Goal: Task Accomplishment & Management: Complete application form

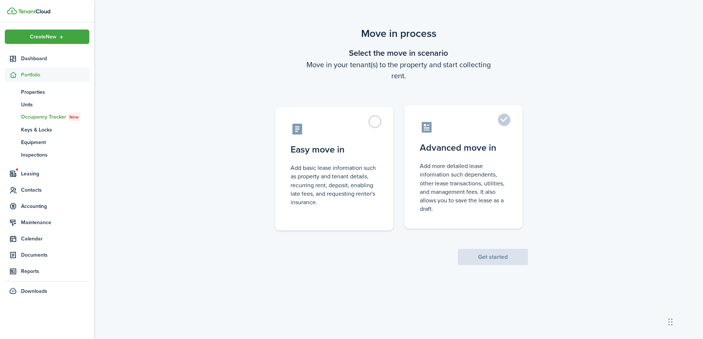
click at [470, 128] on control-radio-card-icon at bounding box center [463, 127] width 87 height 13
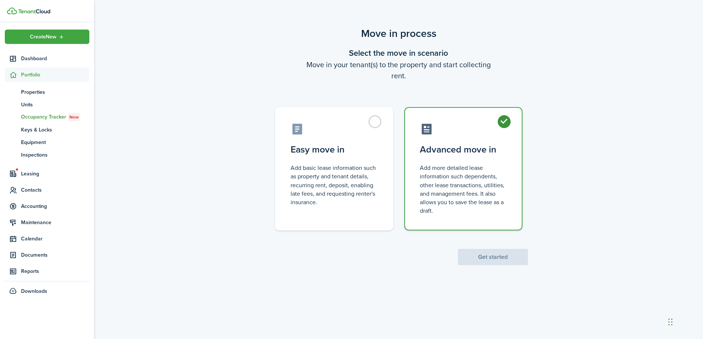
radio input "true"
click at [472, 272] on div "Move in process Select the move in scenario Move in your tenant(s) to the prope…" at bounding box center [398, 172] width 609 height 300
click at [472, 259] on button "Get started" at bounding box center [493, 257] width 70 height 16
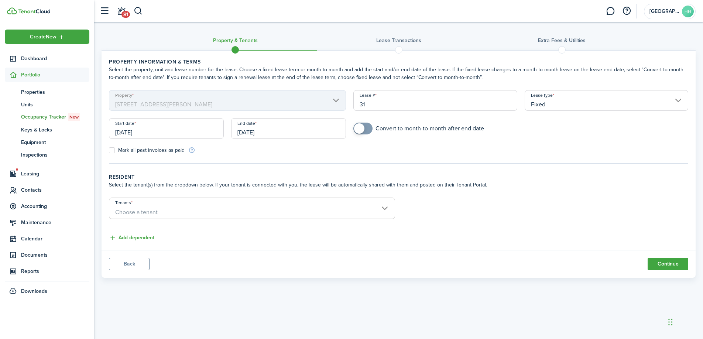
click at [183, 139] on div "Start date [DATE]" at bounding box center [166, 132] width 122 height 28
click at [176, 130] on input "[DATE]" at bounding box center [166, 128] width 115 height 21
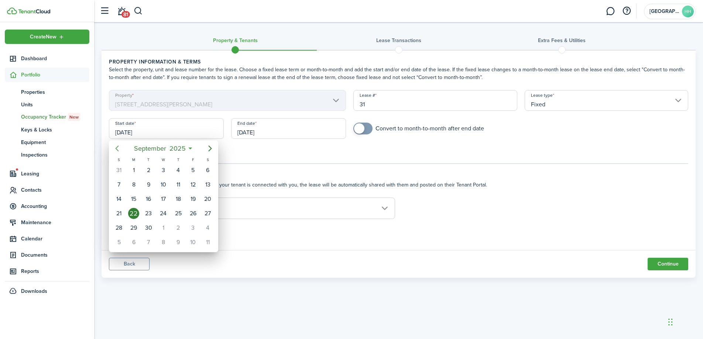
click at [120, 149] on icon "Previous page" at bounding box center [117, 148] width 9 height 9
click at [176, 169] on div "1" at bounding box center [178, 170] width 11 height 11
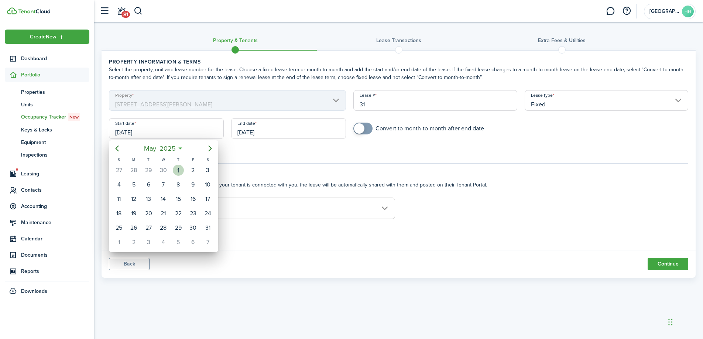
type input "[DATE]"
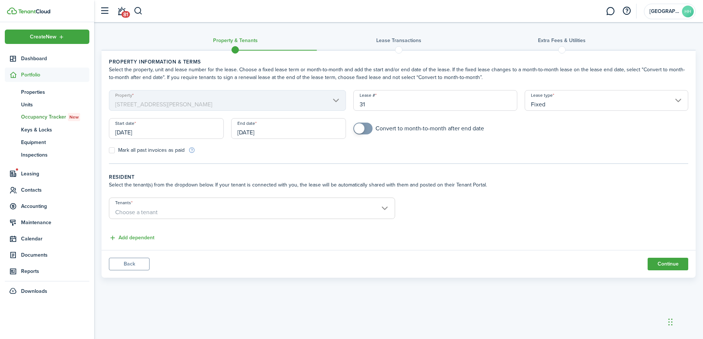
click at [253, 124] on input "[DATE]" at bounding box center [288, 128] width 115 height 21
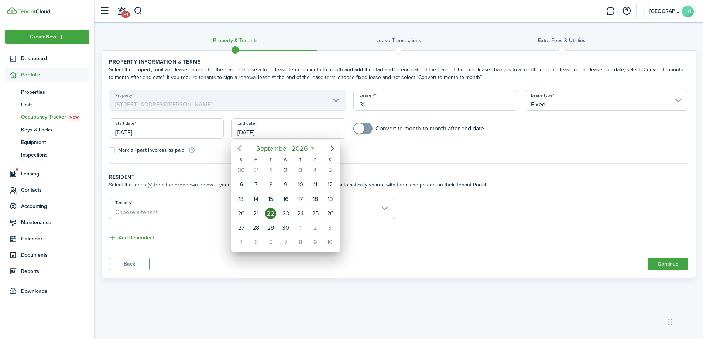
click at [237, 152] on icon "Previous page" at bounding box center [239, 148] width 9 height 9
click at [257, 239] on div "31" at bounding box center [256, 242] width 11 height 11
type input "[DATE]"
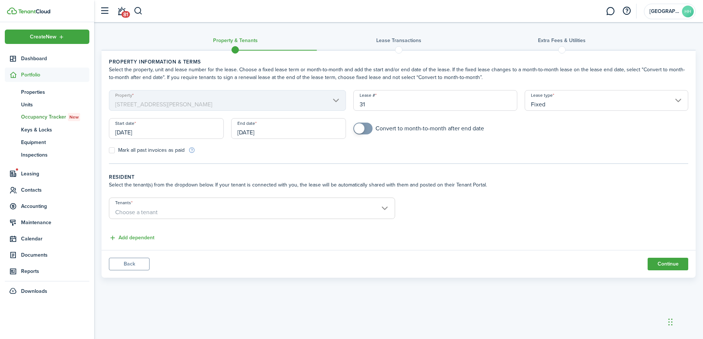
click at [116, 148] on label "Mark all past invoices as paid" at bounding box center [147, 150] width 76 height 6
click at [109, 150] on input "Mark all past invoices as paid" at bounding box center [109, 150] width 0 height 0
checkbox input "true"
click at [132, 203] on input "Tenants" at bounding box center [252, 202] width 286 height 9
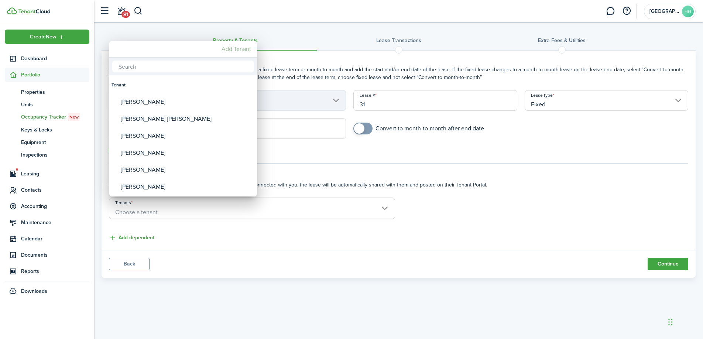
click at [235, 47] on mbsc-button "Add Tenant" at bounding box center [236, 48] width 35 height 13
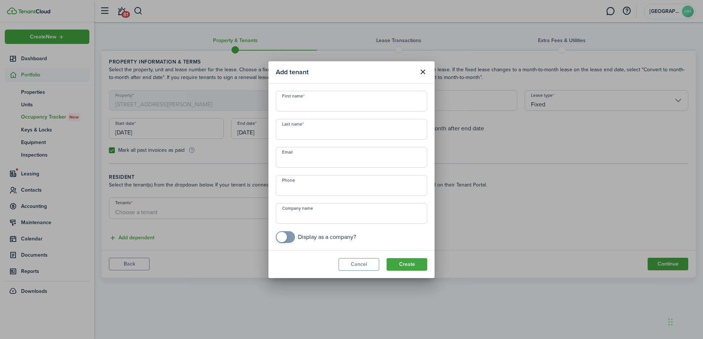
click at [342, 103] on input "First name" at bounding box center [351, 101] width 151 height 21
paste input "[PERSON_NAME]"
drag, startPoint x: 331, startPoint y: 105, endPoint x: 298, endPoint y: 105, distance: 33.3
click at [298, 105] on input "[PERSON_NAME]" at bounding box center [351, 101] width 151 height 21
type input "[PERSON_NAME]"
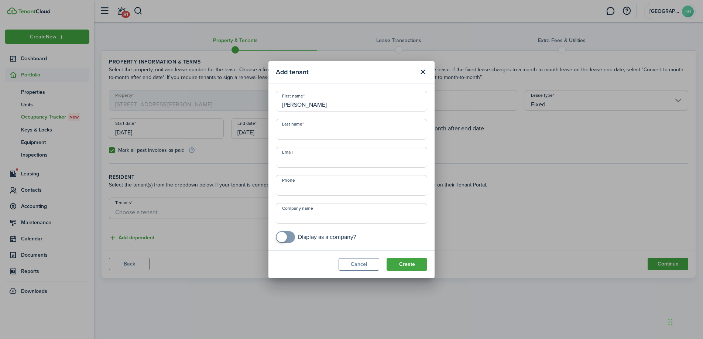
click at [288, 161] on input "Email" at bounding box center [351, 157] width 151 height 21
click at [288, 136] on input "Last name" at bounding box center [351, 129] width 151 height 21
paste input "[PERSON_NAME]"
type input "[PERSON_NAME]"
click at [412, 269] on button "Create" at bounding box center [407, 264] width 41 height 13
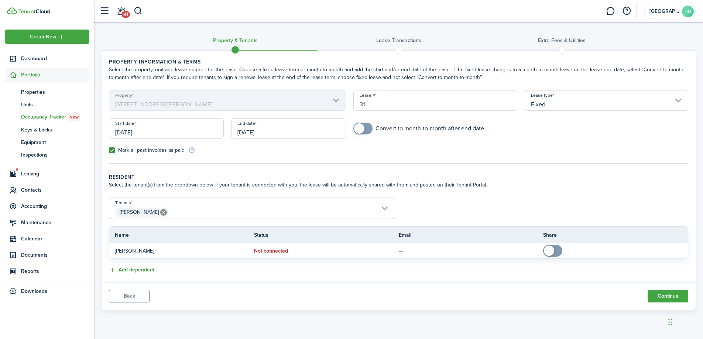
click at [147, 273] on button "Add dependent" at bounding box center [131, 270] width 45 height 8
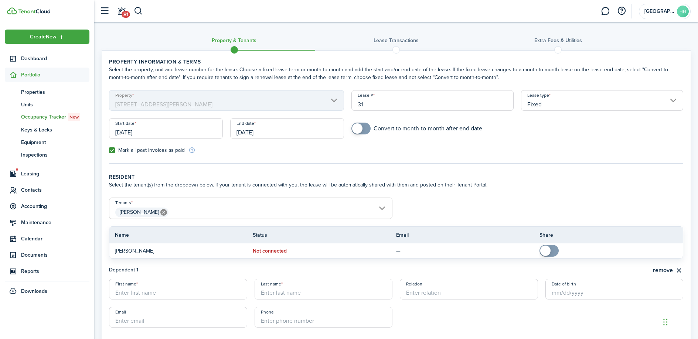
click at [184, 211] on span "[PERSON_NAME]" at bounding box center [250, 212] width 283 height 13
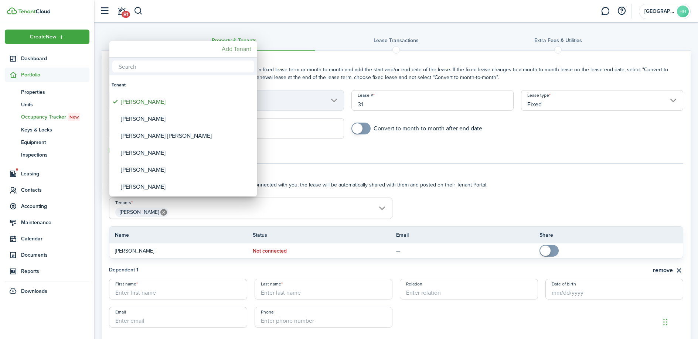
click at [230, 49] on mbsc-button "Add Tenant" at bounding box center [236, 48] width 35 height 13
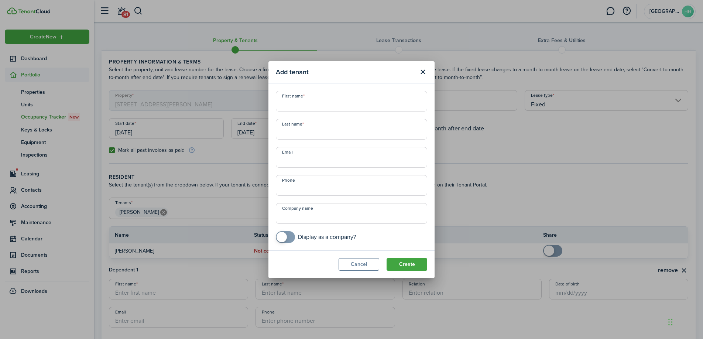
click at [304, 110] on input "First name" at bounding box center [351, 101] width 151 height 21
paste input "[PERSON_NAME]"
drag, startPoint x: 316, startPoint y: 105, endPoint x: 296, endPoint y: 105, distance: 19.6
click at [296, 105] on input "[PERSON_NAME]" at bounding box center [351, 101] width 151 height 21
type input "[PERSON_NAME]"
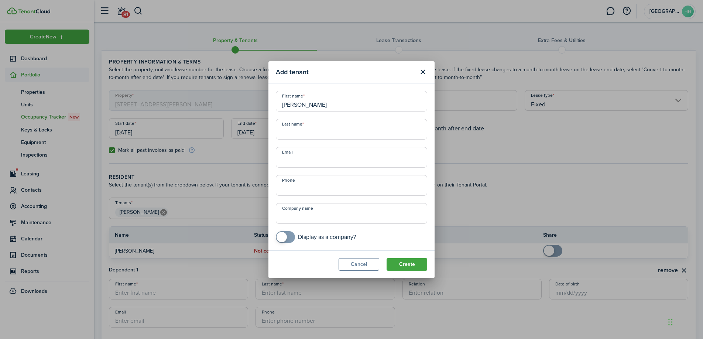
click at [294, 137] on input "Last name" at bounding box center [351, 129] width 151 height 21
paste input "[PERSON_NAME]"
type input "[PERSON_NAME]"
click at [396, 264] on button "Create" at bounding box center [407, 264] width 41 height 13
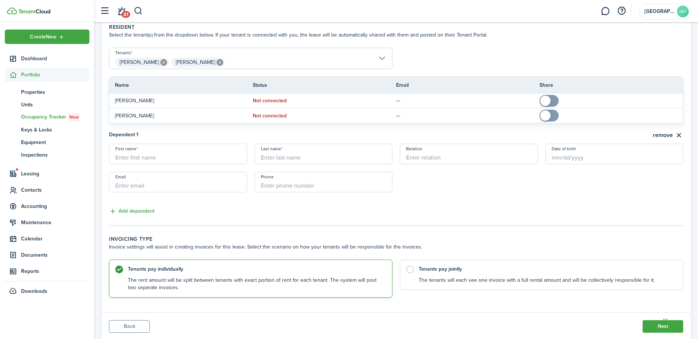
scroll to position [171, 0]
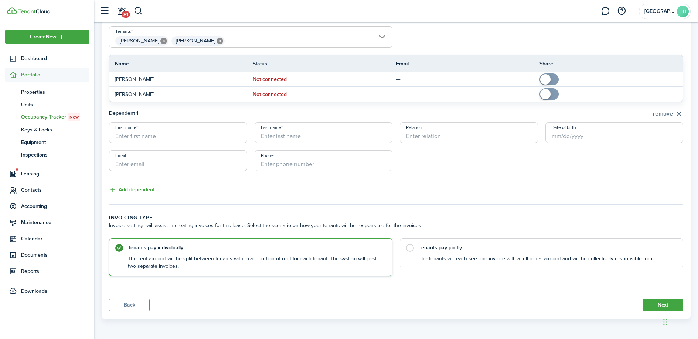
click at [680, 114] on button "remove" at bounding box center [668, 113] width 30 height 9
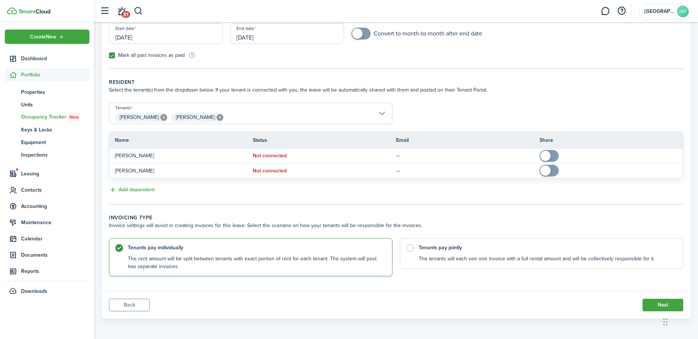
scroll to position [95, 0]
click at [442, 249] on control-radio-card-title "Tenants pay jointly" at bounding box center [547, 245] width 257 height 7
radio input "false"
radio input "true"
click at [654, 306] on button "Next" at bounding box center [663, 305] width 41 height 13
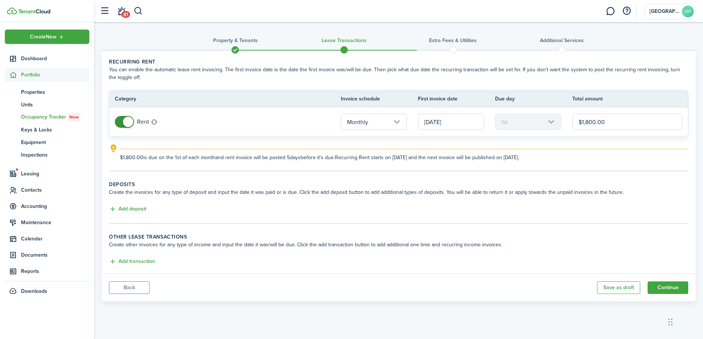
drag, startPoint x: 625, startPoint y: 127, endPoint x: 585, endPoint y: 121, distance: 40.3
click at [585, 121] on input "$1,800.00" at bounding box center [628, 122] width 110 height 16
type input "$1,575.00"
click at [549, 158] on explanation-description "$1,575.00 is due on the 1st of each month and rent invoice will be posted 5 day…" at bounding box center [404, 158] width 569 height 8
click at [124, 265] on button "Add transaction" at bounding box center [132, 262] width 46 height 8
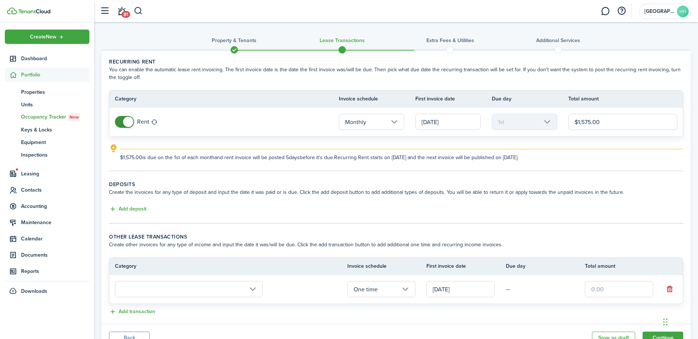
click at [132, 290] on input "text" at bounding box center [189, 289] width 148 height 16
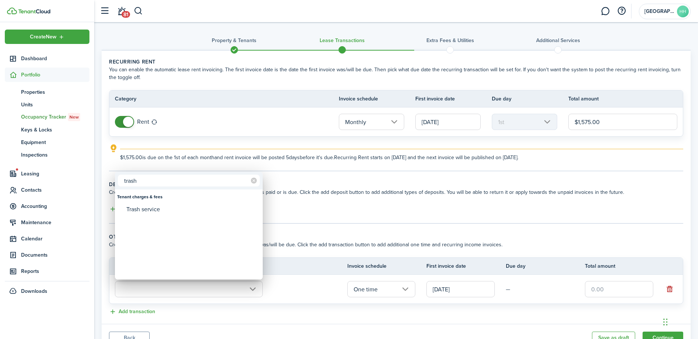
type input "trash"
click at [164, 212] on div "Trash service" at bounding box center [191, 209] width 131 height 13
type input "Tenant charges & fees / Trash service"
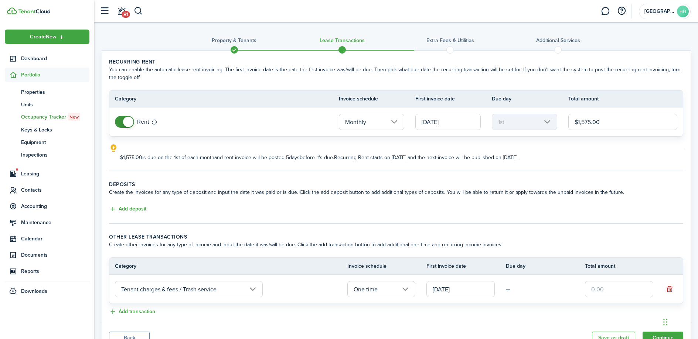
click at [377, 291] on input "One time" at bounding box center [381, 289] width 68 height 16
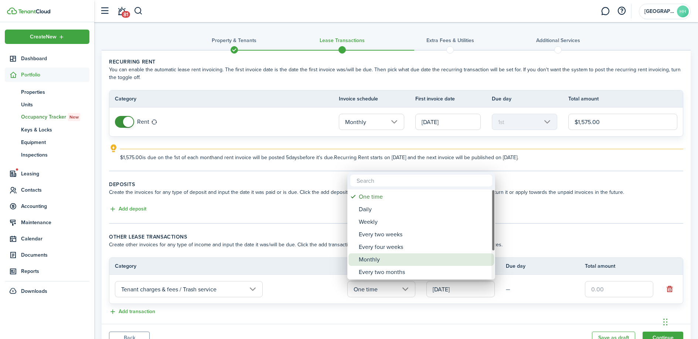
click at [387, 259] on div "Monthly" at bounding box center [424, 259] width 131 height 13
type input "Monthly"
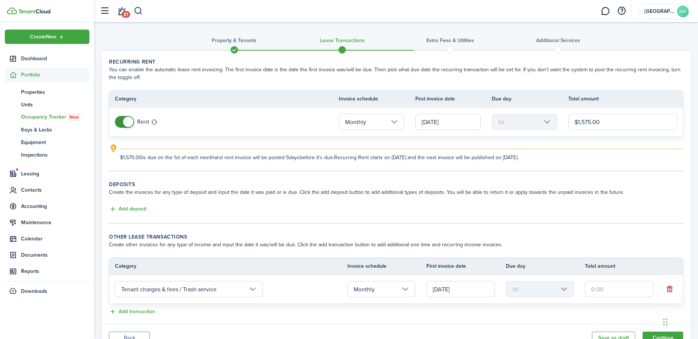
click at [607, 289] on input "text" at bounding box center [619, 289] width 68 height 16
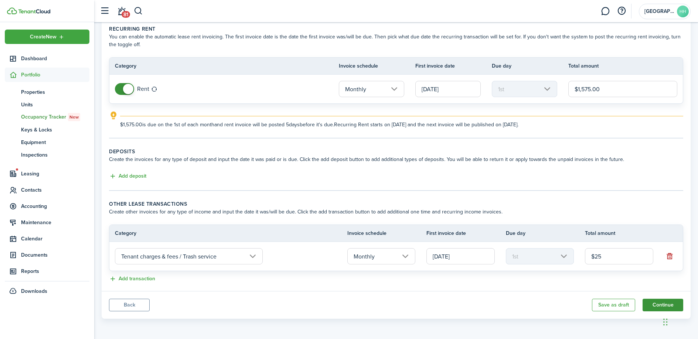
type input "$25.00"
drag, startPoint x: 660, startPoint y: 304, endPoint x: 528, endPoint y: 289, distance: 132.8
click at [528, 289] on panel-main "Recurring rent You can enable the automatic lease rent invoicing. The first inv…" at bounding box center [396, 168] width 589 height 302
click at [478, 266] on tr "Tenant charges & fees / Trash service Monthly [DATE] 1st $25.00" at bounding box center [395, 256] width 573 height 29
click at [474, 258] on input "[DATE]" at bounding box center [460, 256] width 68 height 16
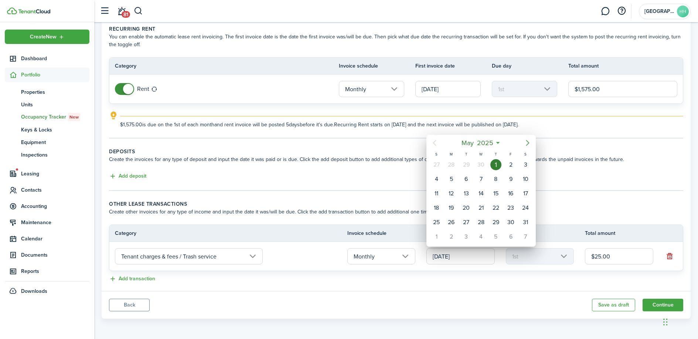
click at [529, 142] on icon "Next page" at bounding box center [527, 143] width 9 height 9
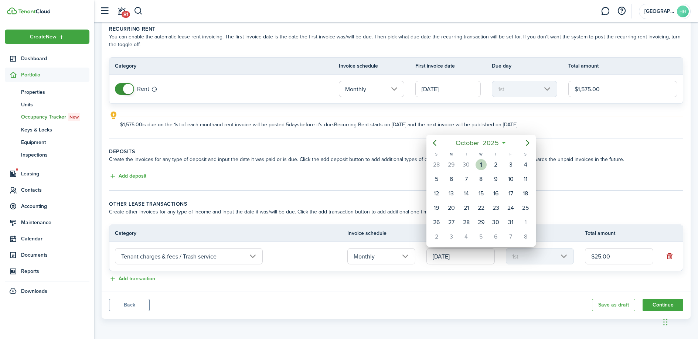
click at [483, 164] on div "1" at bounding box center [481, 164] width 11 height 11
type input "[DATE]"
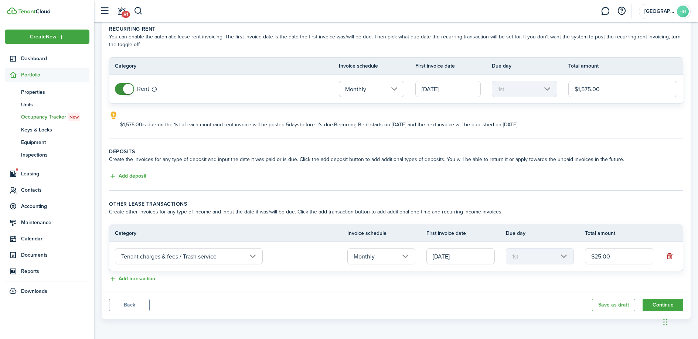
click at [658, 298] on panel-main-footer "Back Save as draft Continue" at bounding box center [396, 305] width 589 height 28
click at [654, 306] on button "Continue" at bounding box center [663, 305] width 41 height 13
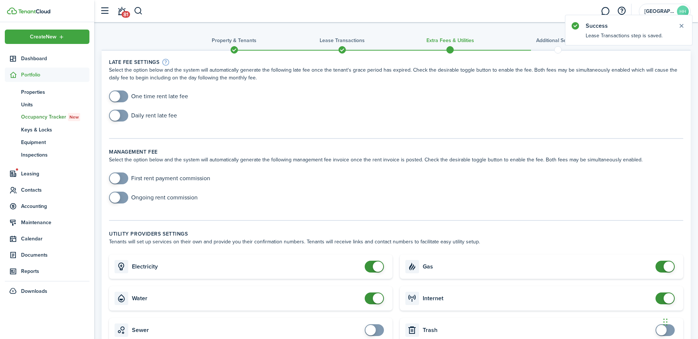
click at [123, 89] on lease-classic-late-fee "Late fee settings Select the option below and the system will automatically gen…" at bounding box center [396, 93] width 574 height 71
checkbox input "true"
click at [116, 95] on span at bounding box center [115, 96] width 10 height 10
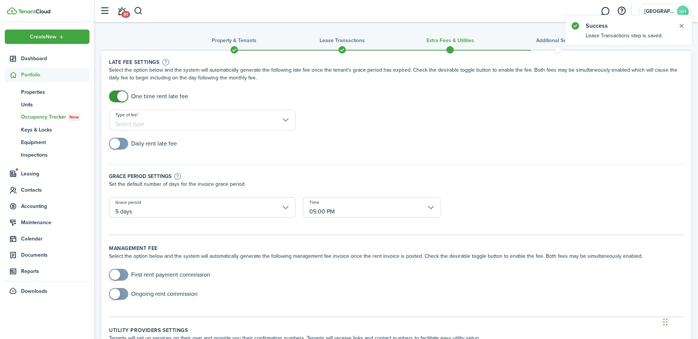
click at [240, 117] on input "Type of fee" at bounding box center [202, 120] width 187 height 21
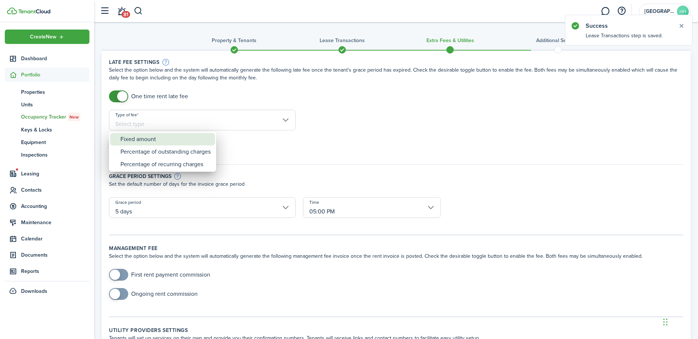
click at [200, 144] on div "Fixed amount" at bounding box center [165, 139] width 90 height 13
type input "Fixed amount"
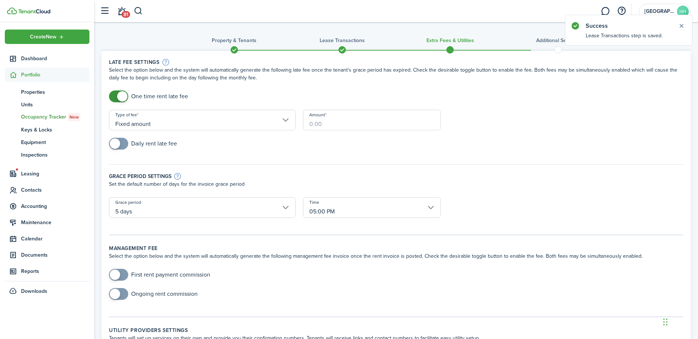
click at [330, 124] on input "Amount" at bounding box center [372, 120] width 138 height 21
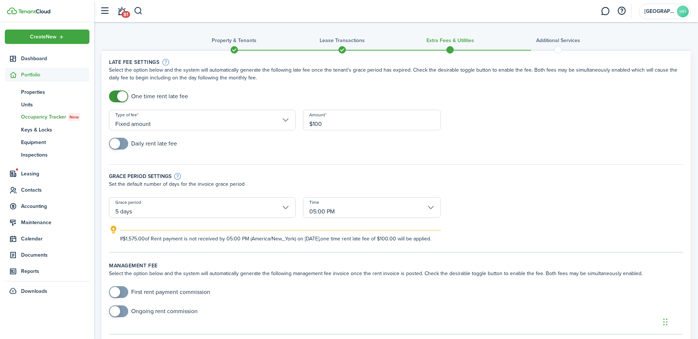
type input "$100.00"
click at [294, 149] on div "Daily rent late fee" at bounding box center [396, 147] width 582 height 19
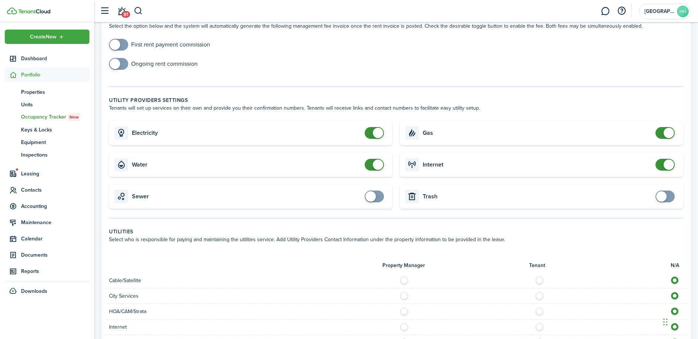
scroll to position [260, 0]
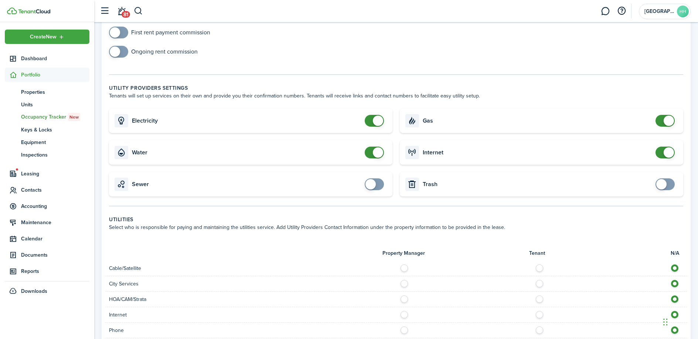
checkbox input "false"
click at [378, 158] on span at bounding box center [378, 152] width 10 height 10
checkbox input "false"
click at [668, 126] on span at bounding box center [669, 121] width 10 height 10
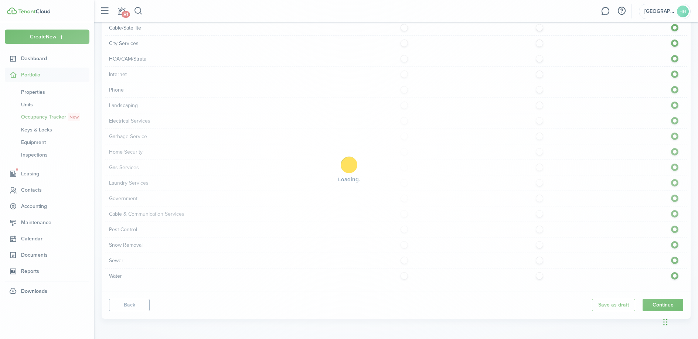
scroll to position [508, 0]
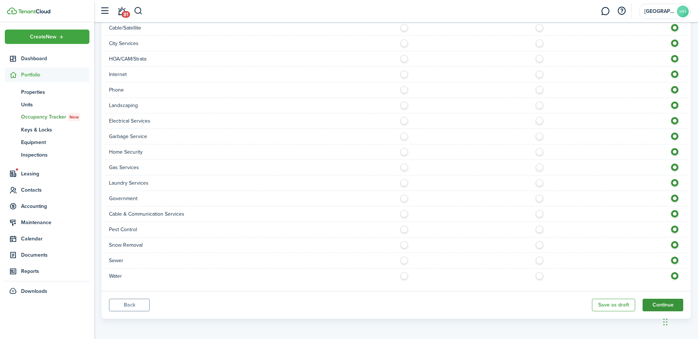
click at [655, 302] on button "Continue" at bounding box center [663, 305] width 41 height 13
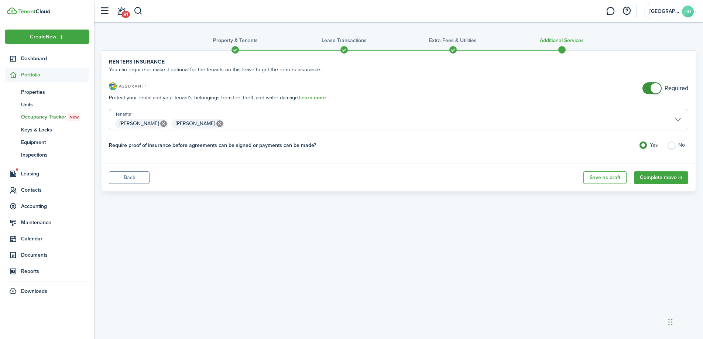
checkbox input "false"
click at [660, 88] on span at bounding box center [656, 88] width 10 height 10
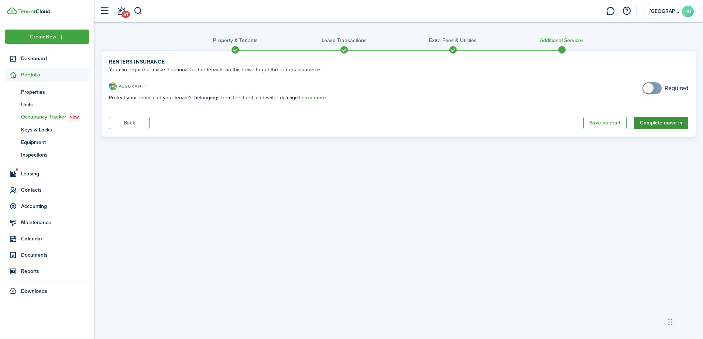
click at [662, 126] on button "Complete move in" at bounding box center [661, 123] width 54 height 13
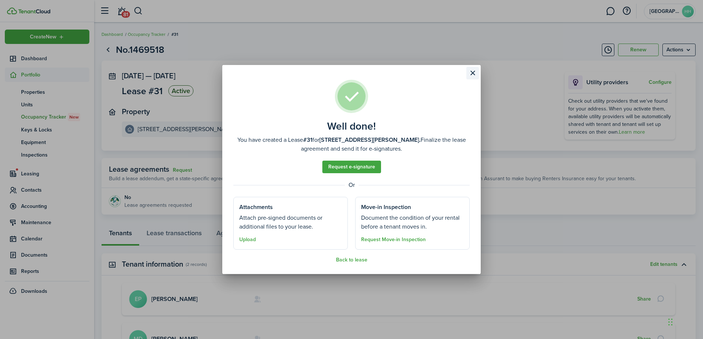
click at [471, 77] on button "Close modal" at bounding box center [473, 73] width 13 height 13
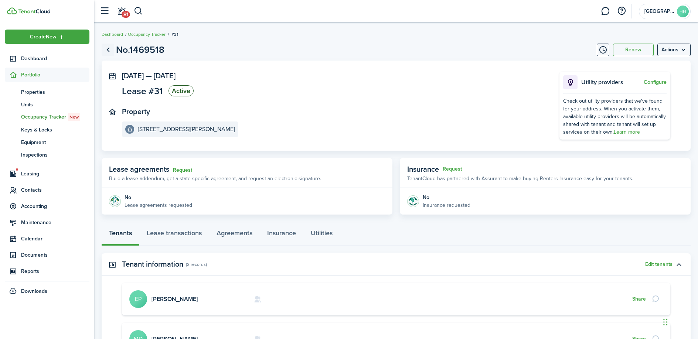
click at [102, 44] on link "Go back" at bounding box center [108, 50] width 13 height 13
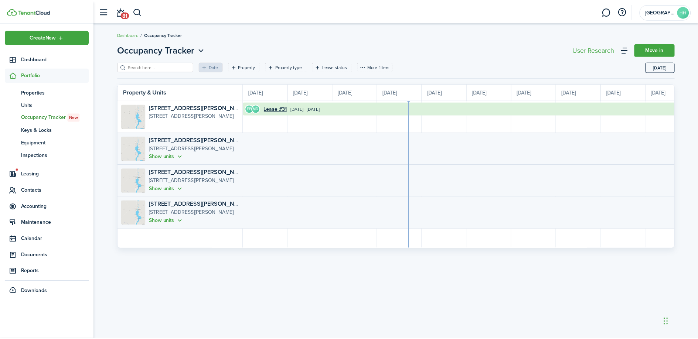
scroll to position [0, 135]
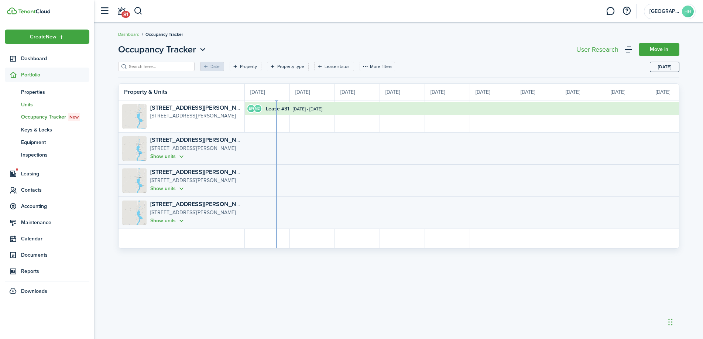
click at [54, 102] on span "Units" at bounding box center [55, 105] width 68 height 8
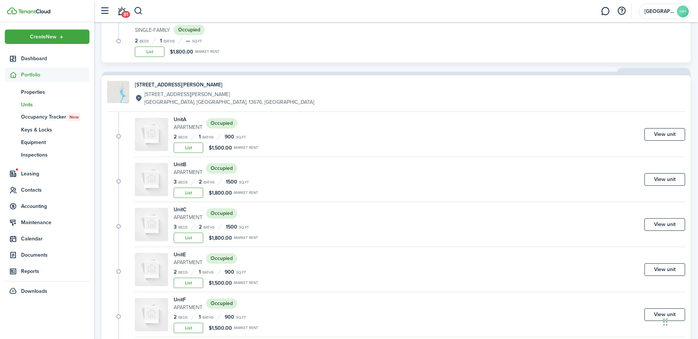
scroll to position [103, 0]
click at [54, 120] on span "Occupancy Tracker New" at bounding box center [55, 117] width 68 height 8
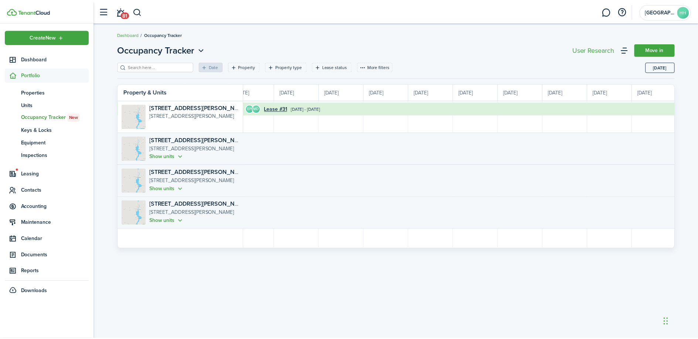
scroll to position [0, 141]
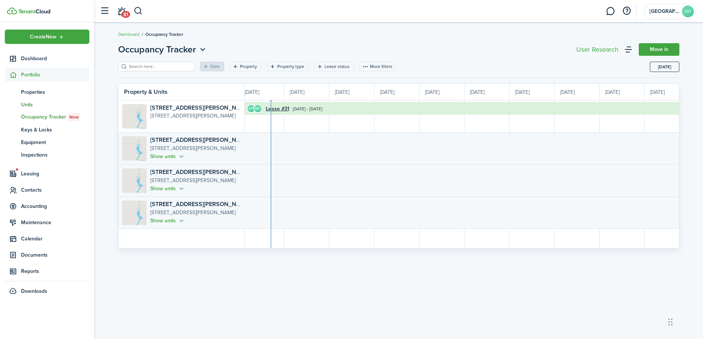
click at [44, 105] on span "Units" at bounding box center [55, 105] width 68 height 8
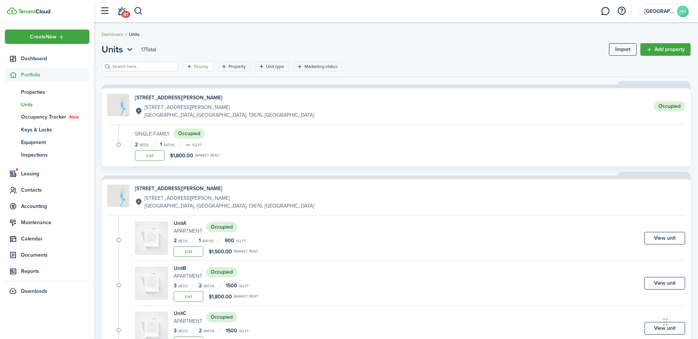
click at [194, 62] on filter-tag "Display" at bounding box center [198, 67] width 29 height 10
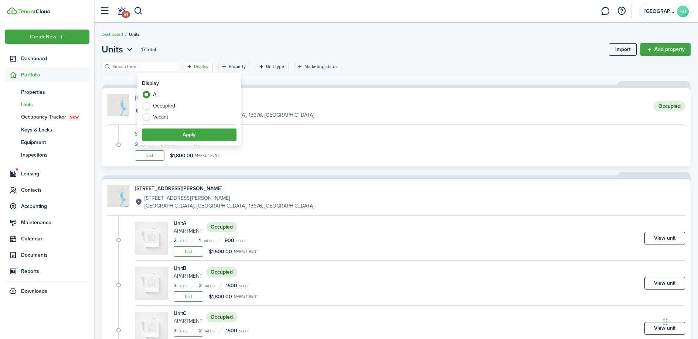
click at [194, 62] on filter-tag "Display" at bounding box center [198, 67] width 29 height 10
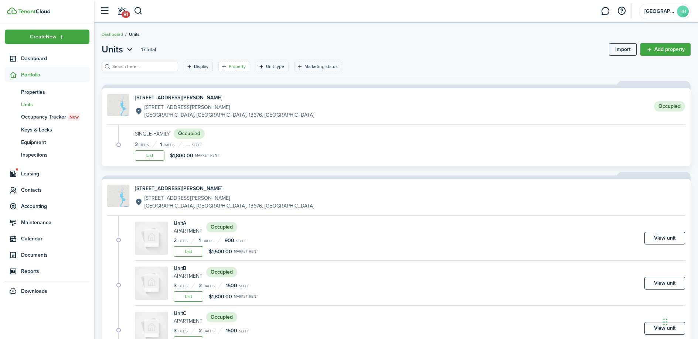
click at [221, 66] on icon "Open filter" at bounding box center [224, 67] width 6 height 6
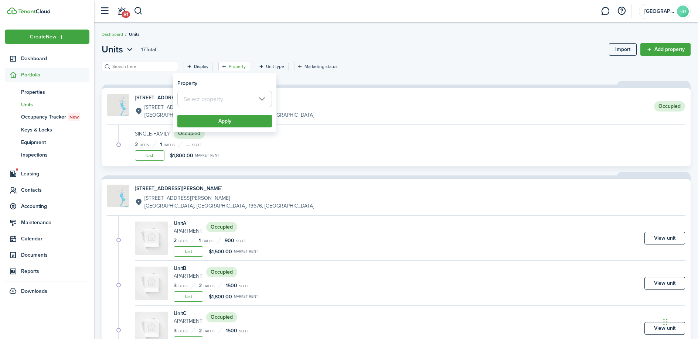
click at [221, 66] on icon "Open filter" at bounding box center [224, 67] width 6 height 6
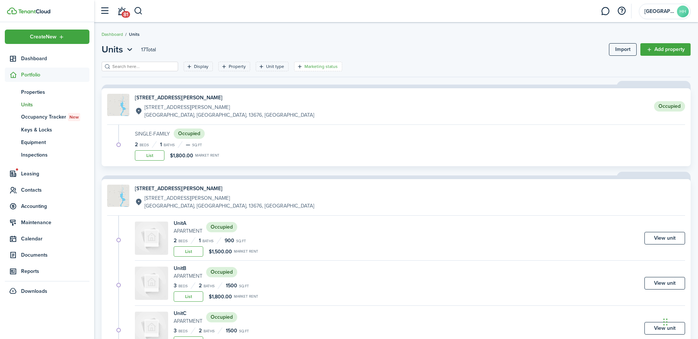
click at [304, 65] on filter-tag-label "Marketing status" at bounding box center [320, 66] width 33 height 7
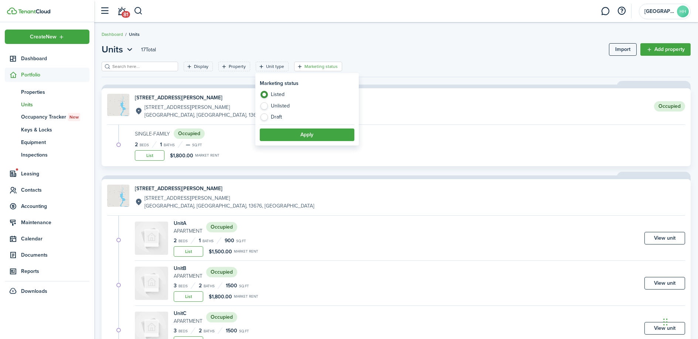
click at [304, 65] on filter-tag-label "Marketing status" at bounding box center [320, 66] width 33 height 7
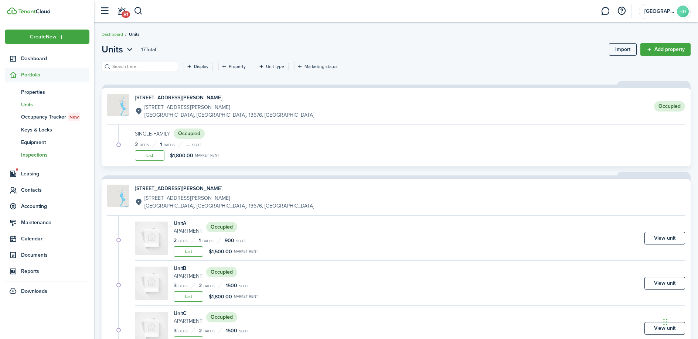
click at [45, 158] on span "Inspections" at bounding box center [55, 155] width 68 height 8
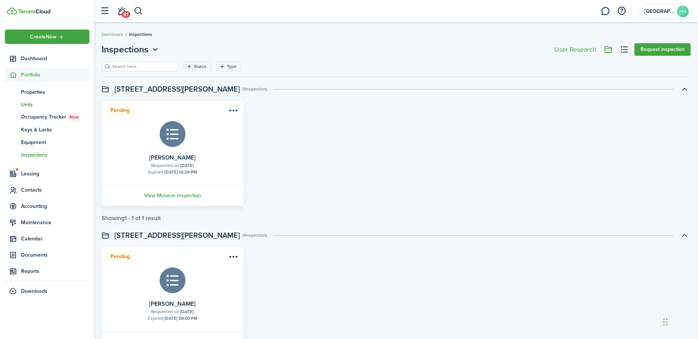
click at [34, 103] on span "Units" at bounding box center [55, 105] width 68 height 8
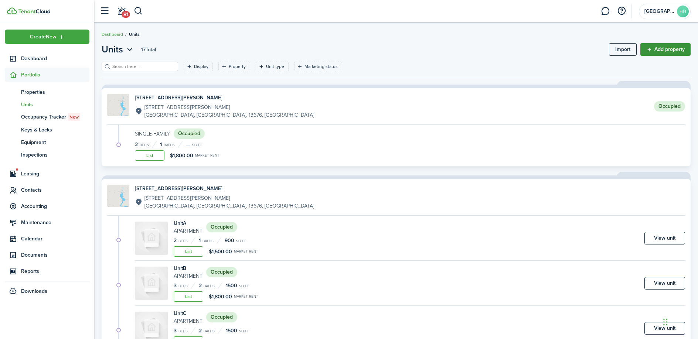
click at [666, 50] on link "Add property" at bounding box center [665, 49] width 50 height 13
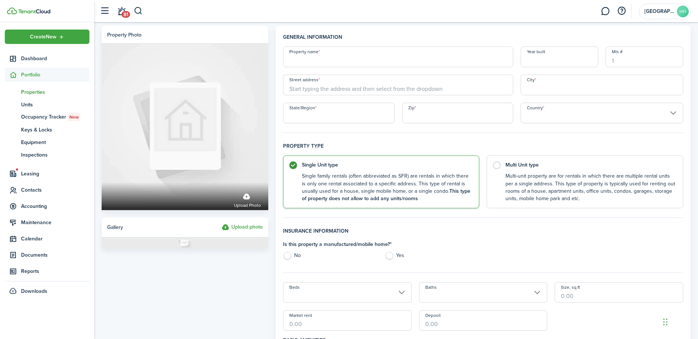
click at [340, 59] on input "Property name" at bounding box center [398, 57] width 231 height 21
type input "[STREET_ADDRESS][PERSON_NAME]"
click at [403, 91] on input "Street address" at bounding box center [398, 85] width 231 height 21
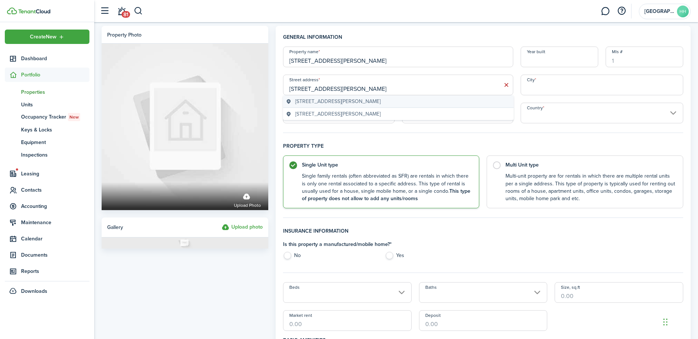
click at [384, 102] on geo-item "[STREET_ADDRESS][PERSON_NAME]" at bounding box center [398, 102] width 225 height 8
type input "[STREET_ADDRESS][PERSON_NAME]"
type input "[GEOGRAPHIC_DATA]"
type input "NY"
type input "13676"
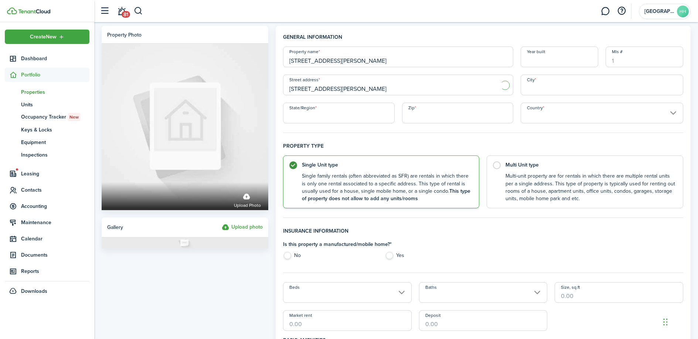
type input "[GEOGRAPHIC_DATA]"
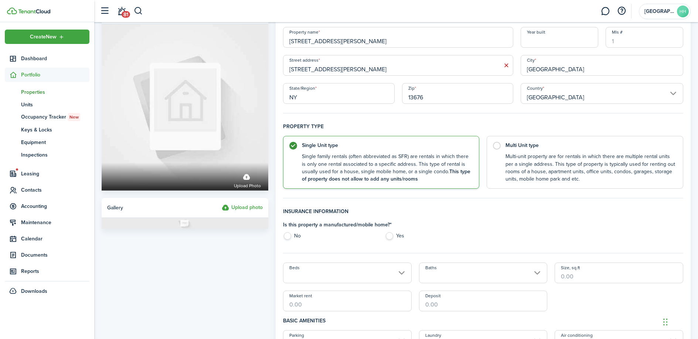
scroll to position [20, 0]
click at [523, 156] on control-radio-card-description "Multi-unit property are for rentals in which there are multiple rental units pe…" at bounding box center [590, 166] width 170 height 30
radio input "false"
radio input "true"
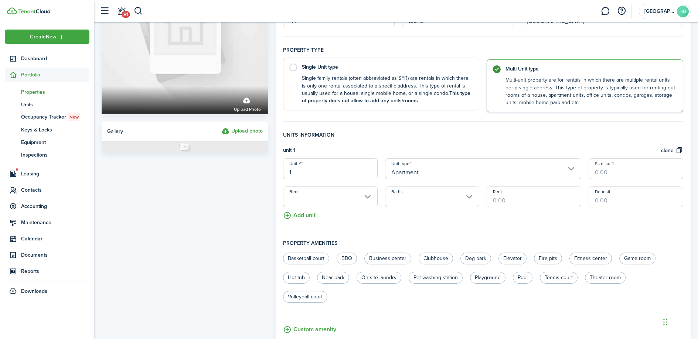
scroll to position [141, 0]
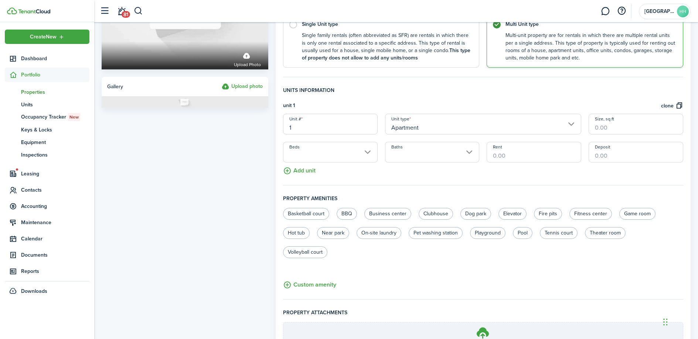
click at [331, 123] on input "1" at bounding box center [330, 124] width 95 height 21
click at [365, 157] on input "Beds" at bounding box center [330, 152] width 95 height 21
type input "O"
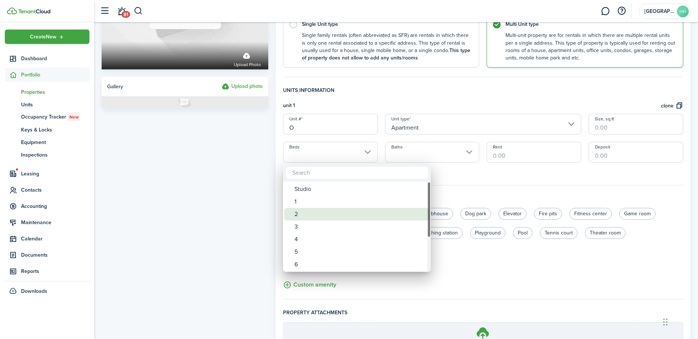
click at [339, 212] on div "2" at bounding box center [359, 214] width 131 height 13
type input "2"
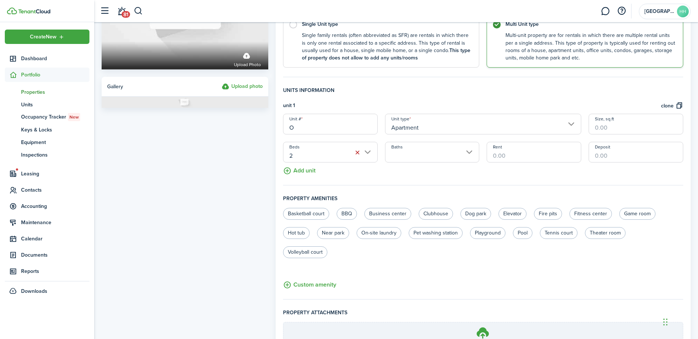
click at [420, 155] on input "Baths" at bounding box center [432, 152] width 95 height 21
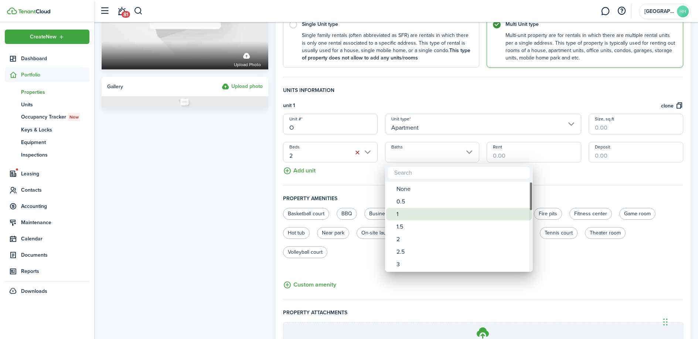
click at [406, 213] on div "1" at bounding box center [461, 214] width 131 height 13
type input "1"
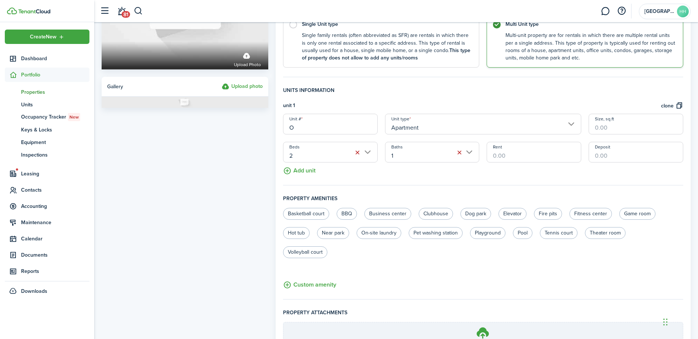
click at [508, 159] on input "Rent" at bounding box center [534, 152] width 95 height 21
type input "$1,800.00"
click at [559, 166] on fieldset "Units information unit 1 clone Unit # O Unit type Apartment Size, sq.ft Beds 2 …" at bounding box center [483, 135] width 400 height 99
click at [611, 155] on input "Deposit" at bounding box center [636, 152] width 95 height 21
type input "$1,800.00"
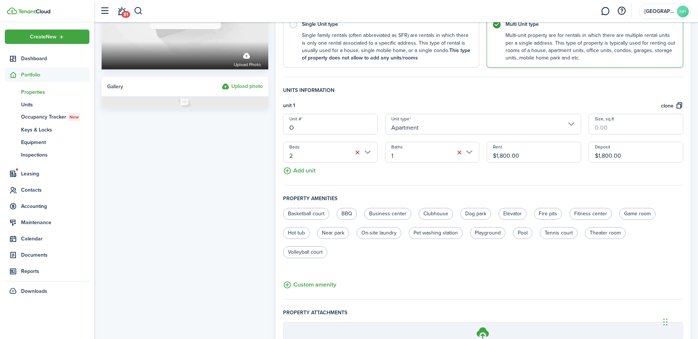
click at [586, 185] on div "General information Property name [STREET_ADDRESS][PERSON_NAME] Year built [GEO…" at bounding box center [483, 134] width 400 height 484
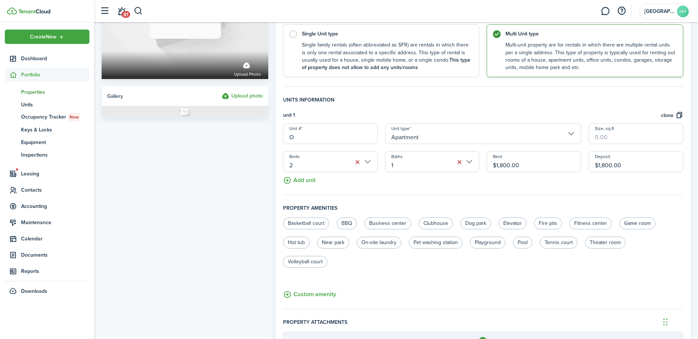
scroll to position [125, 0]
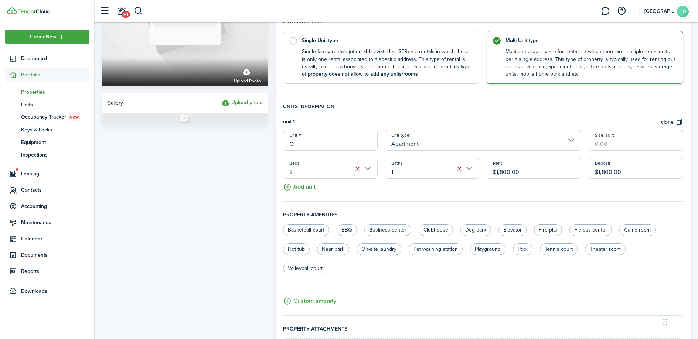
click at [300, 186] on button "Add unit" at bounding box center [299, 185] width 33 height 13
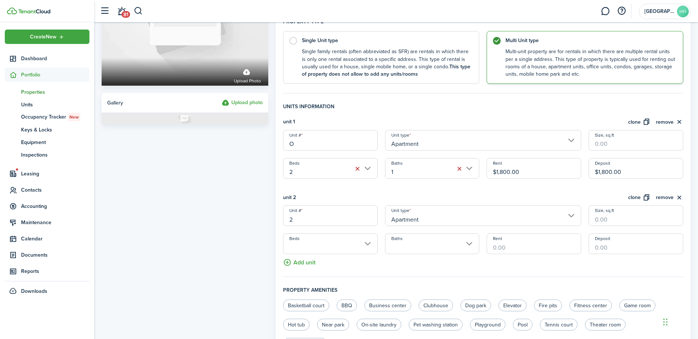
click at [302, 221] on input "2" at bounding box center [330, 215] width 95 height 21
type input "K"
click at [299, 262] on button "Add unit" at bounding box center [299, 260] width 33 height 13
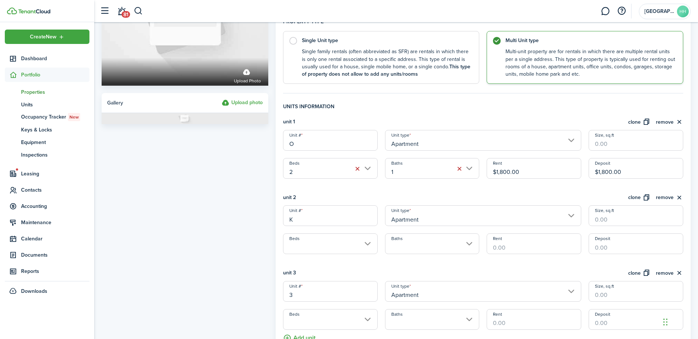
click at [297, 290] on input "3" at bounding box center [330, 291] width 95 height 21
click at [298, 290] on input "3" at bounding box center [330, 291] width 95 height 21
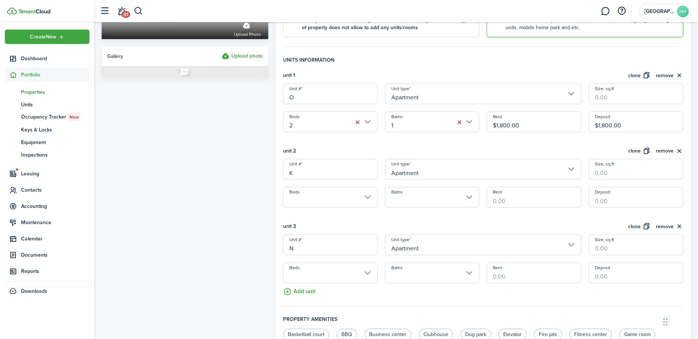
scroll to position [194, 0]
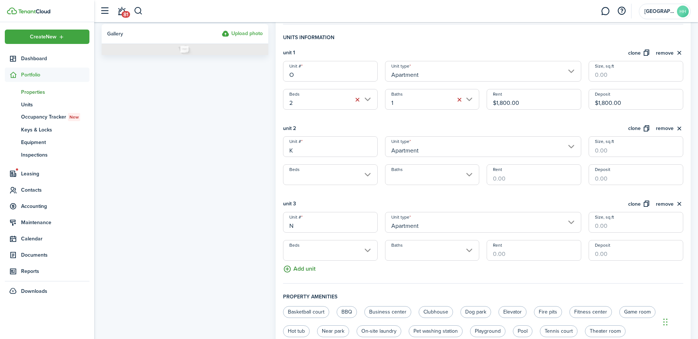
type input "N"
click at [299, 267] on button "Add unit" at bounding box center [299, 267] width 33 height 13
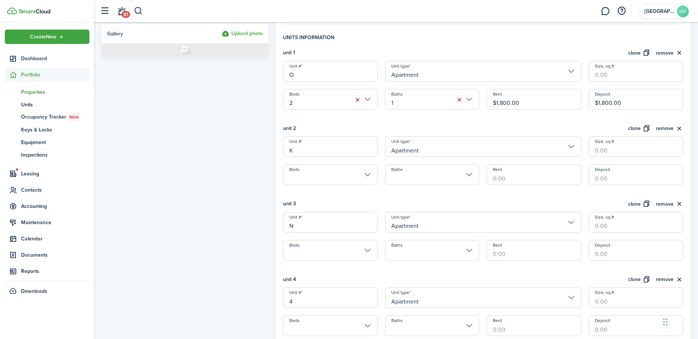
click at [299, 300] on input "4" at bounding box center [330, 297] width 95 height 21
type input "M"
click at [511, 182] on input "Rent" at bounding box center [534, 174] width 95 height 21
click at [516, 179] on input "$1,800" at bounding box center [534, 174] width 95 height 21
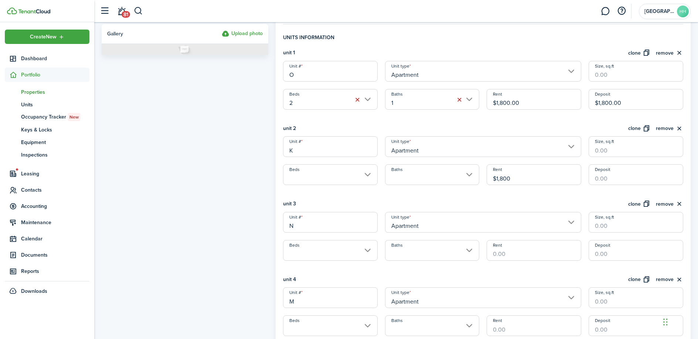
click at [516, 179] on input "$1,800" at bounding box center [534, 174] width 95 height 21
type input "$1,800.00"
click at [631, 179] on input "Deposit" at bounding box center [636, 174] width 95 height 21
paste input "$1,800"
type input "$1,800.00"
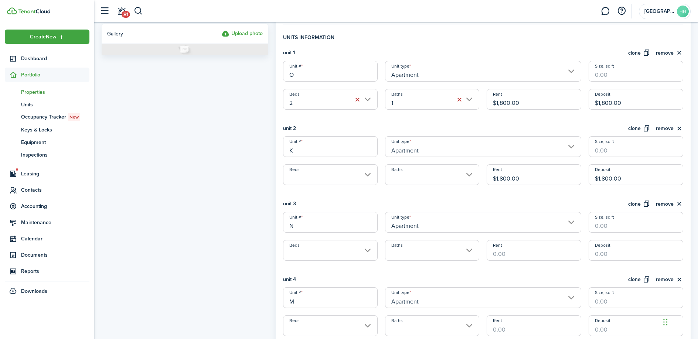
click at [545, 248] on input "Rent" at bounding box center [534, 250] width 95 height 21
paste input "$1,800"
type input "$1,800.00"
click at [609, 252] on input "Deposit" at bounding box center [636, 250] width 95 height 21
paste input "$1,800"
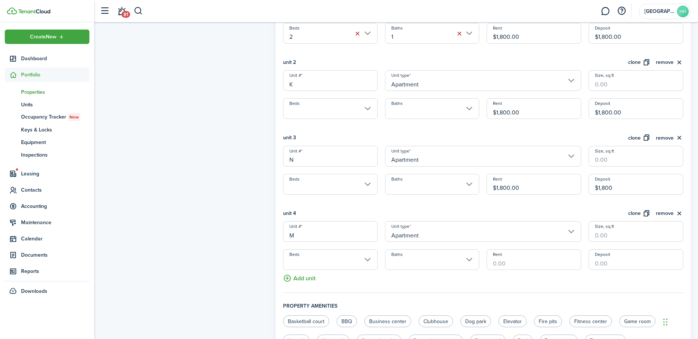
scroll to position [318, 0]
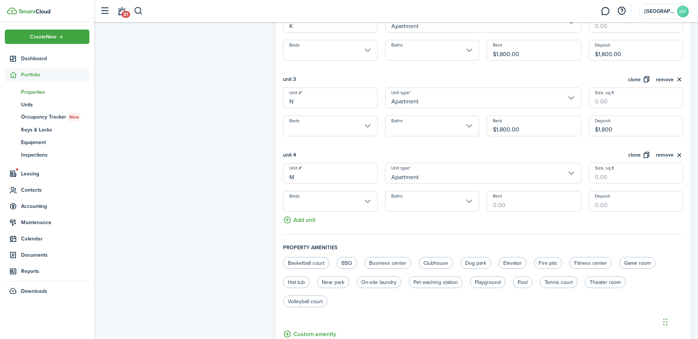
type input "$1,800.00"
click at [521, 203] on input "Rent" at bounding box center [534, 201] width 95 height 21
paste input "$1,800"
type input "$1,800.00"
click at [597, 201] on input "Deposit" at bounding box center [636, 201] width 95 height 21
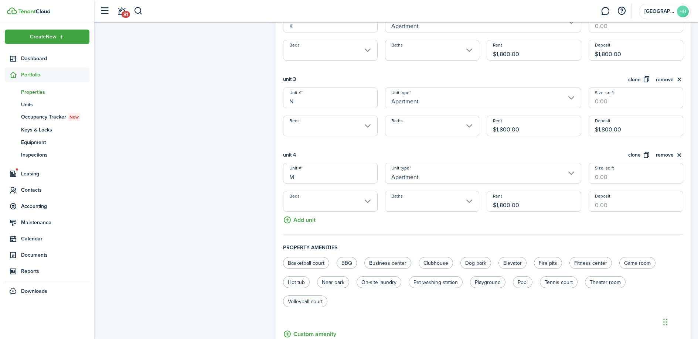
paste input "$1,800"
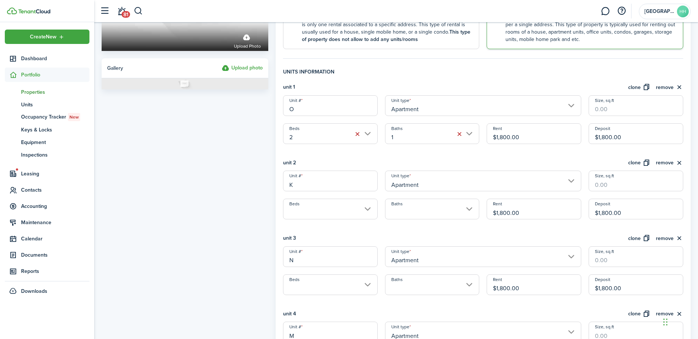
scroll to position [158, 0]
click at [486, 113] on input "Apartment" at bounding box center [483, 106] width 197 height 21
type input "$1,800.00"
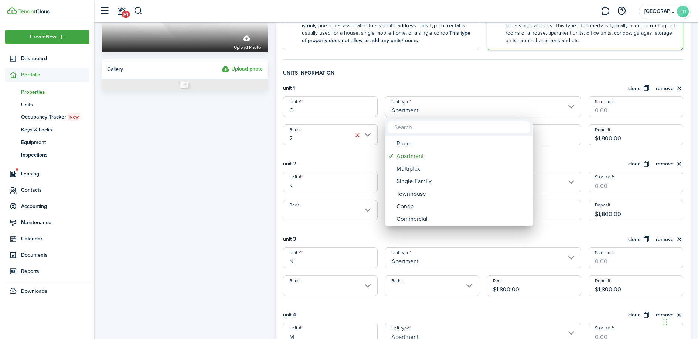
click at [487, 79] on div at bounding box center [349, 169] width 816 height 457
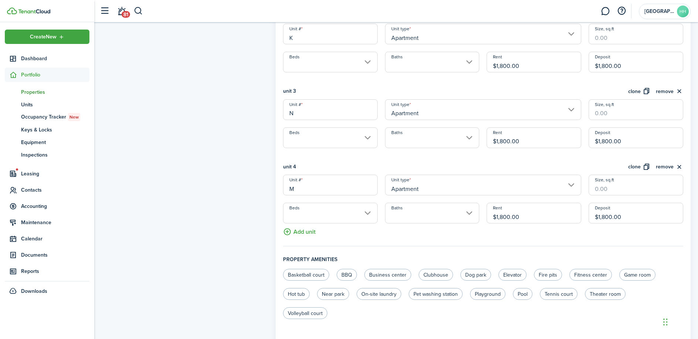
scroll to position [425, 0]
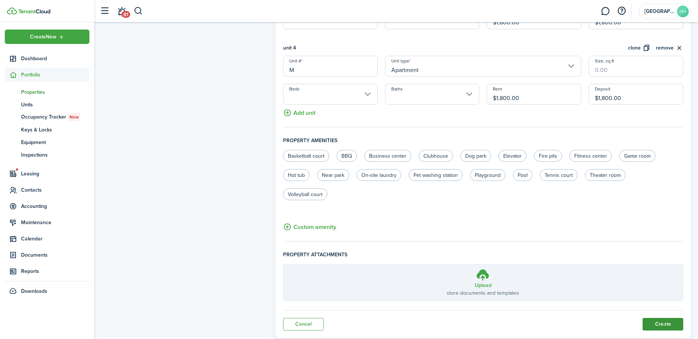
click at [654, 318] on button "Create" at bounding box center [663, 324] width 41 height 13
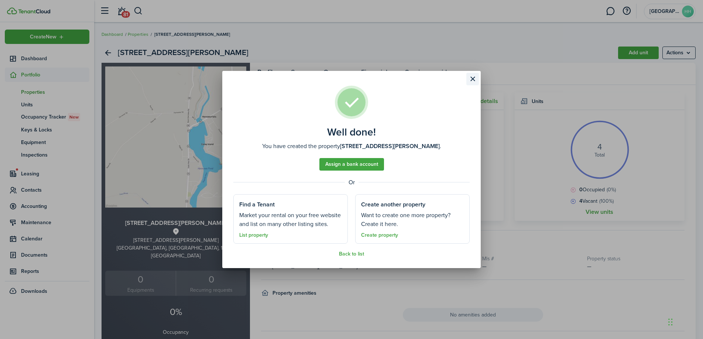
click at [471, 81] on button "Close modal" at bounding box center [473, 79] width 13 height 13
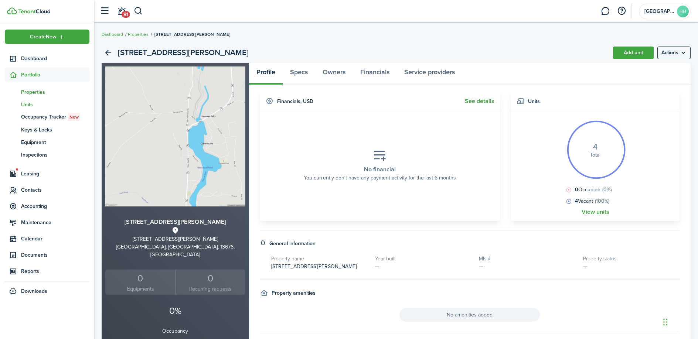
click at [22, 103] on span "Units" at bounding box center [55, 105] width 68 height 8
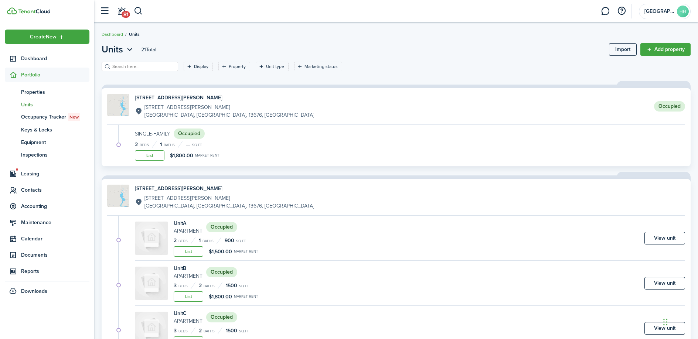
click at [187, 102] on div "[STREET_ADDRESS][PERSON_NAME][PERSON_NAME][PERSON_NAME]" at bounding box center [224, 106] width 179 height 25
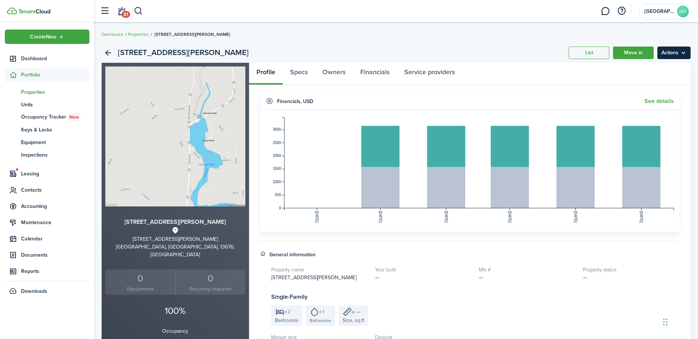
click at [674, 51] on menu-btn "Actions" at bounding box center [673, 53] width 33 height 13
click at [661, 68] on link "Edit property" at bounding box center [658, 69] width 65 height 13
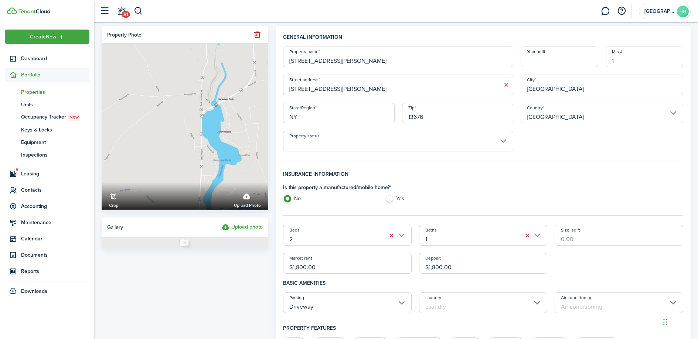
click at [390, 137] on input "Property status" at bounding box center [398, 141] width 231 height 21
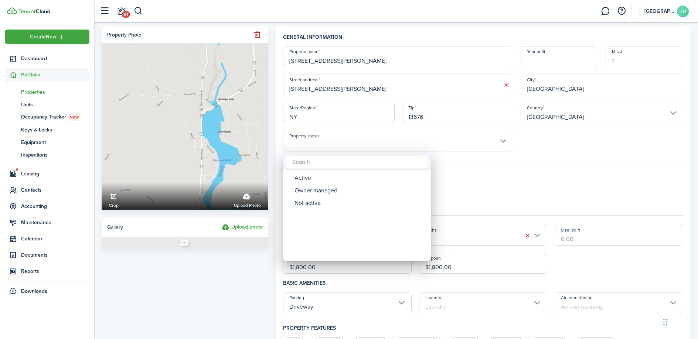
click at [495, 170] on div at bounding box center [349, 169] width 816 height 457
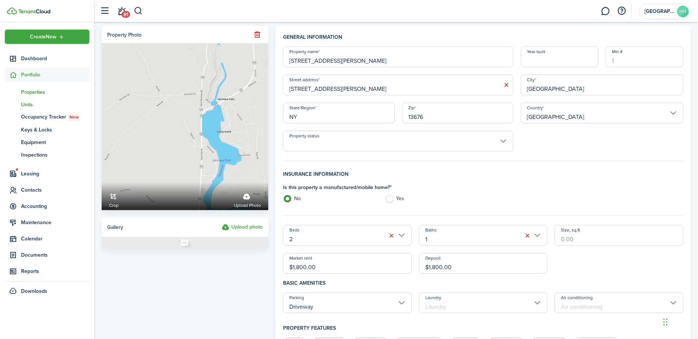
click at [39, 102] on span "Units" at bounding box center [55, 105] width 68 height 8
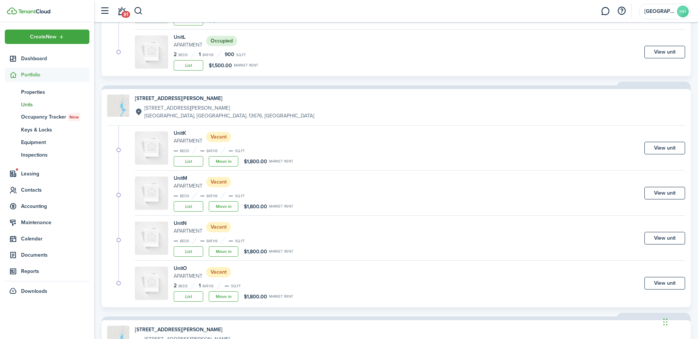
scroll to position [512, 0]
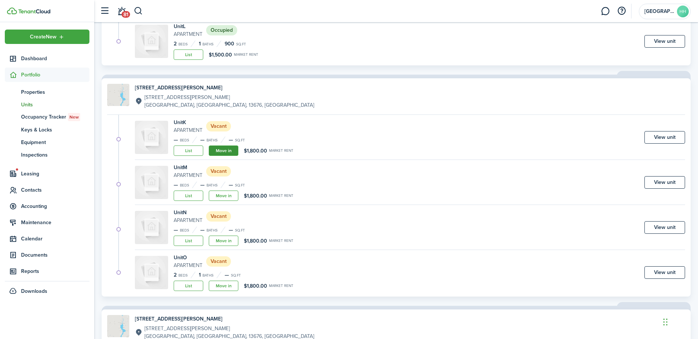
click at [228, 151] on link "Move in" at bounding box center [224, 151] width 30 height 10
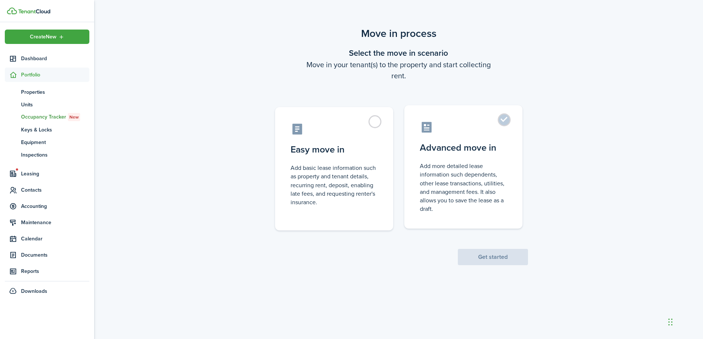
click at [430, 144] on control-radio-card-title "Advanced move in" at bounding box center [463, 147] width 87 height 13
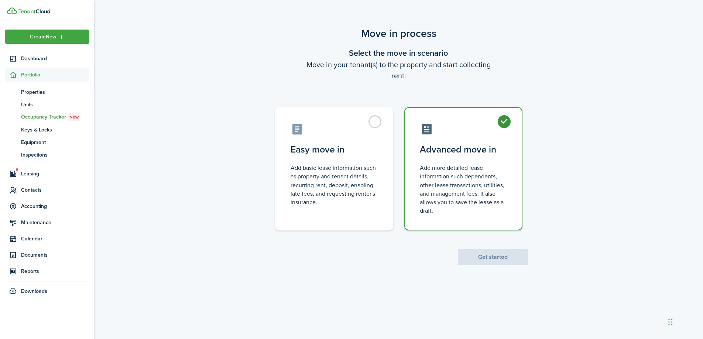
radio input "true"
click at [491, 265] on button "Get started" at bounding box center [493, 257] width 70 height 16
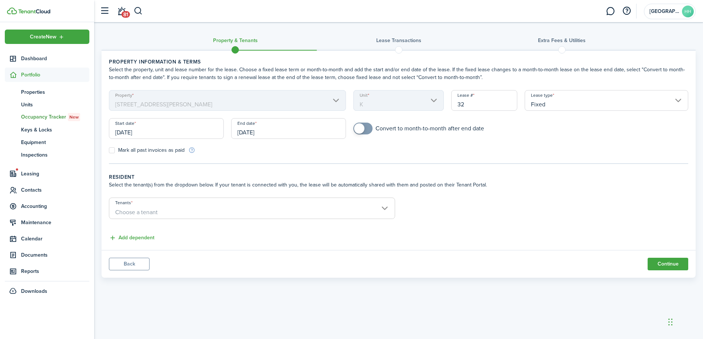
click at [207, 146] on div "Mark all past invoices as paid" at bounding box center [252, 150] width 294 height 8
click at [197, 134] on input "[DATE]" at bounding box center [166, 128] width 115 height 21
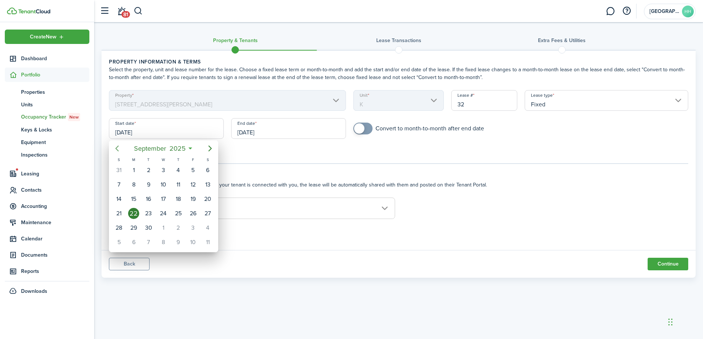
click at [120, 151] on icon "Previous page" at bounding box center [117, 148] width 9 height 9
click at [195, 171] on div "1" at bounding box center [193, 170] width 11 height 11
type input "[DATE]"
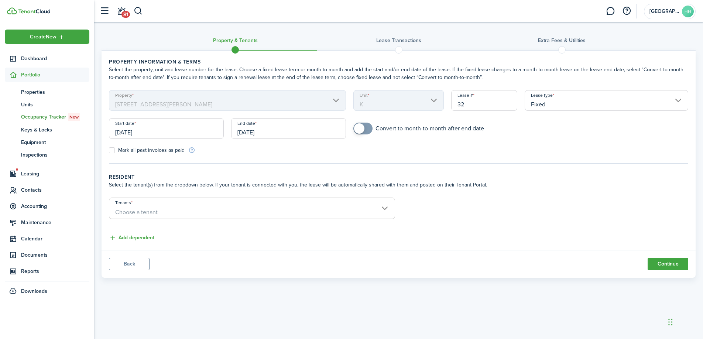
click at [251, 129] on input "[DATE]" at bounding box center [288, 128] width 115 height 21
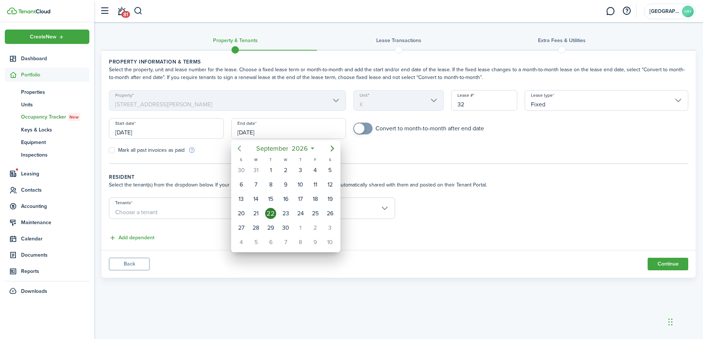
click at [238, 146] on icon "Previous page" at bounding box center [239, 148] width 9 height 9
click at [317, 231] on div "31" at bounding box center [315, 227] width 11 height 11
type input "[DATE]"
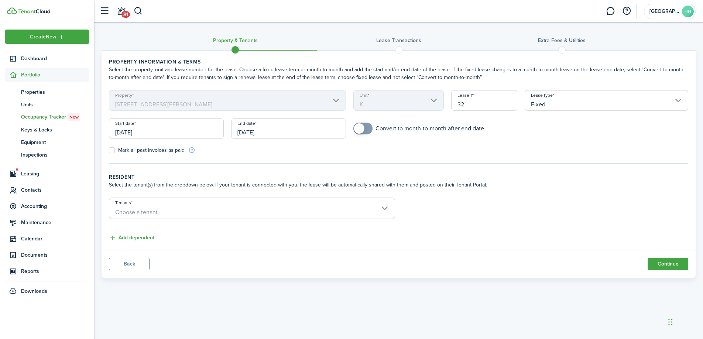
click at [154, 211] on span "Choose a tenant" at bounding box center [136, 212] width 42 height 8
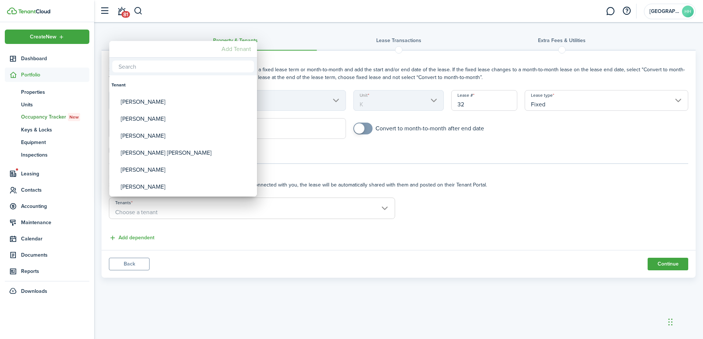
click at [242, 48] on mbsc-button "Add Tenant" at bounding box center [236, 48] width 35 height 13
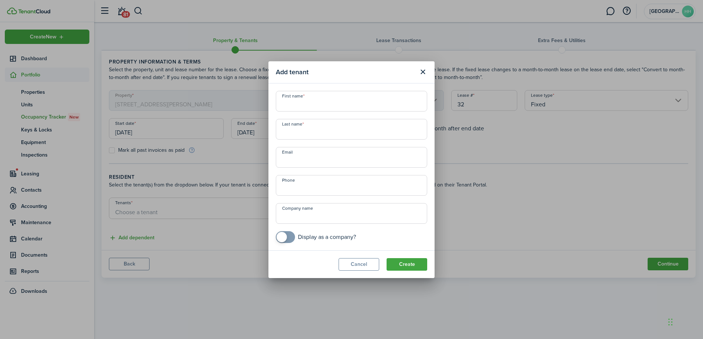
click at [295, 108] on input "First name" at bounding box center [351, 101] width 151 height 21
paste input "[PERSON_NAME]"
drag, startPoint x: 321, startPoint y: 106, endPoint x: 303, endPoint y: 106, distance: 18.5
click at [303, 106] on input "[PERSON_NAME]" at bounding box center [351, 101] width 151 height 21
type input "Ryleigh"
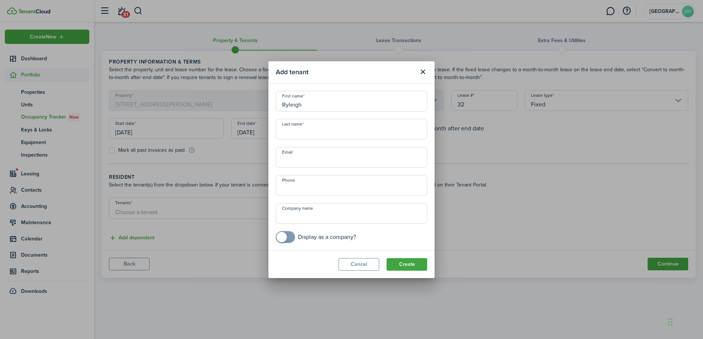
click at [285, 132] on input "Last name" at bounding box center [351, 129] width 151 height 21
paste input "[PERSON_NAME]"
type input "[PERSON_NAME]"
click at [413, 266] on button "Create" at bounding box center [407, 264] width 41 height 13
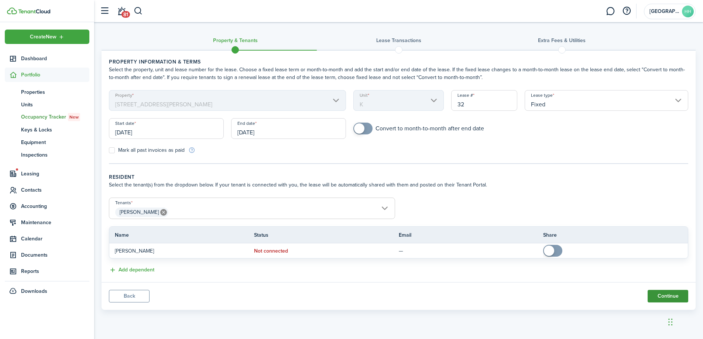
click at [653, 296] on button "Continue" at bounding box center [668, 296] width 41 height 13
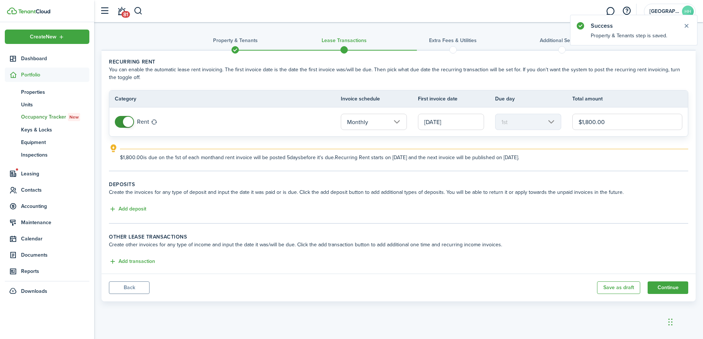
drag, startPoint x: 597, startPoint y: 122, endPoint x: 587, endPoint y: 122, distance: 10.4
click at [587, 122] on input "$1,800.00" at bounding box center [628, 122] width 110 height 16
click at [569, 141] on lease-classic-rent "Recurring rent You can enable the automatic lease rent invoicing. The first inv…" at bounding box center [399, 109] width 580 height 103
click at [602, 122] on input "$137,500.00" at bounding box center [628, 122] width 110 height 16
click at [579, 148] on explanation "$13,750.00 is due on the 1st of each month and rent invoice will be posted 5 da…" at bounding box center [399, 152] width 580 height 17
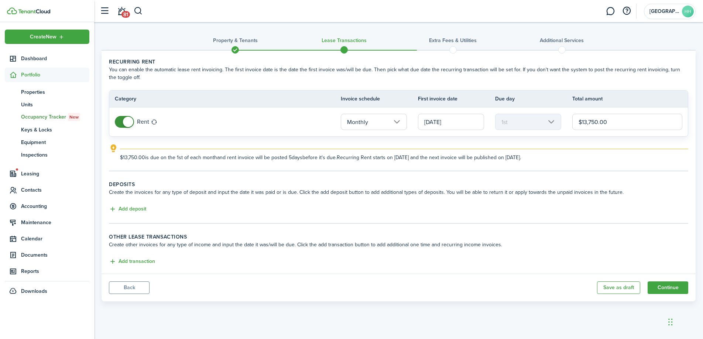
click at [599, 122] on input "$13,750.00" at bounding box center [628, 122] width 110 height 16
type input "$1,375.00"
click at [579, 151] on div "$1,375.00 is due on the 1st of each month and rent invoice will be posted 5 day…" at bounding box center [404, 155] width 569 height 13
click at [149, 259] on button "Add transaction" at bounding box center [132, 262] width 46 height 8
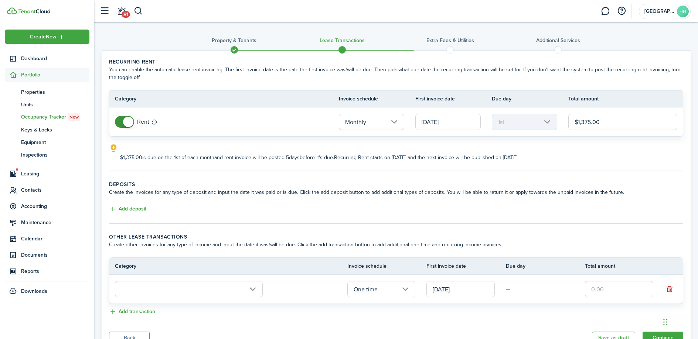
click at [144, 293] on input "text" at bounding box center [189, 289] width 148 height 16
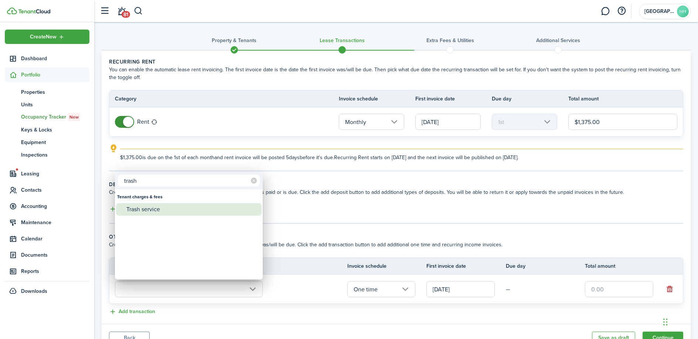
type input "trash"
click at [163, 208] on div "Trash service" at bounding box center [191, 209] width 131 height 13
type input "Tenant charges & fees / Trash service"
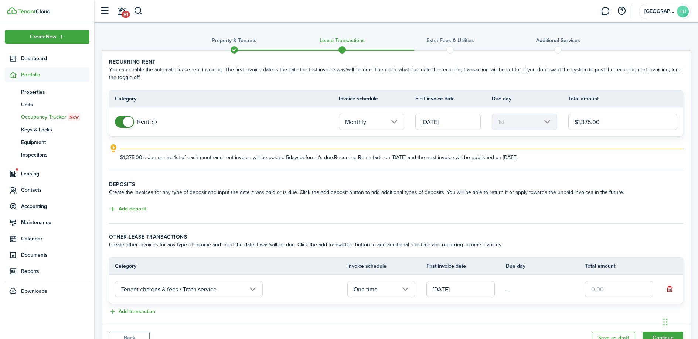
click at [400, 280] on td "One time" at bounding box center [386, 289] width 79 height 20
click at [398, 287] on input "One time" at bounding box center [381, 289] width 68 height 16
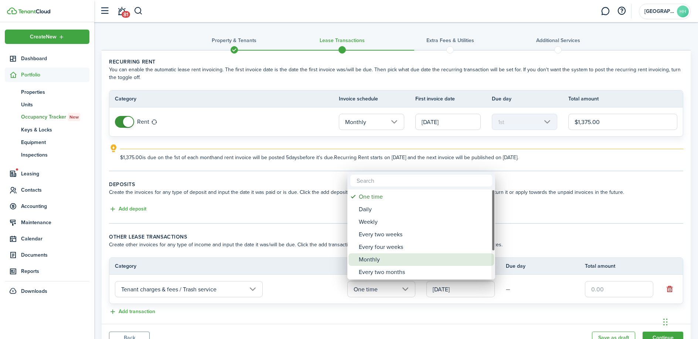
click at [391, 256] on div "Monthly" at bounding box center [424, 259] width 131 height 13
type input "Monthly"
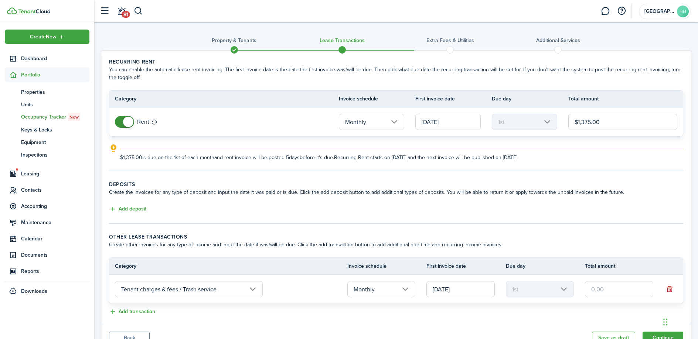
click at [608, 292] on input "text" at bounding box center [619, 289] width 68 height 16
type input "$25.00"
click at [651, 252] on lease-classic-other-transaction "Other lease transactions Create other invoices for any type of income and input…" at bounding box center [396, 275] width 574 height 84
click at [242, 43] on h3 "Property & Tenants" at bounding box center [234, 41] width 45 height 8
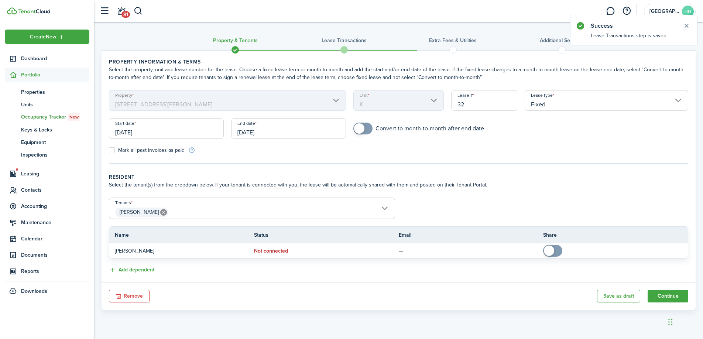
click at [121, 150] on label "Mark all past invoices as paid" at bounding box center [147, 150] width 76 height 6
click at [109, 150] on input "Mark all past invoices as paid" at bounding box center [109, 150] width 0 height 0
checkbox input "true"
click at [375, 49] on div at bounding box center [398, 49] width 109 height 7
click at [352, 45] on tc-wizard-header "Property & Tenants Lease Transactions Extra fees & Utilities Additional Services" at bounding box center [399, 42] width 594 height 33
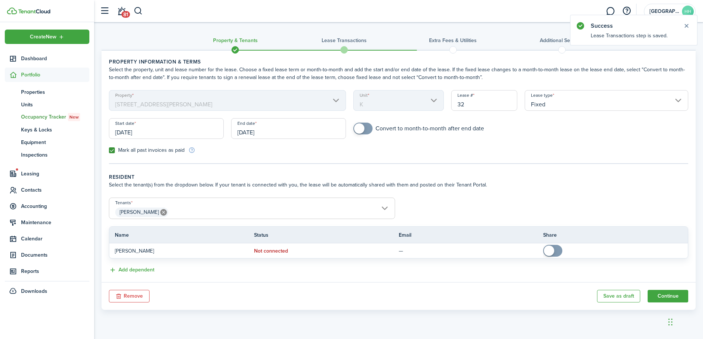
click at [342, 40] on h3 "Lease Transactions" at bounding box center [344, 41] width 45 height 8
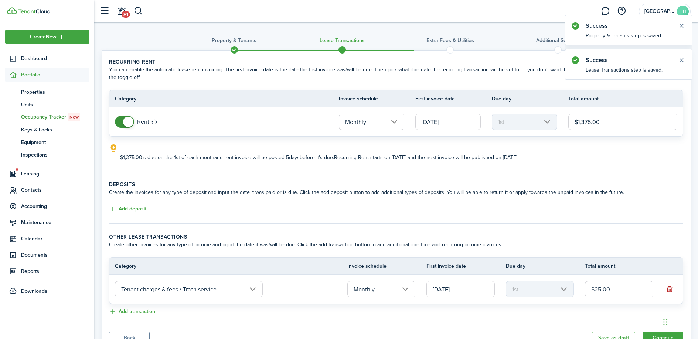
scroll to position [33, 0]
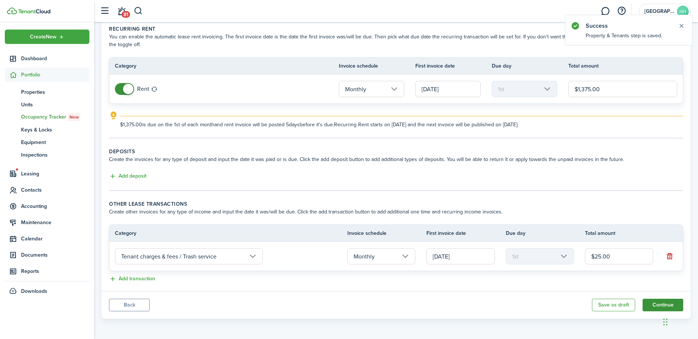
click at [658, 311] on button "Continue" at bounding box center [663, 305] width 41 height 13
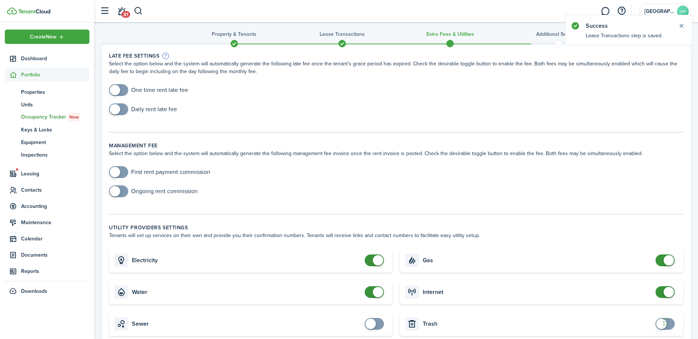
scroll to position [7, 0]
click at [139, 85] on input "checkbox" at bounding box center [148, 90] width 79 height 12
checkbox input "true"
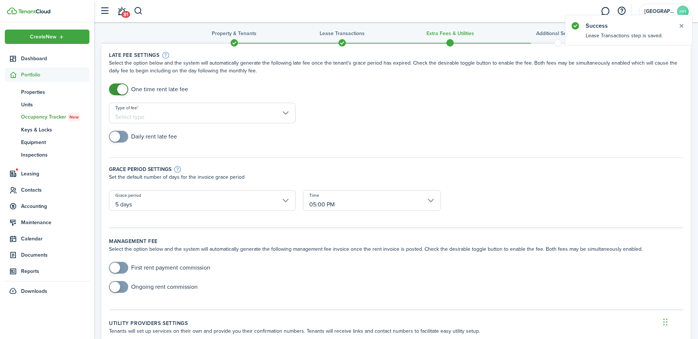
click at [172, 113] on input "Type of fee" at bounding box center [202, 113] width 187 height 21
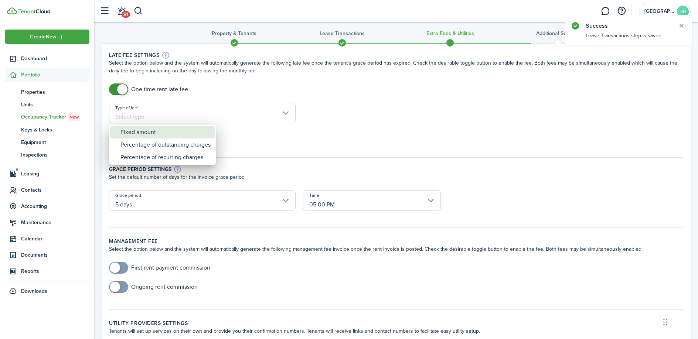
click at [160, 133] on div "Fixed amount" at bounding box center [165, 132] width 90 height 13
type input "Fixed amount"
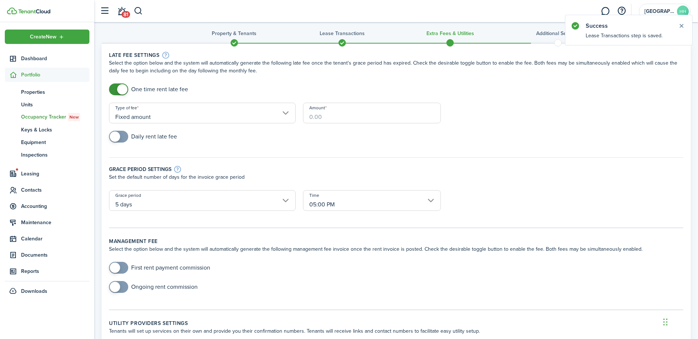
click at [336, 115] on input "Amount" at bounding box center [372, 113] width 138 height 21
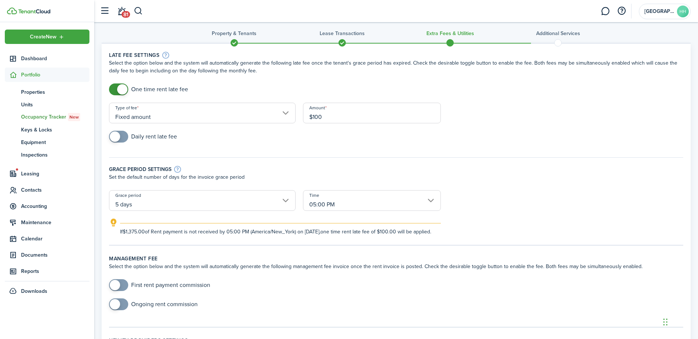
type input "$100.00"
click at [277, 161] on div "Grace period settings Set the default number of days for the invoice grace peri…" at bounding box center [396, 170] width 582 height 40
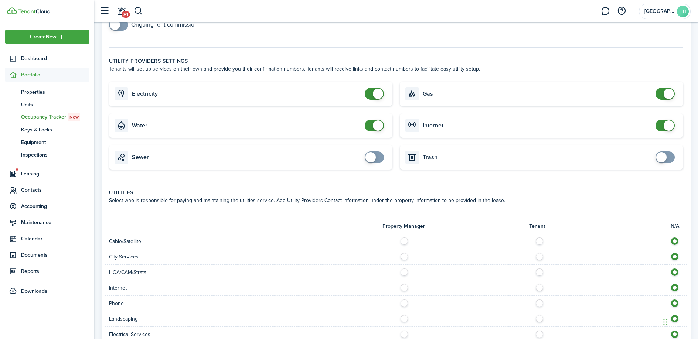
scroll to position [289, 0]
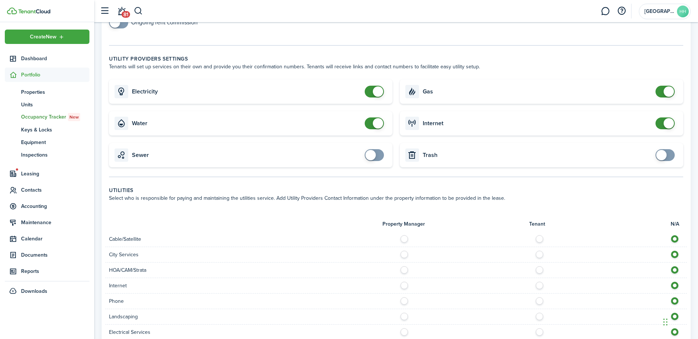
click at [376, 122] on card "Water" at bounding box center [250, 123] width 283 height 24
checkbox input "false"
click at [377, 129] on span at bounding box center [378, 123] width 10 height 10
checkbox input "false"
click at [669, 97] on span at bounding box center [669, 91] width 10 height 10
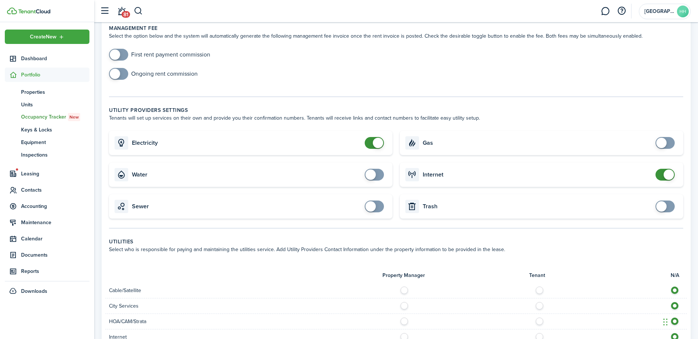
scroll to position [508, 0]
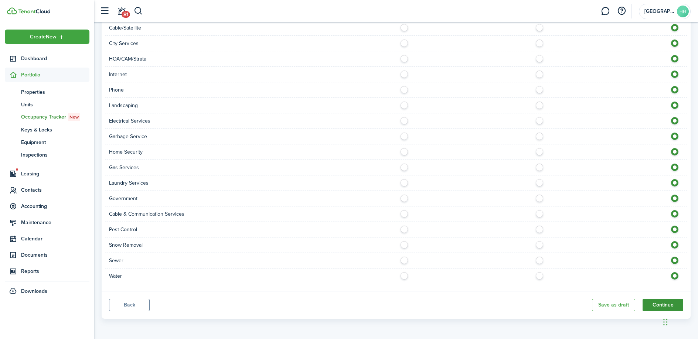
click at [658, 304] on button "Continue" at bounding box center [663, 305] width 41 height 13
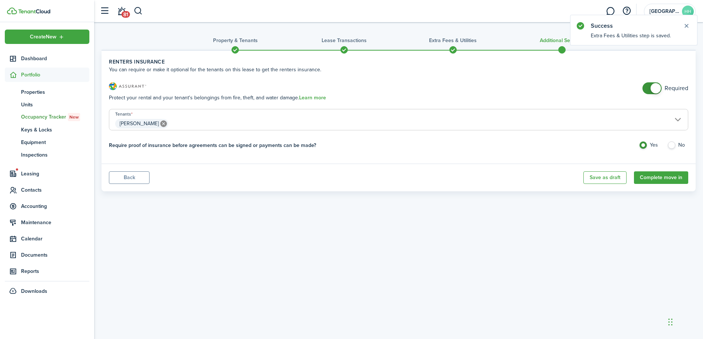
checkbox input "false"
click at [654, 91] on span at bounding box center [656, 88] width 10 height 10
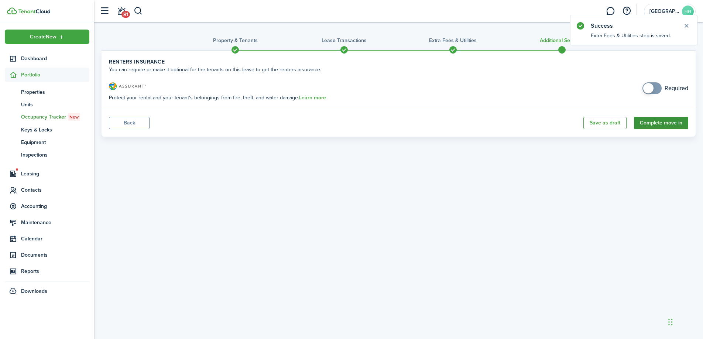
click at [657, 118] on button "Complete move in" at bounding box center [661, 123] width 54 height 13
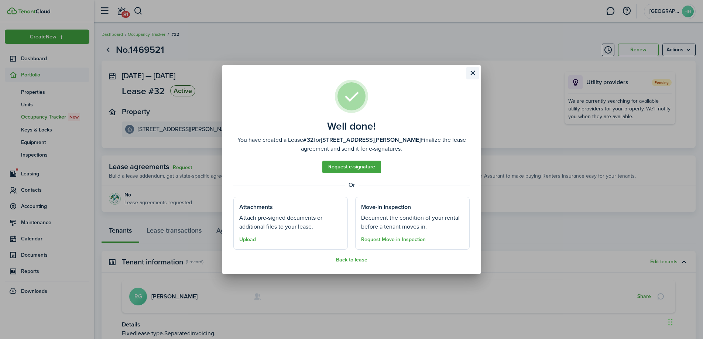
click at [468, 72] on button "Close modal" at bounding box center [473, 73] width 13 height 13
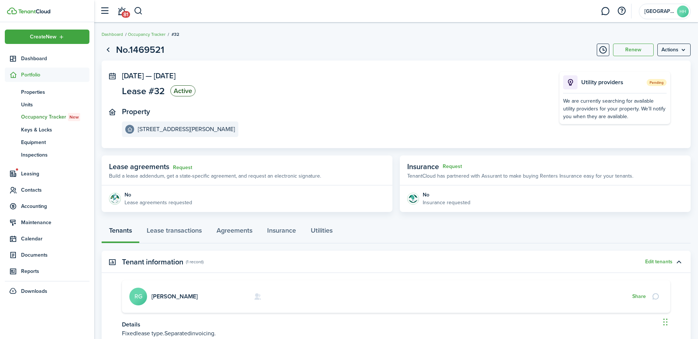
scroll to position [60, 0]
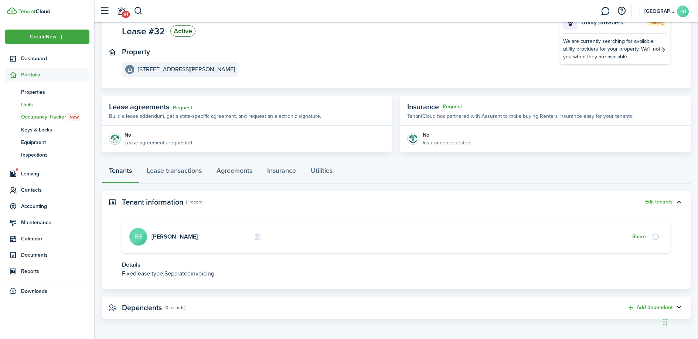
click at [54, 106] on span "Units" at bounding box center [55, 105] width 68 height 8
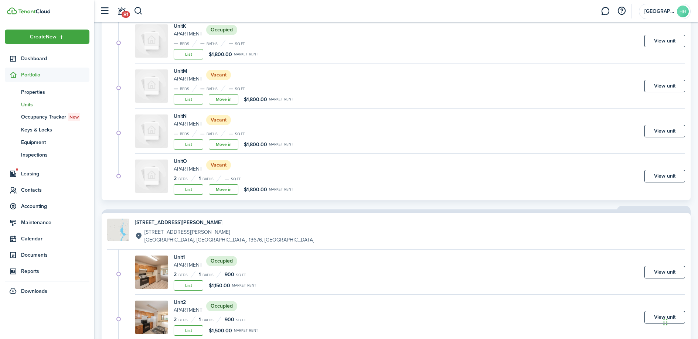
scroll to position [507, 0]
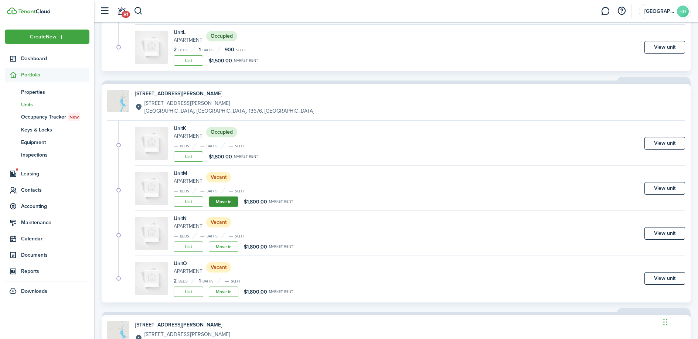
click at [212, 201] on link "Move in" at bounding box center [224, 202] width 30 height 10
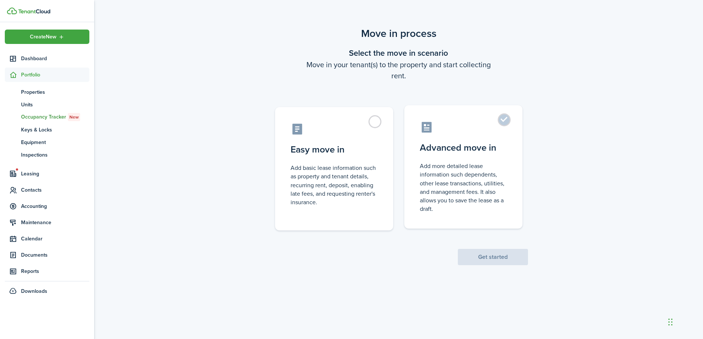
click at [435, 139] on label "Advanced move in Add more detailed lease information such dependents, other lea…" at bounding box center [464, 166] width 118 height 123
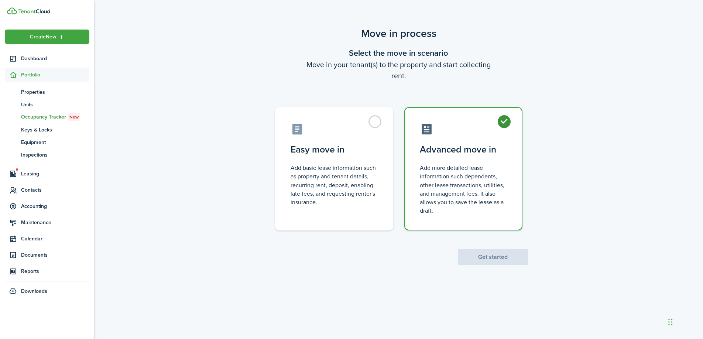
radio input "true"
click at [480, 252] on button "Get started" at bounding box center [493, 257] width 70 height 16
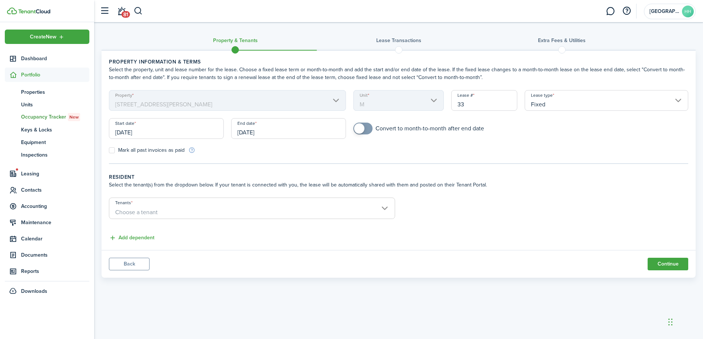
click at [186, 125] on input "[DATE]" at bounding box center [166, 128] width 115 height 21
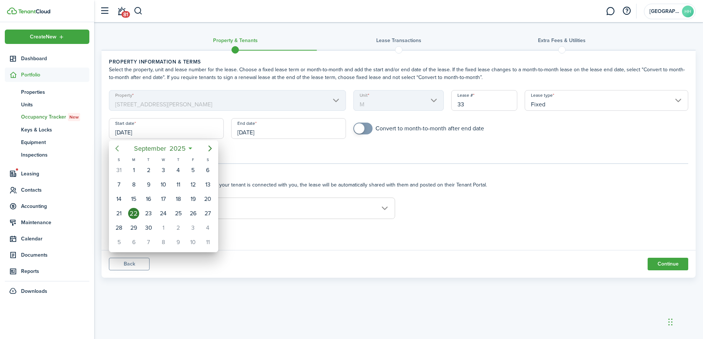
click at [119, 151] on icon "Previous page" at bounding box center [117, 148] width 9 height 9
click at [180, 172] on div "1" at bounding box center [178, 170] width 11 height 11
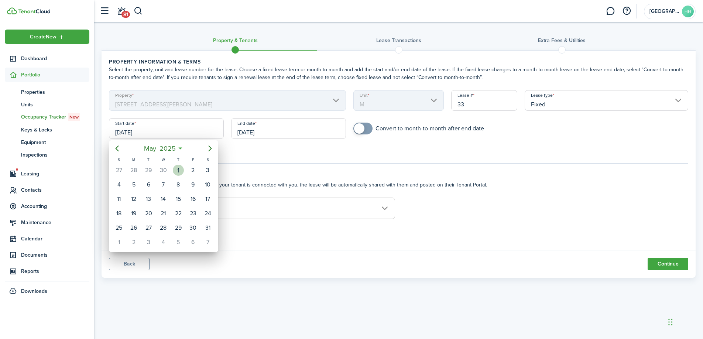
type input "[DATE]"
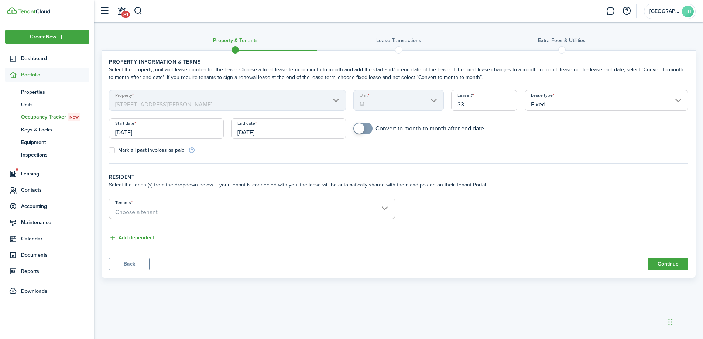
click at [110, 153] on label "Mark all past invoices as paid" at bounding box center [147, 150] width 76 height 6
click at [109, 151] on input "Mark all past invoices as paid" at bounding box center [109, 150] width 0 height 0
checkbox input "true"
click at [283, 141] on div "End date [DATE]" at bounding box center [289, 132] width 122 height 28
click at [274, 132] on input "[DATE]" at bounding box center [288, 128] width 115 height 21
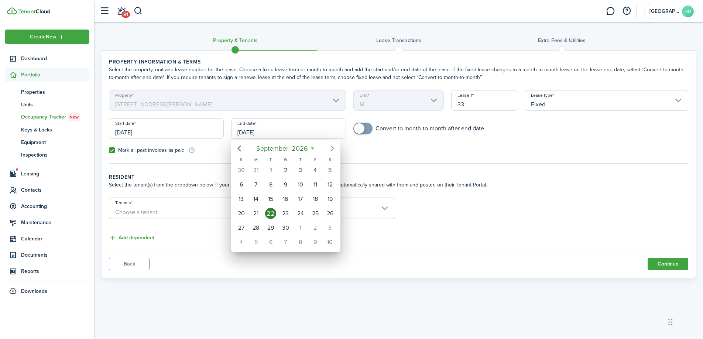
click at [333, 151] on icon "Next page" at bounding box center [332, 148] width 9 height 9
click at [235, 149] on icon "Previous page" at bounding box center [239, 148] width 9 height 9
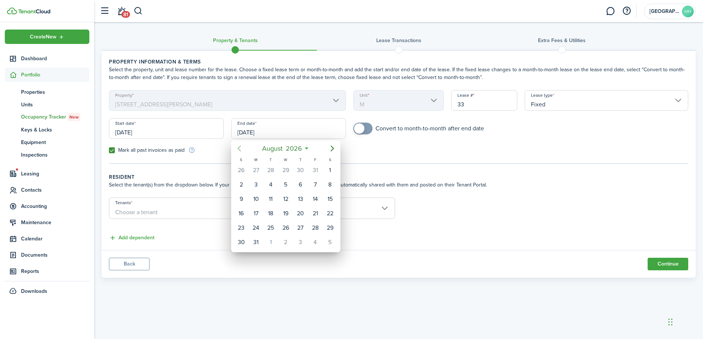
click at [235, 149] on icon "Previous page" at bounding box center [239, 148] width 9 height 9
click at [234, 149] on mbsc-button "Previous page" at bounding box center [239, 148] width 15 height 15
click at [295, 228] on div "30" at bounding box center [300, 227] width 11 height 11
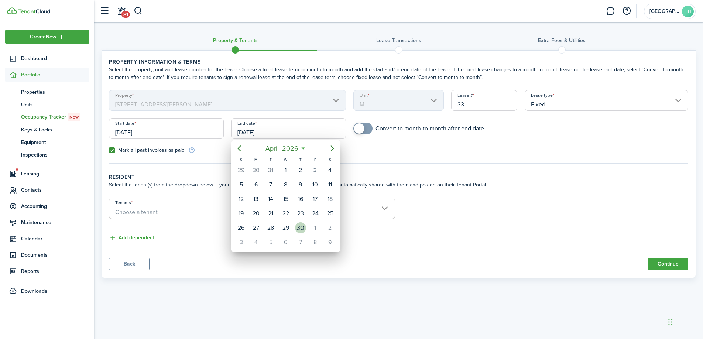
type input "[DATE]"
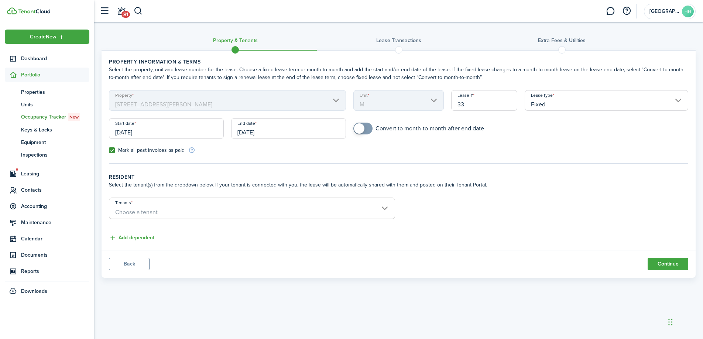
click at [184, 212] on span "Choose a tenant" at bounding box center [252, 212] width 286 height 13
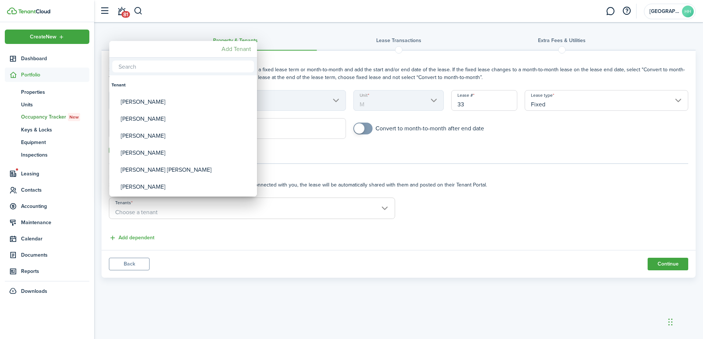
click at [233, 46] on mbsc-button "Add Tenant" at bounding box center [236, 48] width 35 height 13
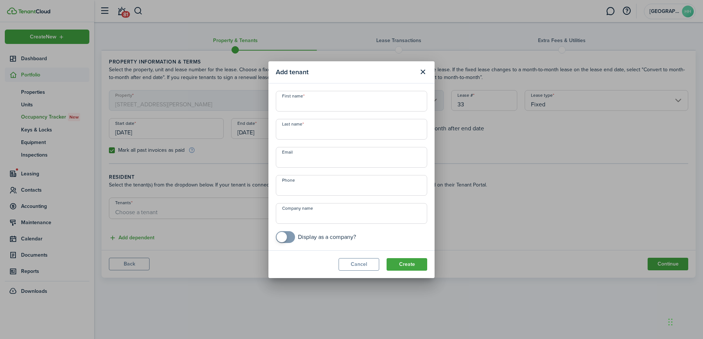
click at [311, 105] on input "First name" at bounding box center [351, 101] width 151 height 21
paste input "[PERSON_NAME]"
drag, startPoint x: 328, startPoint y: 105, endPoint x: 305, endPoint y: 107, distance: 23.3
click at [305, 107] on input "[PERSON_NAME]" at bounding box center [351, 101] width 151 height 21
type input "[PERSON_NAME]"
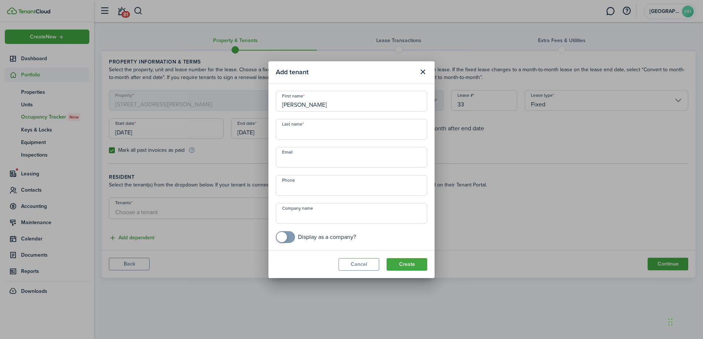
click at [290, 135] on input "Last name" at bounding box center [351, 129] width 151 height 21
paste input "[PERSON_NAME]"
type input "[PERSON_NAME]"
click at [408, 261] on button "Create" at bounding box center [407, 264] width 41 height 13
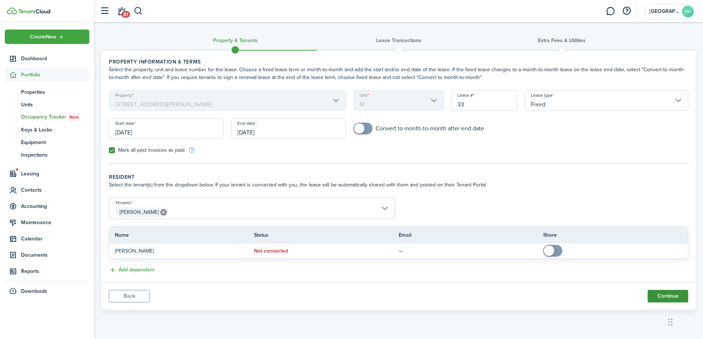
click at [657, 294] on button "Continue" at bounding box center [668, 296] width 41 height 13
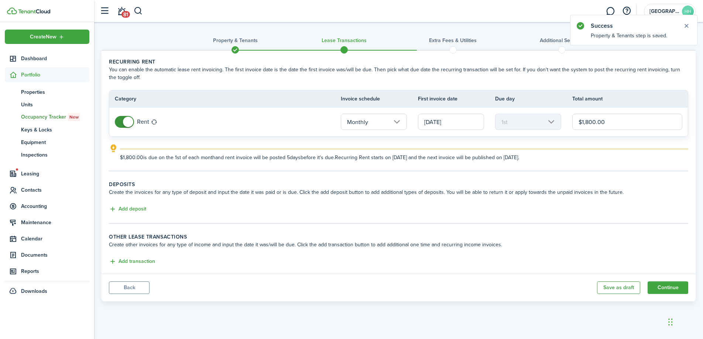
drag, startPoint x: 608, startPoint y: 120, endPoint x: 586, endPoint y: 120, distance: 22.2
click at [586, 120] on input "$1,800.00" at bounding box center [628, 122] width 110 height 16
type input "$1,475.00"
click at [130, 260] on button "Add transaction" at bounding box center [132, 262] width 46 height 8
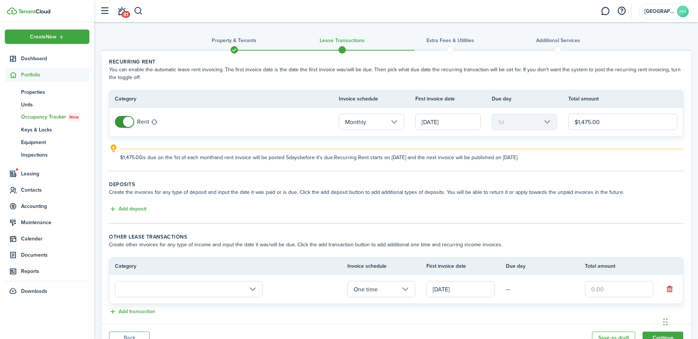
click at [142, 283] on input "text" at bounding box center [189, 289] width 148 height 16
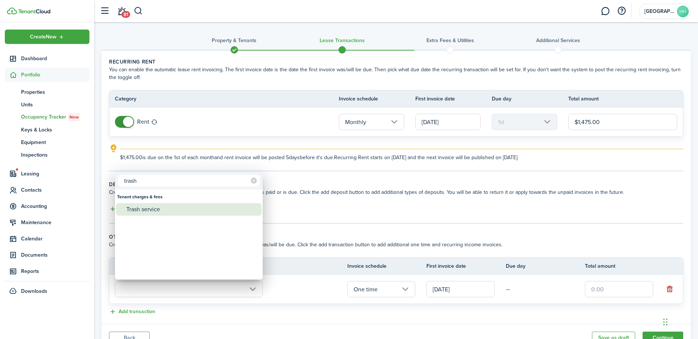
type input "trash"
click at [151, 208] on div "Trash service" at bounding box center [191, 209] width 131 height 13
type input "Tenant charges & fees / Trash service"
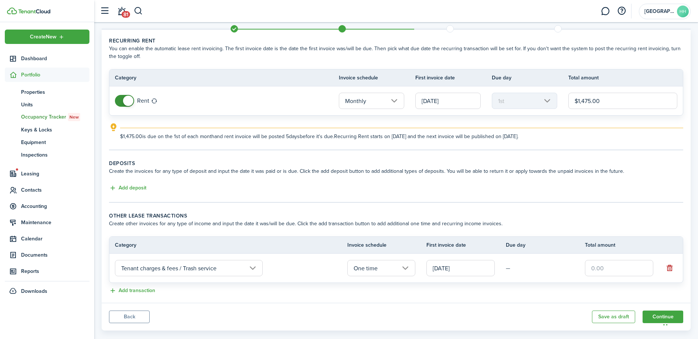
scroll to position [33, 0]
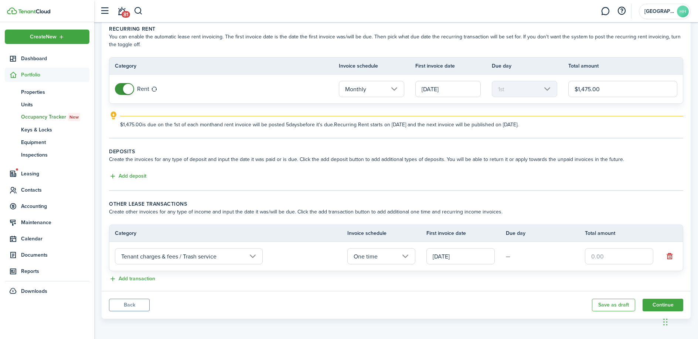
click at [616, 255] on input "text" at bounding box center [619, 256] width 68 height 16
type input "$25.00"
click at [598, 277] on div "Add transaction" at bounding box center [396, 279] width 574 height 9
click at [423, 262] on td "One time" at bounding box center [386, 256] width 79 height 20
click at [407, 261] on input "One time" at bounding box center [381, 256] width 68 height 16
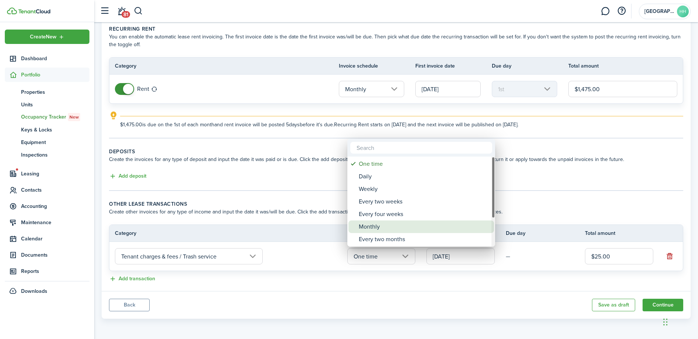
click at [393, 226] on div "Monthly" at bounding box center [424, 227] width 131 height 13
type input "Monthly"
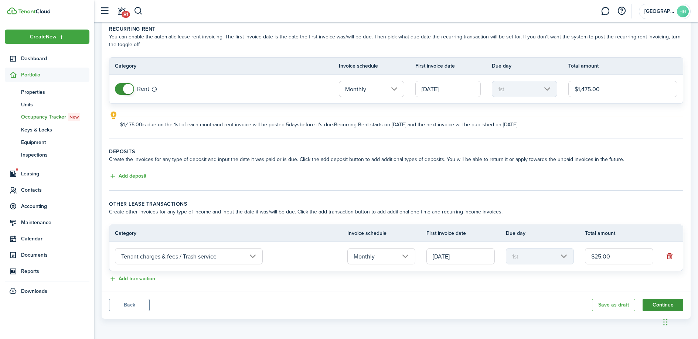
click at [658, 304] on button "Continue" at bounding box center [663, 305] width 41 height 13
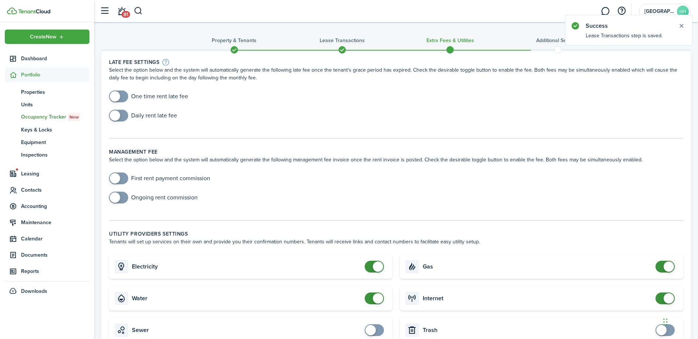
click at [135, 94] on input "checkbox" at bounding box center [148, 97] width 79 height 12
checkbox input "true"
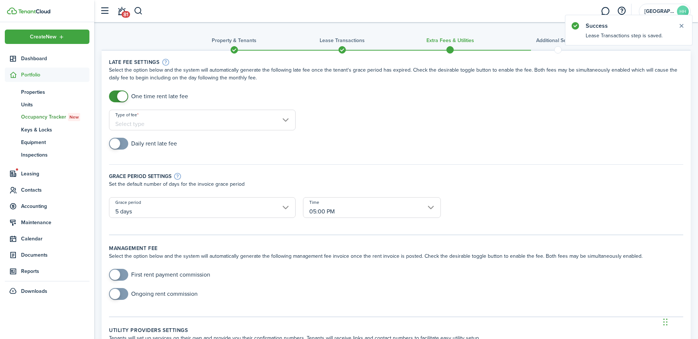
click at [133, 132] on div "Type of fee" at bounding box center [202, 124] width 194 height 28
click at [133, 128] on input "Type of fee" at bounding box center [202, 120] width 187 height 21
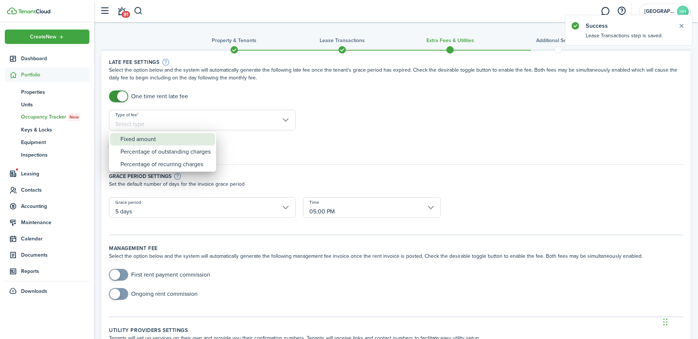
click at [134, 139] on div "Fixed amount" at bounding box center [165, 139] width 90 height 13
type input "Fixed amount"
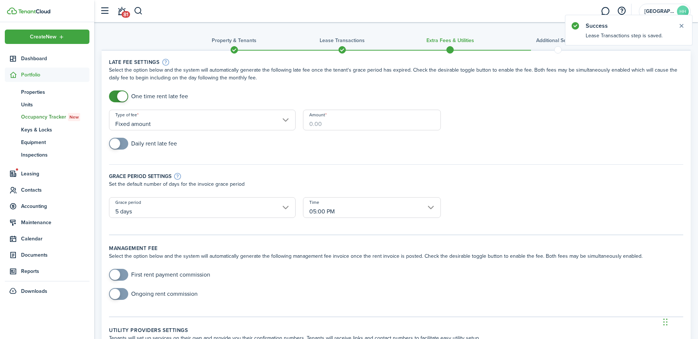
click at [345, 117] on input "Amount" at bounding box center [372, 120] width 138 height 21
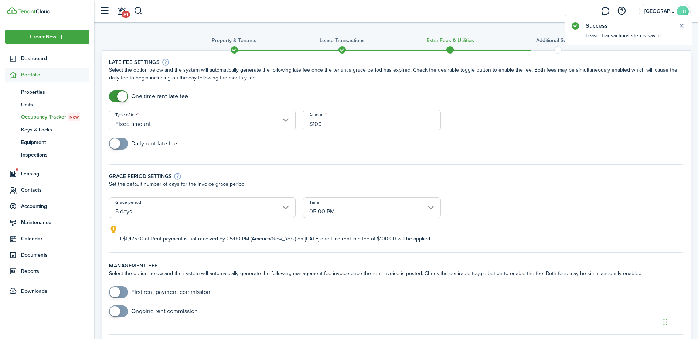
type input "$100.00"
click at [261, 169] on div "Grace period settings Set the default number of days for the invoice grace peri…" at bounding box center [396, 177] width 582 height 40
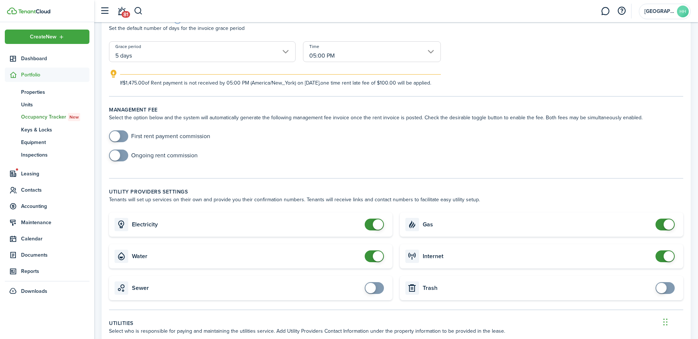
scroll to position [157, 0]
checkbox input "false"
click at [378, 262] on span at bounding box center [374, 256] width 7 height 12
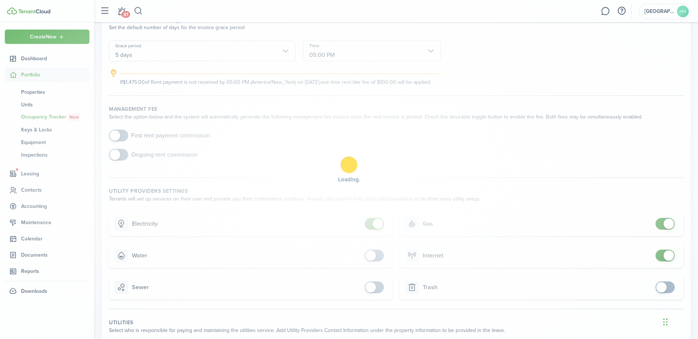
click at [671, 237] on div "Loading" at bounding box center [349, 169] width 698 height 339
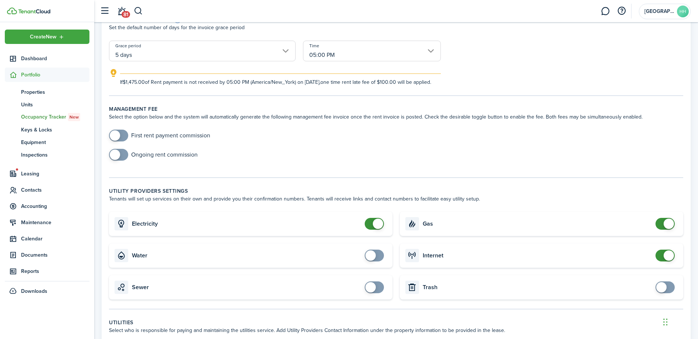
checkbox input "false"
click at [671, 229] on span at bounding box center [669, 224] width 10 height 10
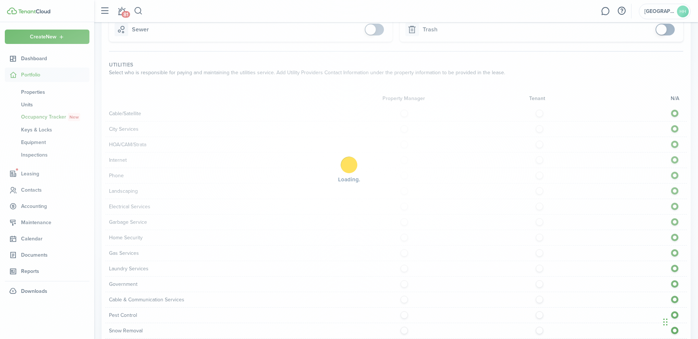
scroll to position [508, 0]
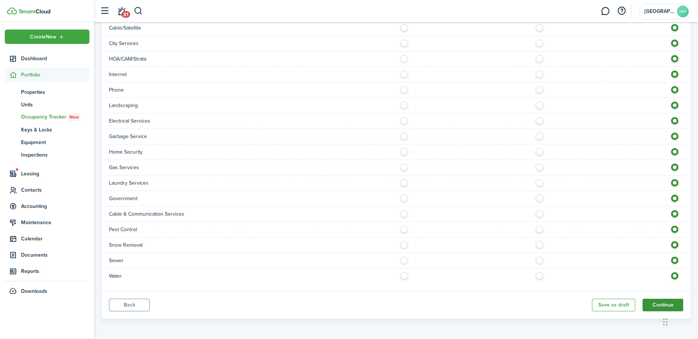
click at [661, 302] on button "Continue" at bounding box center [663, 305] width 41 height 13
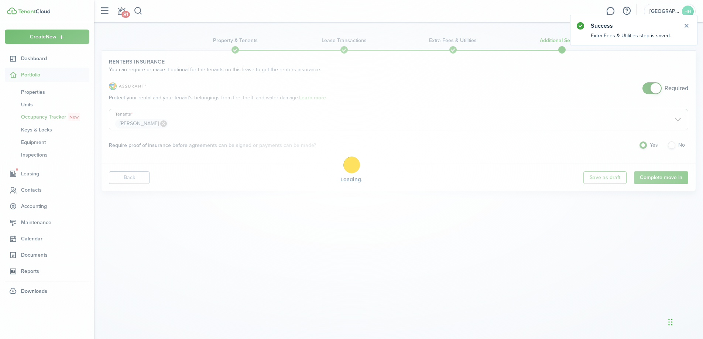
checkbox input "false"
click at [654, 88] on span at bounding box center [656, 88] width 10 height 10
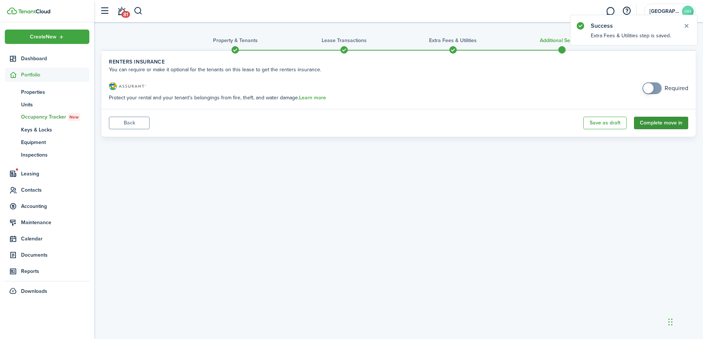
click at [655, 127] on button "Complete move in" at bounding box center [661, 123] width 54 height 13
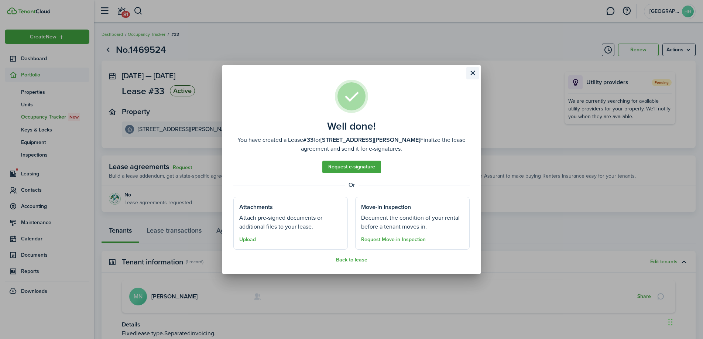
click at [474, 72] on button "Close modal" at bounding box center [473, 73] width 13 height 13
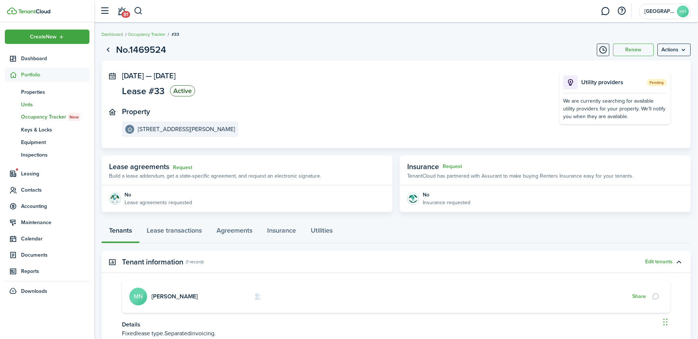
click at [35, 107] on span "Units" at bounding box center [55, 105] width 68 height 8
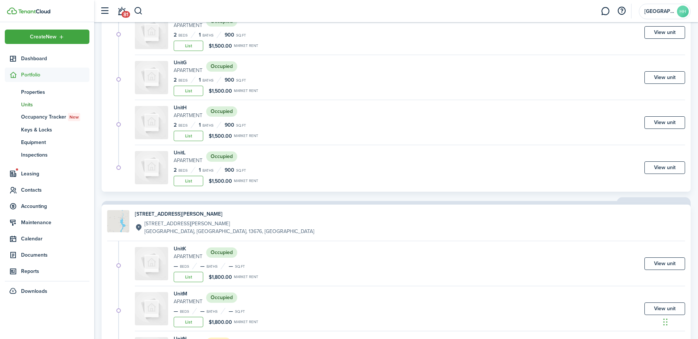
scroll to position [530, 0]
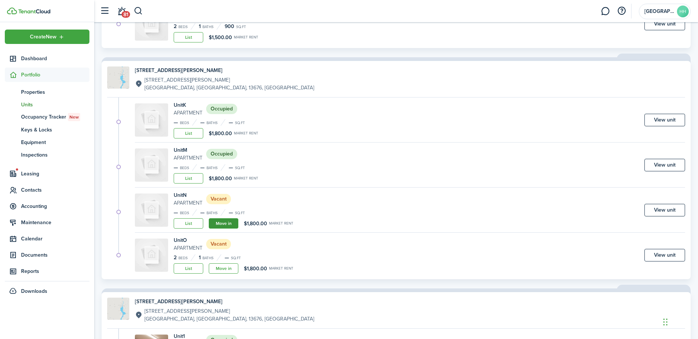
click at [219, 223] on link "Move in" at bounding box center [224, 223] width 30 height 10
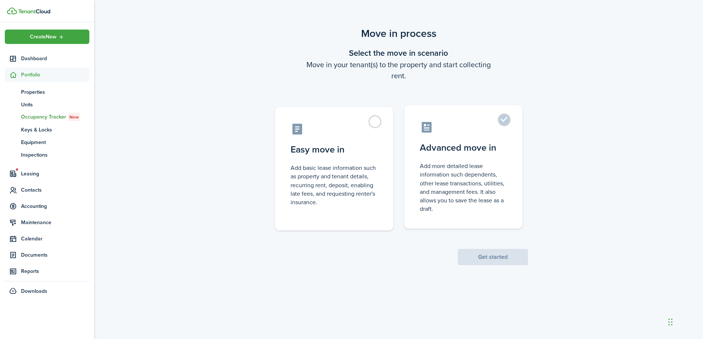
click at [457, 138] on label "Advanced move in Add more detailed lease information such dependents, other lea…" at bounding box center [464, 166] width 118 height 123
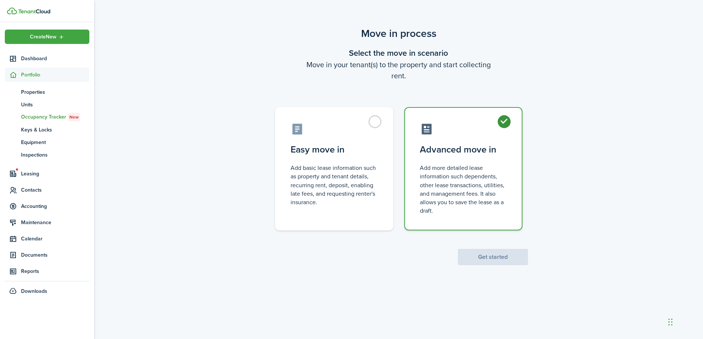
radio input "true"
click at [495, 256] on button "Get started" at bounding box center [493, 257] width 70 height 16
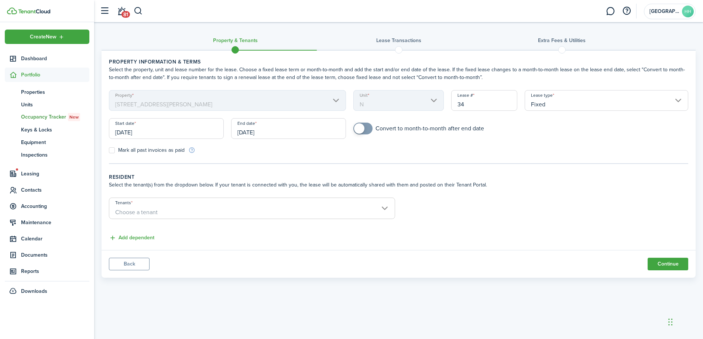
click at [197, 134] on input "[DATE]" at bounding box center [166, 128] width 115 height 21
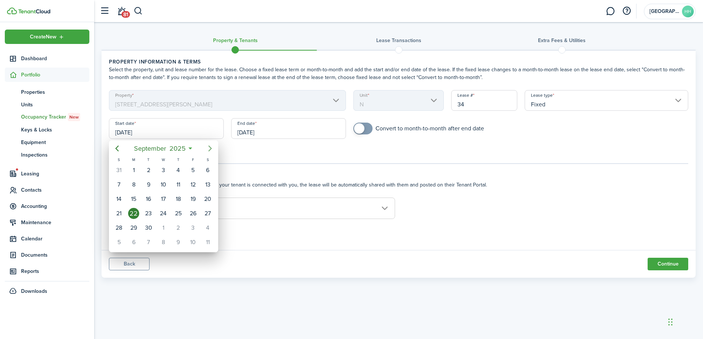
click at [214, 146] on icon "Next page" at bounding box center [210, 148] width 9 height 9
click at [116, 147] on icon "Previous page" at bounding box center [117, 148] width 9 height 9
click at [148, 170] on div "1" at bounding box center [148, 170] width 11 height 11
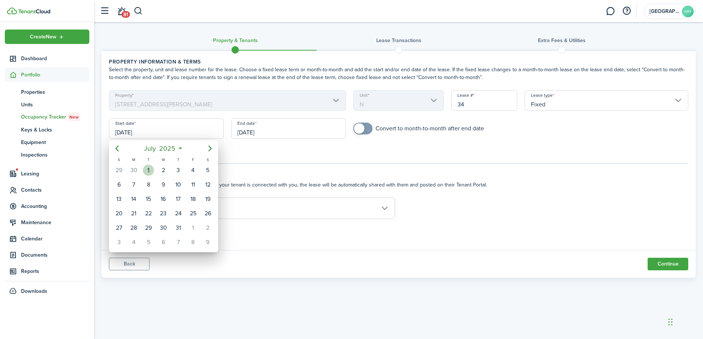
type input "[DATE]"
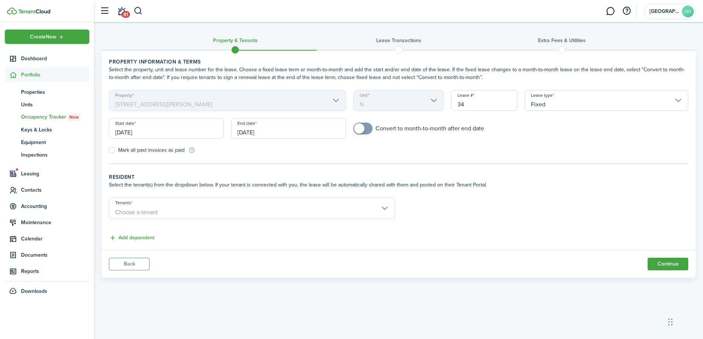
click at [266, 131] on input "[DATE]" at bounding box center [288, 128] width 115 height 21
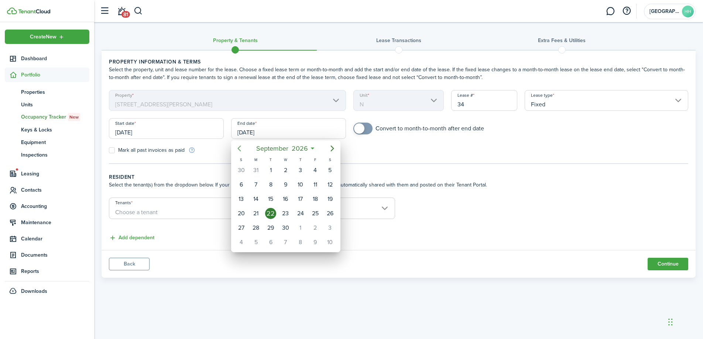
click at [238, 144] on icon "Previous page" at bounding box center [239, 148] width 9 height 9
click at [275, 228] on div "30" at bounding box center [270, 227] width 11 height 11
type input "[DATE]"
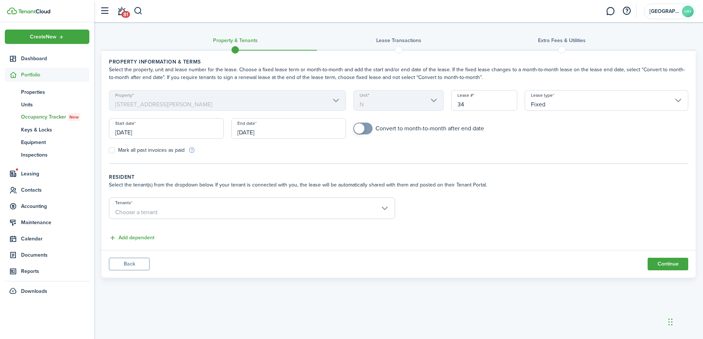
click at [112, 155] on tc-wizard-step "Property information & terms Select the property, unit and lease number for the…" at bounding box center [399, 111] width 580 height 106
click at [112, 149] on label "Mark all past invoices as paid" at bounding box center [147, 150] width 76 height 6
click at [109, 150] on input "Mark all past invoices as paid" at bounding box center [109, 150] width 0 height 0
checkbox input "true"
click at [151, 211] on span "Choose a tenant" at bounding box center [136, 212] width 42 height 8
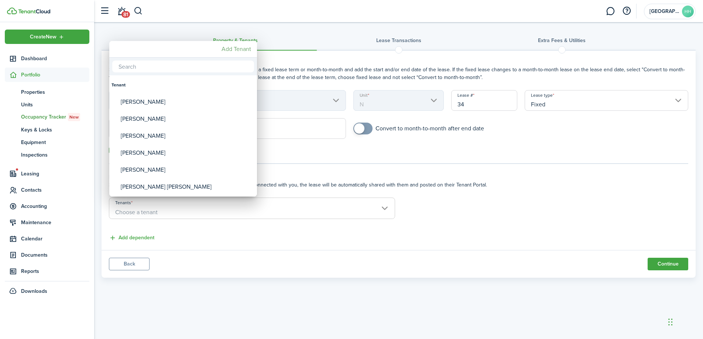
click at [241, 50] on mbsc-button "Add Tenant" at bounding box center [236, 48] width 35 height 13
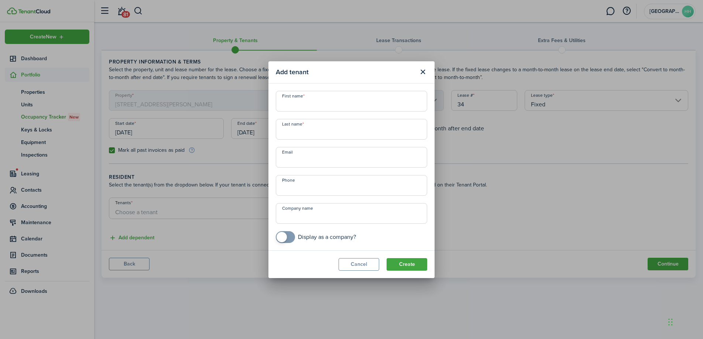
click at [320, 104] on input "First name" at bounding box center [351, 101] width 151 height 21
paste input "[DEMOGRAPHIC_DATA][PERSON_NAME]"
drag, startPoint x: 336, startPoint y: 106, endPoint x: 307, endPoint y: 106, distance: 28.4
click at [307, 106] on input "[DEMOGRAPHIC_DATA][PERSON_NAME]" at bounding box center [351, 101] width 151 height 21
type input "[DEMOGRAPHIC_DATA]"
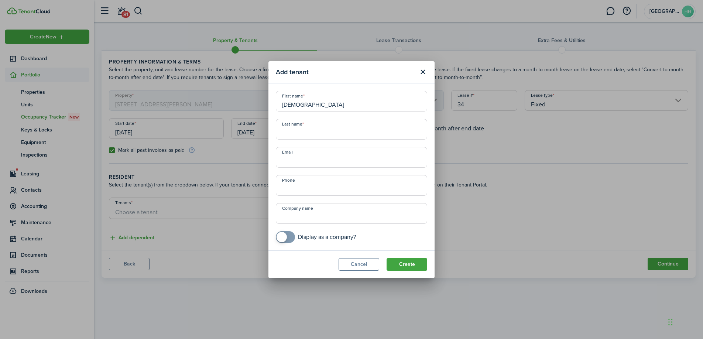
click at [292, 127] on input "Last name" at bounding box center [351, 129] width 151 height 21
paste input "[PERSON_NAME]"
type input "[PERSON_NAME]"
click at [414, 264] on button "Create" at bounding box center [407, 264] width 41 height 13
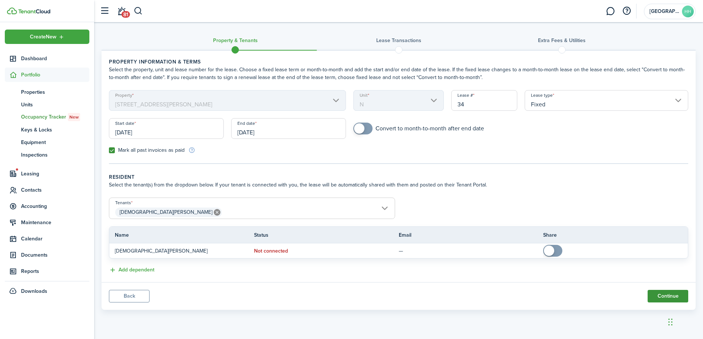
click at [660, 292] on button "Continue" at bounding box center [668, 296] width 41 height 13
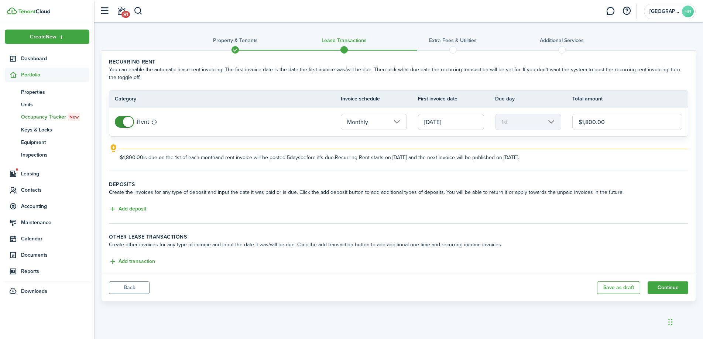
drag, startPoint x: 611, startPoint y: 119, endPoint x: 586, endPoint y: 120, distance: 25.1
click at [586, 120] on input "$1,800.00" at bounding box center [628, 122] width 110 height 16
type input "$1,475.00"
click at [541, 156] on explanation-description "$1,475.00 is due on the 1st of each month and rent invoice will be posted 5 day…" at bounding box center [404, 158] width 569 height 8
click at [132, 261] on button "Add transaction" at bounding box center [132, 262] width 46 height 8
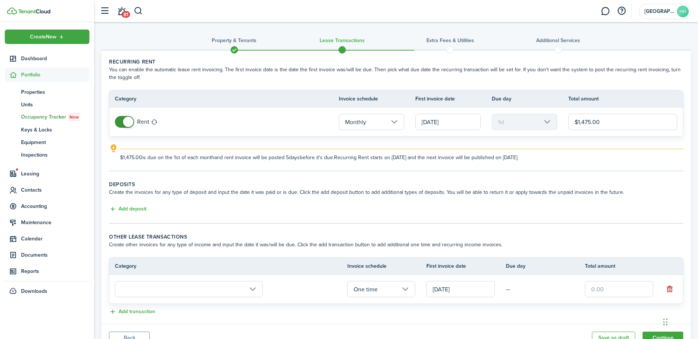
click at [132, 288] on input "text" at bounding box center [189, 289] width 148 height 16
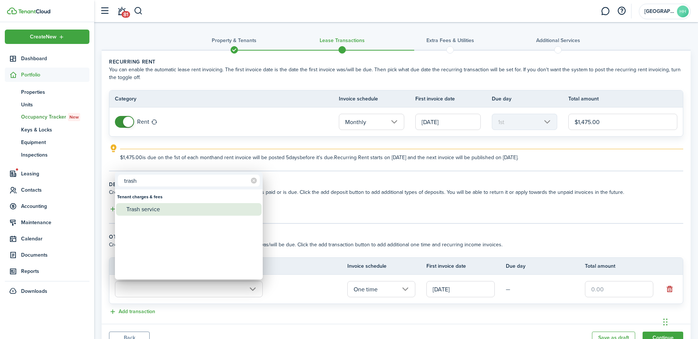
type input "trash"
click at [164, 209] on div "Trash service" at bounding box center [191, 209] width 131 height 13
type input "Tenant charges & fees / Trash service"
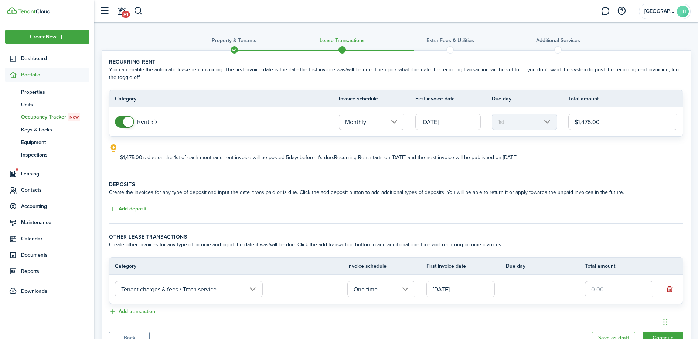
click at [612, 285] on input "text" at bounding box center [619, 289] width 68 height 16
type input "$25.00"
click at [598, 233] on wizard-step-header-title "Other lease transactions" at bounding box center [396, 237] width 574 height 8
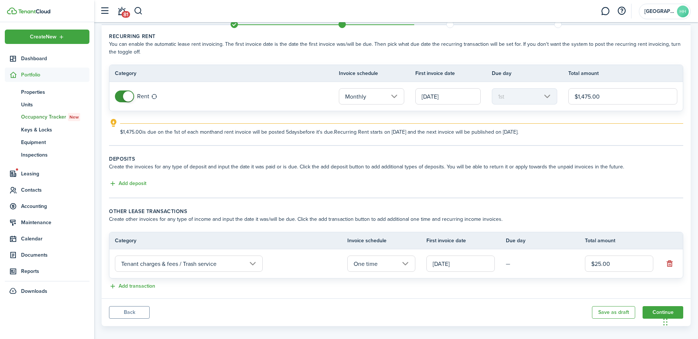
scroll to position [33, 0]
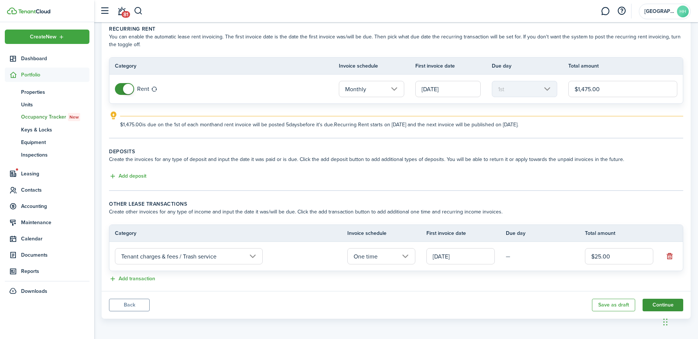
click at [655, 301] on button "Continue" at bounding box center [663, 305] width 41 height 13
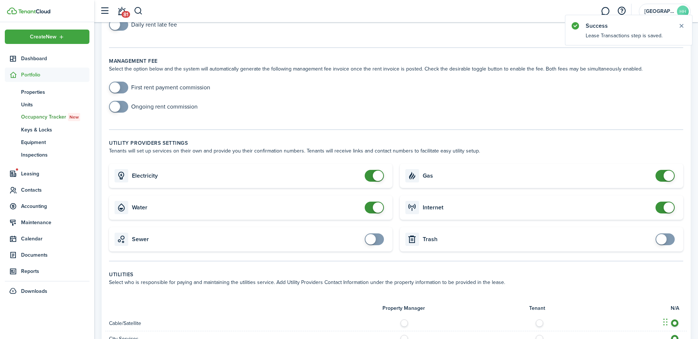
scroll to position [107, 0]
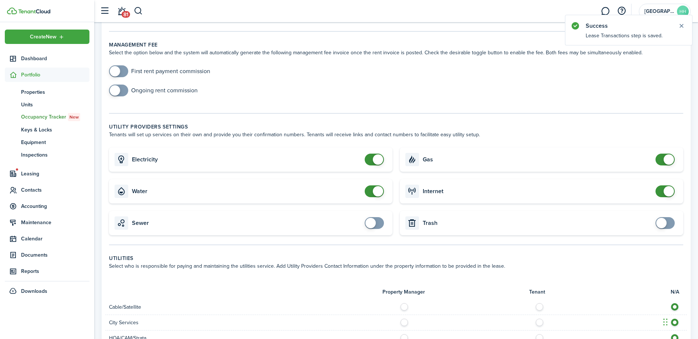
click at [372, 184] on card "Water" at bounding box center [250, 191] width 283 height 24
checkbox input "false"
click at [373, 187] on span at bounding box center [374, 191] width 7 height 12
checkbox input "false"
click at [667, 158] on span at bounding box center [669, 159] width 10 height 10
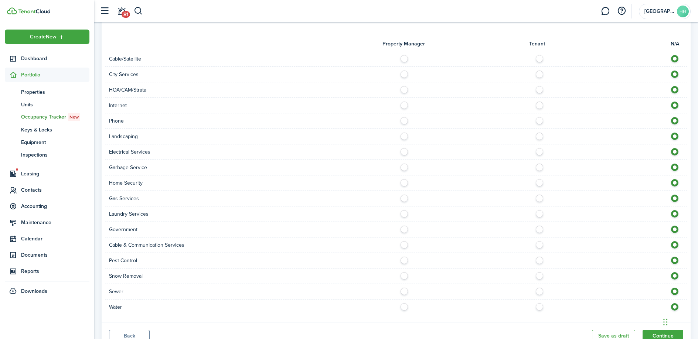
scroll to position [386, 0]
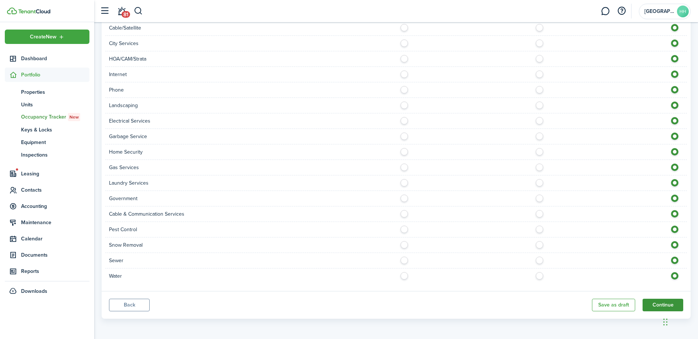
click at [667, 302] on button "Continue" at bounding box center [663, 305] width 41 height 13
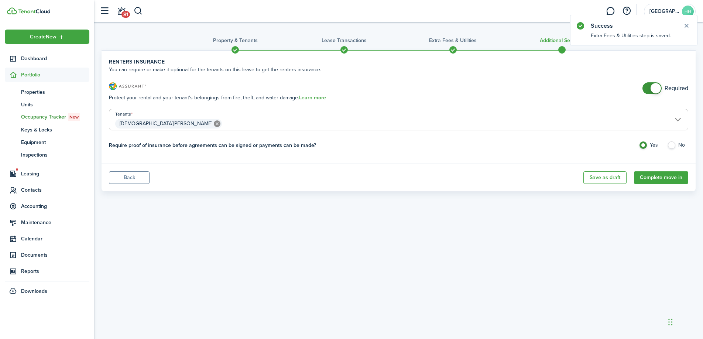
click at [139, 173] on button "Back" at bounding box center [129, 177] width 41 height 13
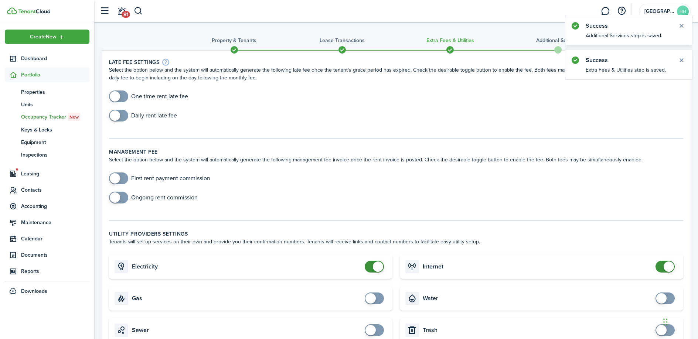
click at [133, 98] on input "checkbox" at bounding box center [148, 97] width 79 height 12
checkbox input "true"
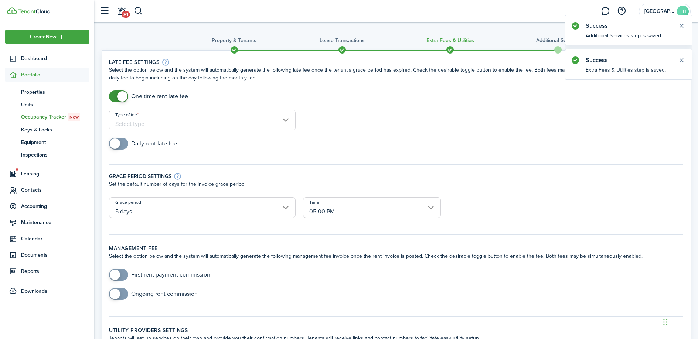
click at [182, 118] on input "Type of fee" at bounding box center [202, 120] width 187 height 21
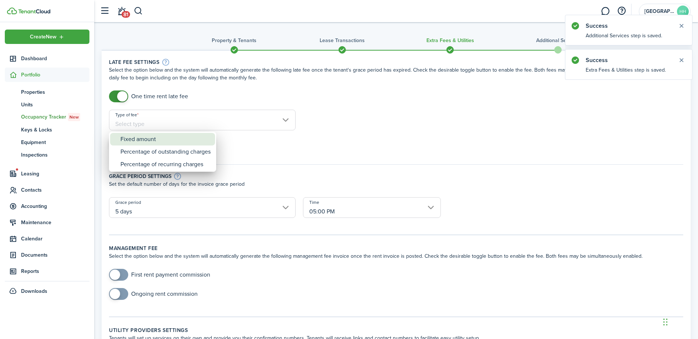
click at [173, 137] on div "Fixed amount" at bounding box center [165, 139] width 90 height 13
type input "Fixed amount"
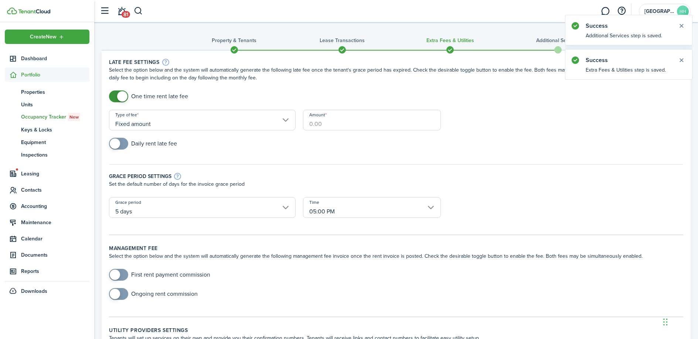
click at [329, 127] on input "Amount" at bounding box center [372, 120] width 138 height 21
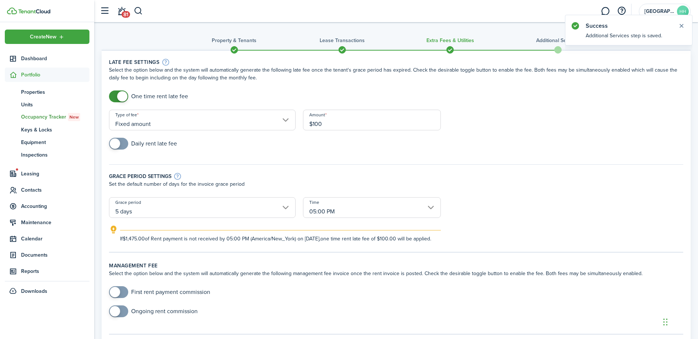
type input "$100.00"
click at [358, 161] on div "Grace period settings Set the default number of days for the invoice grace peri…" at bounding box center [396, 177] width 582 height 40
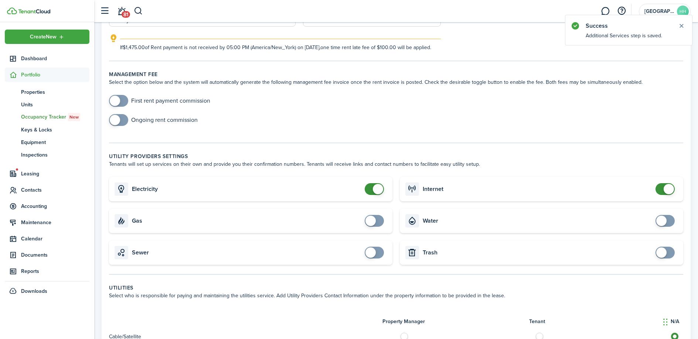
scroll to position [508, 0]
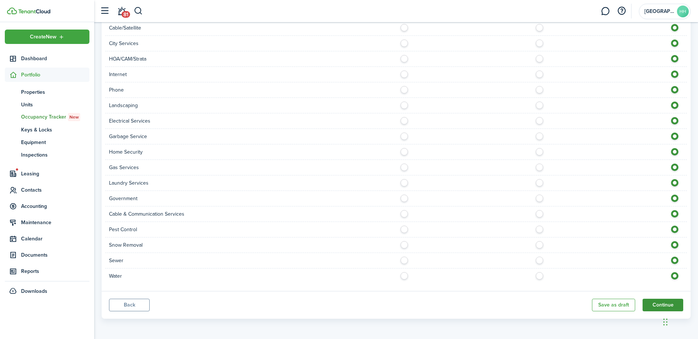
click at [660, 309] on button "Continue" at bounding box center [663, 305] width 41 height 13
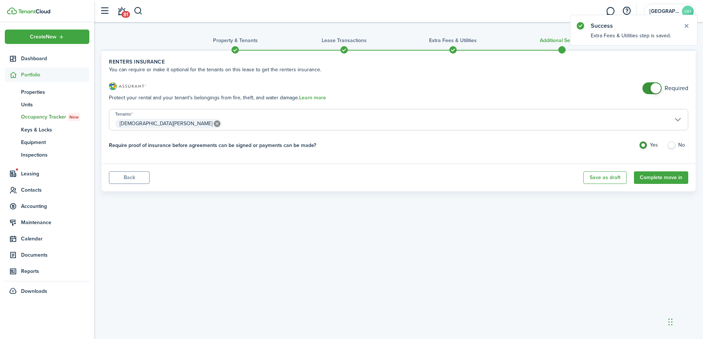
click at [679, 87] on input "checkbox" at bounding box center [666, 88] width 46 height 12
checkbox input "false"
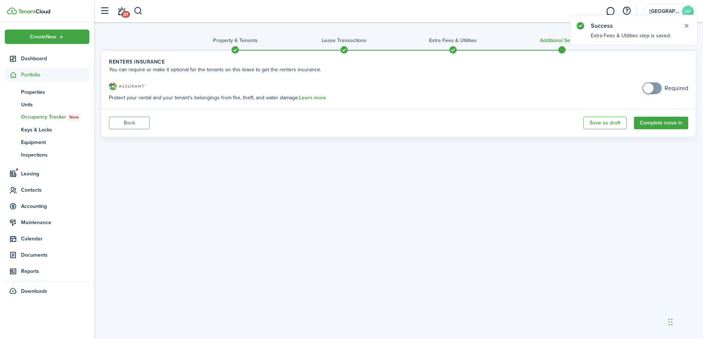
click at [673, 130] on panel-main-footer "Back Save as draft Complete move in" at bounding box center [399, 123] width 594 height 28
click at [675, 124] on button "Complete move in" at bounding box center [661, 123] width 54 height 13
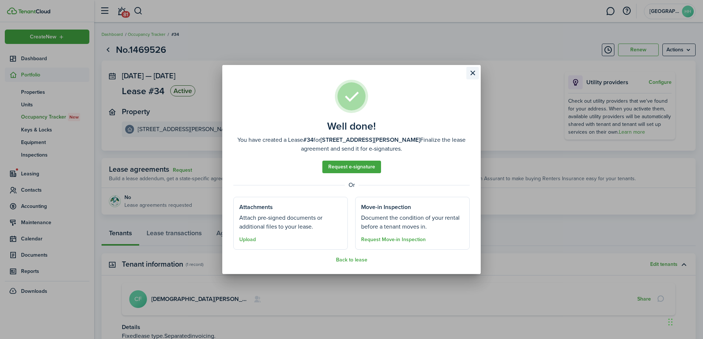
click at [475, 72] on button "Close modal" at bounding box center [473, 73] width 13 height 13
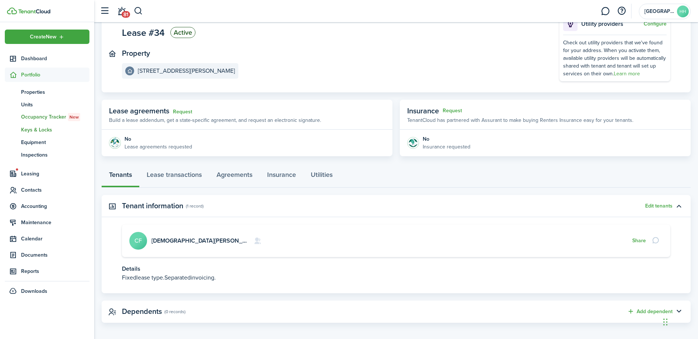
scroll to position [62, 0]
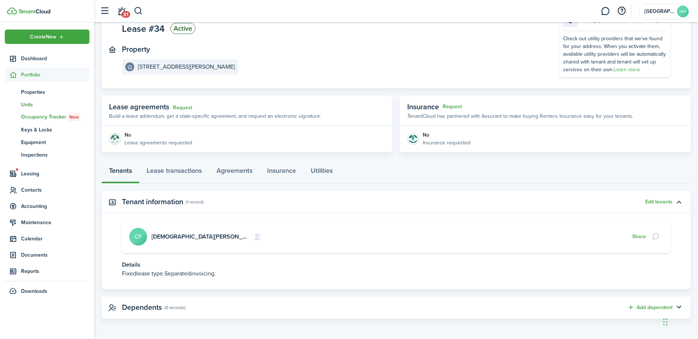
click at [42, 110] on link "un Units" at bounding box center [47, 104] width 85 height 13
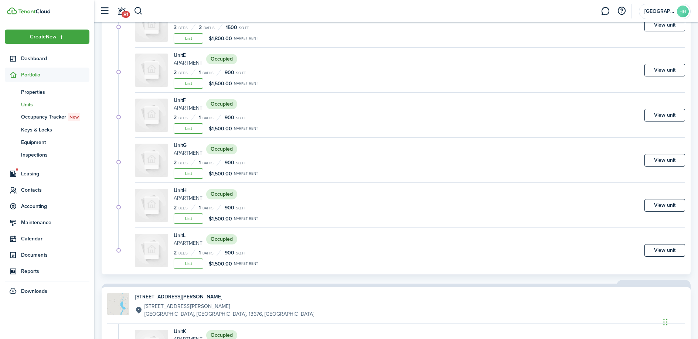
scroll to position [650, 0]
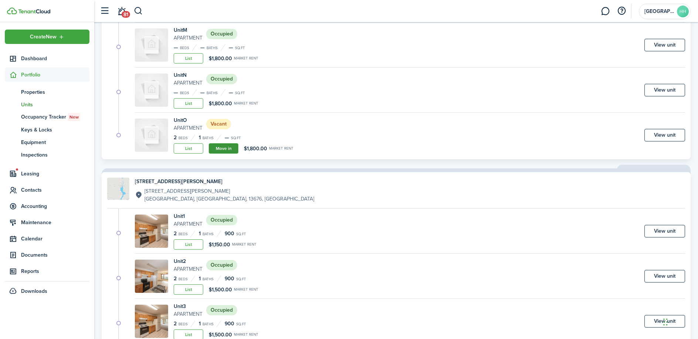
click at [218, 147] on link "Move in" at bounding box center [224, 148] width 30 height 10
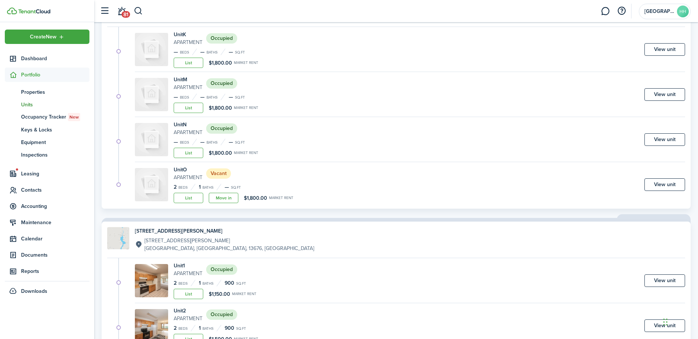
scroll to position [600, 0]
click at [657, 50] on link "View unit" at bounding box center [664, 50] width 41 height 13
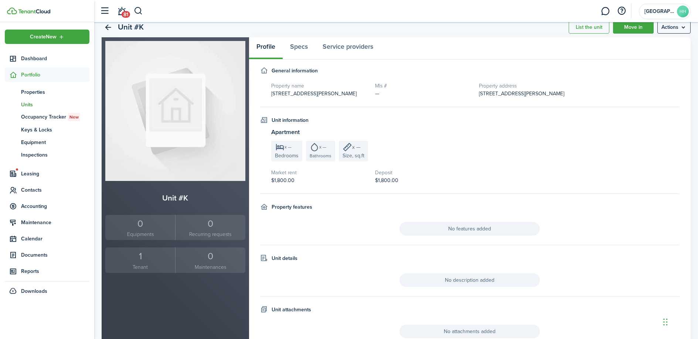
scroll to position [54, 0]
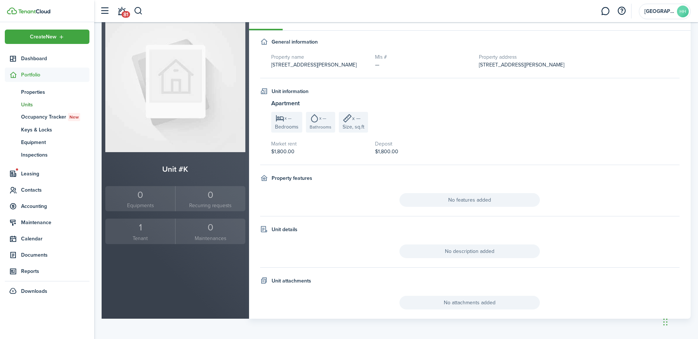
drag, startPoint x: 143, startPoint y: 213, endPoint x: 142, endPoint y: 219, distance: 6.0
click at [143, 213] on unit-sidebar-summary "Unit #K 0 Equipments 0 Recurring requests 1 Tenant 0 Maintenances" at bounding box center [175, 203] width 140 height 81
click at [140, 227] on div "1" at bounding box center [140, 228] width 66 height 14
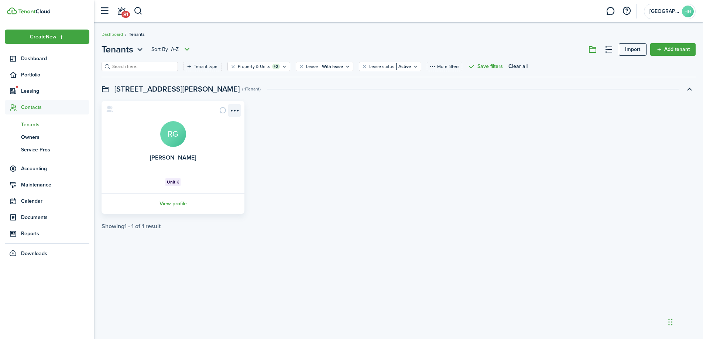
click at [234, 110] on menu-btn-icon "Open menu" at bounding box center [234, 110] width 13 height 13
click at [148, 187] on card "Ryleigh [PERSON_NAME] Unit K View profile" at bounding box center [173, 157] width 143 height 113
click at [236, 107] on menu-btn-icon "Open menu" at bounding box center [234, 110] width 13 height 13
click at [220, 127] on link "Edit" at bounding box center [208, 126] width 65 height 13
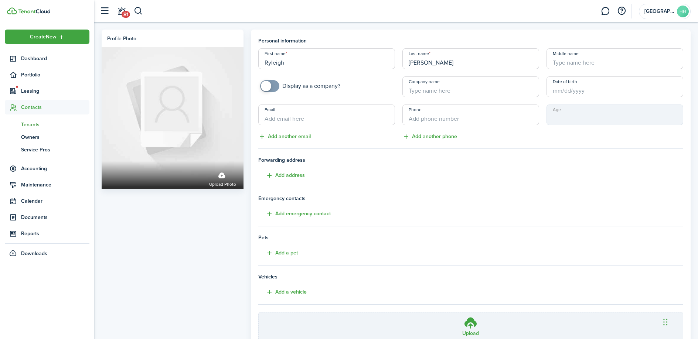
drag, startPoint x: 312, startPoint y: 65, endPoint x: 253, endPoint y: 65, distance: 58.8
click at [253, 65] on panel-main "Personal information First name [PERSON_NAME] Last name [PERSON_NAME] Middle na…" at bounding box center [471, 207] width 440 height 355
type input "[PERSON_NAME]"
click at [437, 65] on input "[PERSON_NAME]" at bounding box center [470, 58] width 137 height 21
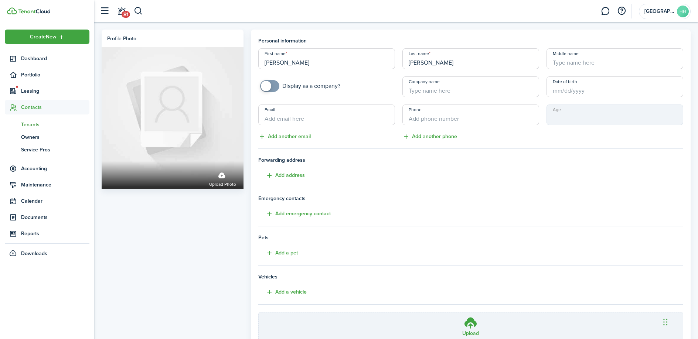
type input "[PERSON_NAME]"
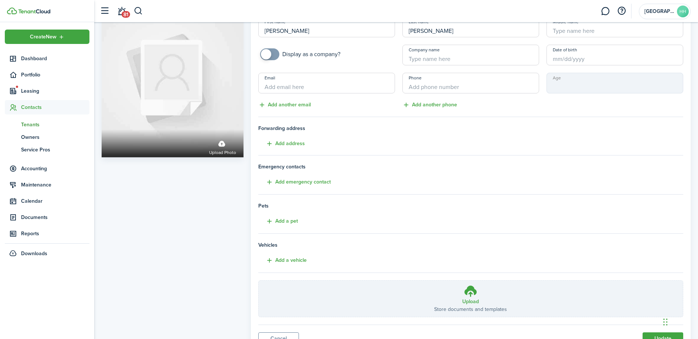
scroll to position [65, 0]
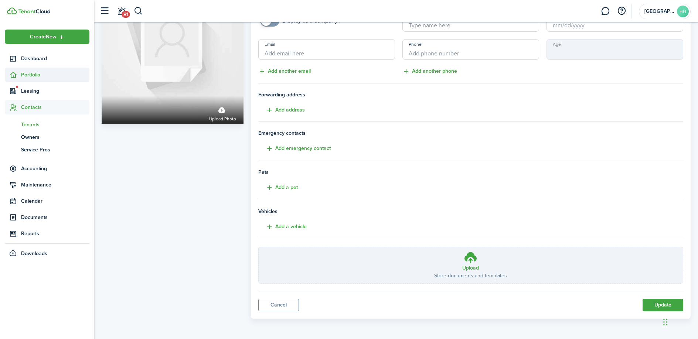
click at [40, 78] on span "Portfolio" at bounding box center [55, 75] width 68 height 8
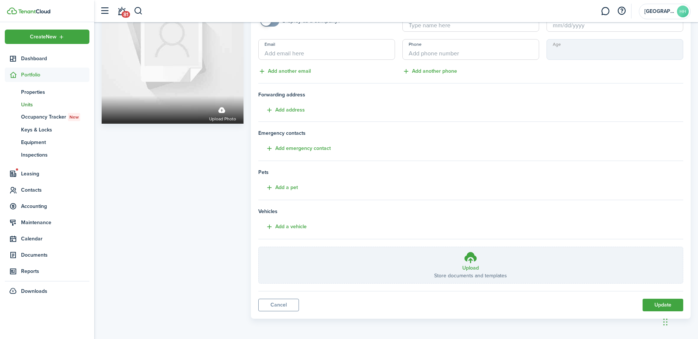
click at [33, 101] on span "Units" at bounding box center [55, 105] width 68 height 8
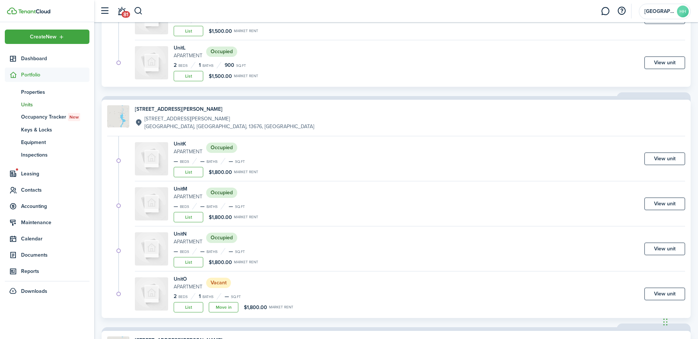
scroll to position [576, 0]
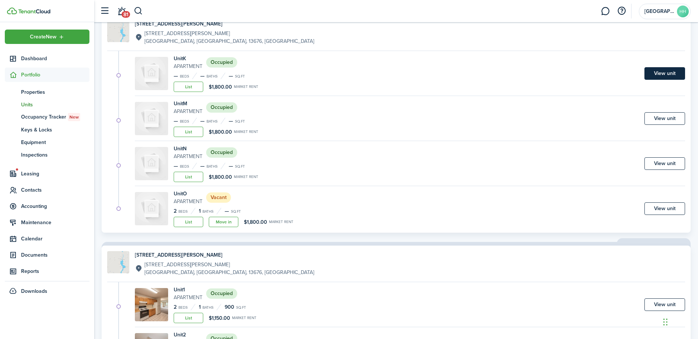
click at [665, 71] on link "View unit" at bounding box center [664, 73] width 41 height 13
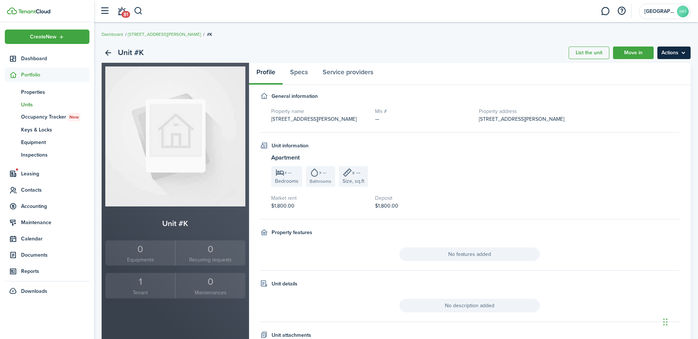
click at [673, 54] on menu-btn "Actions" at bounding box center [673, 53] width 33 height 13
click at [643, 66] on link "Edit unit" at bounding box center [658, 69] width 65 height 13
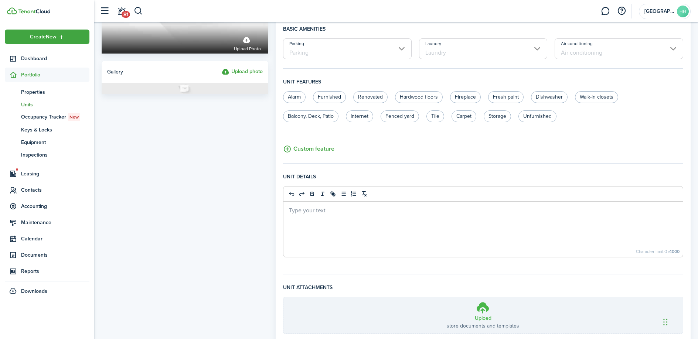
scroll to position [211, 0]
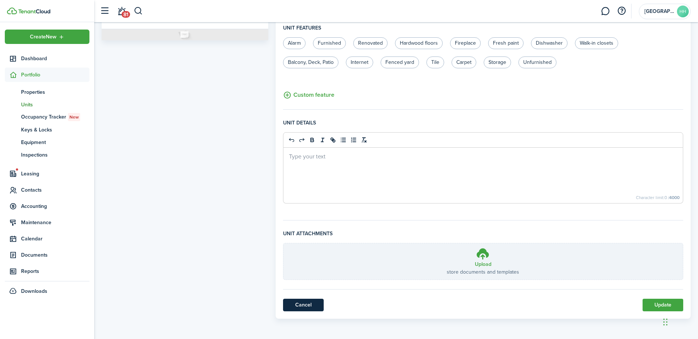
click at [301, 303] on link "Cancel" at bounding box center [303, 305] width 41 height 13
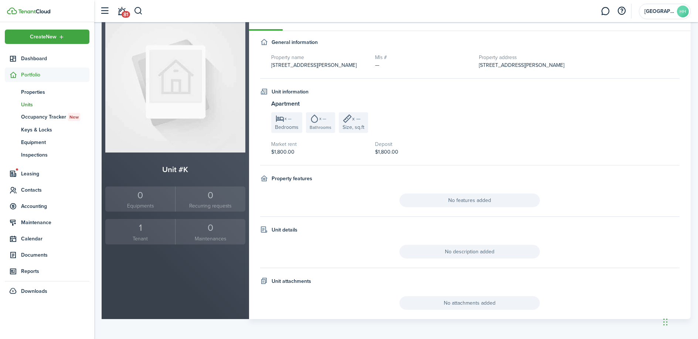
scroll to position [54, 0]
click at [138, 230] on div "1" at bounding box center [140, 228] width 66 height 14
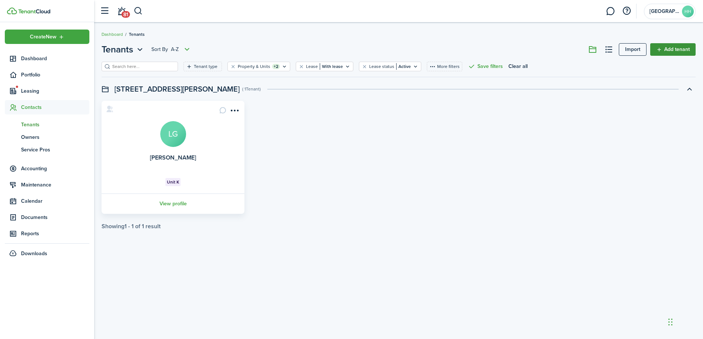
click at [688, 53] on link "Add tenant" at bounding box center [673, 49] width 45 height 13
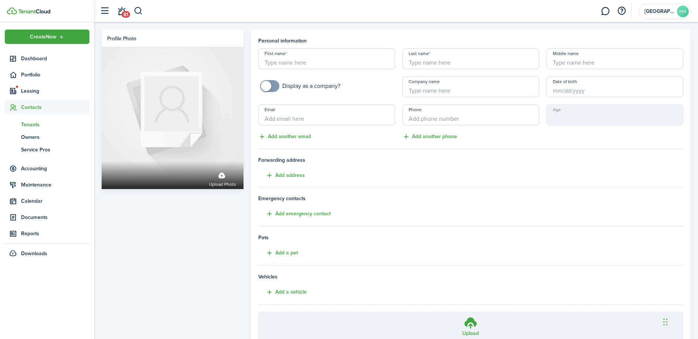
click at [321, 66] on input "First name" at bounding box center [326, 58] width 137 height 21
type input "[PERSON_NAME]"
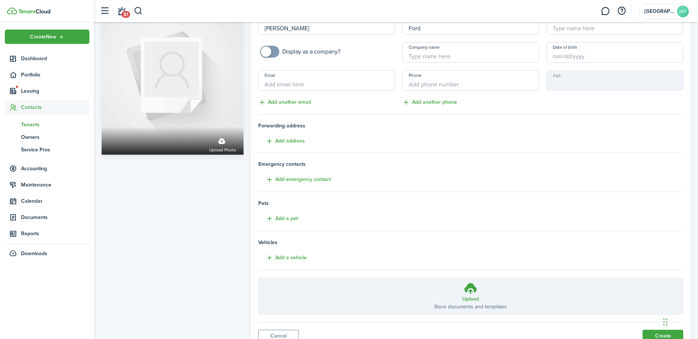
scroll to position [65, 0]
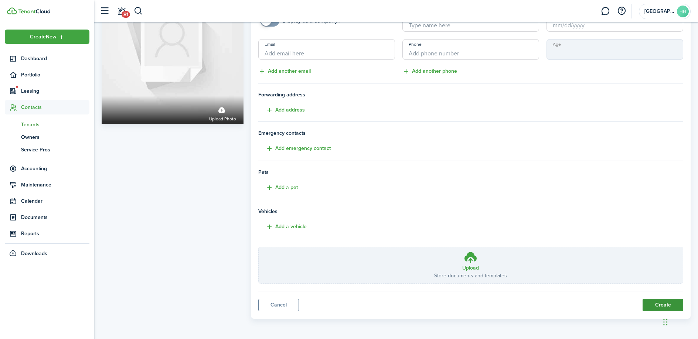
type input "Ford"
click at [659, 306] on button "Create" at bounding box center [663, 305] width 41 height 13
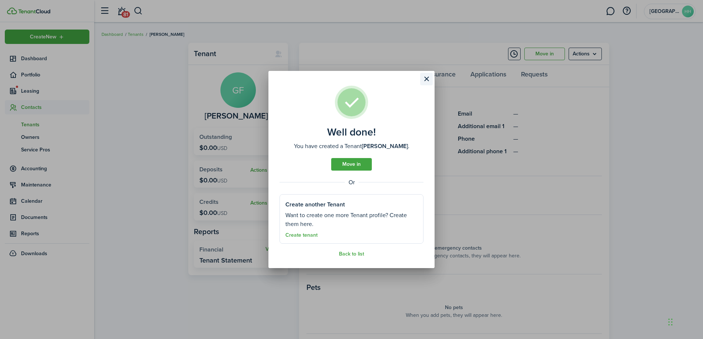
click at [426, 74] on button "Close modal" at bounding box center [426, 79] width 13 height 13
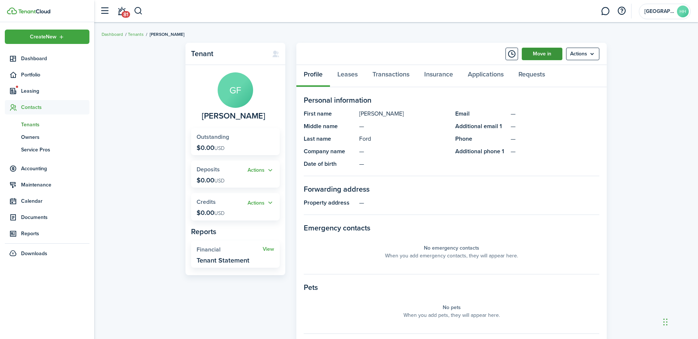
click at [548, 50] on link "Move in" at bounding box center [542, 54] width 41 height 13
click at [39, 74] on span "Portfolio" at bounding box center [55, 75] width 68 height 8
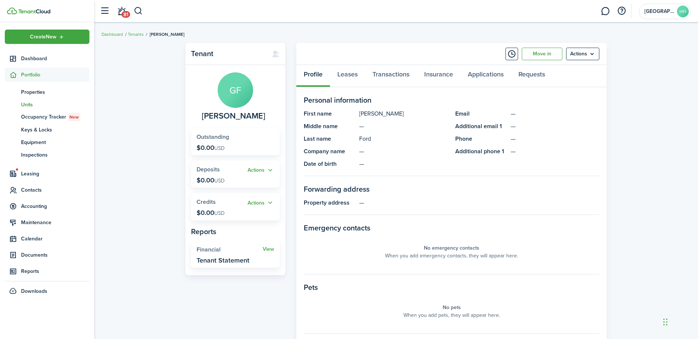
click at [36, 98] on link "un Units" at bounding box center [47, 104] width 85 height 13
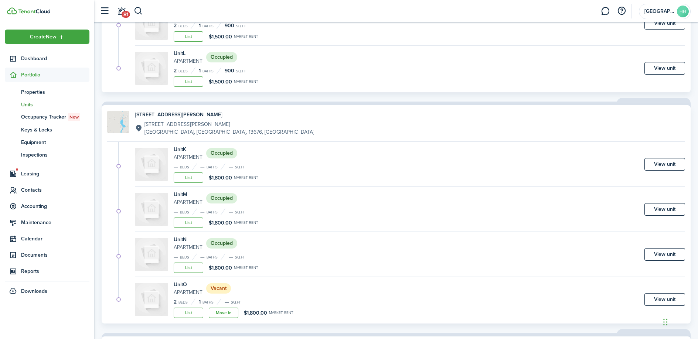
scroll to position [541, 0]
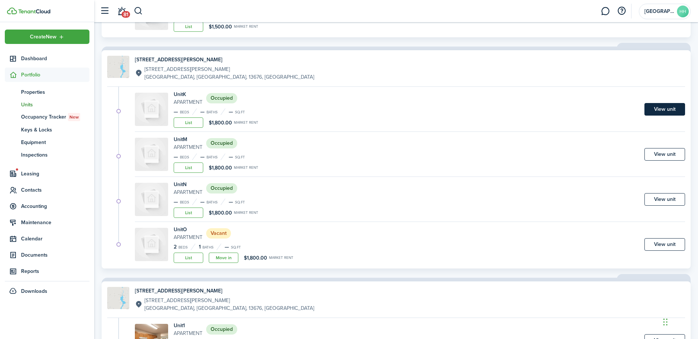
click at [665, 108] on link "View unit" at bounding box center [664, 109] width 41 height 13
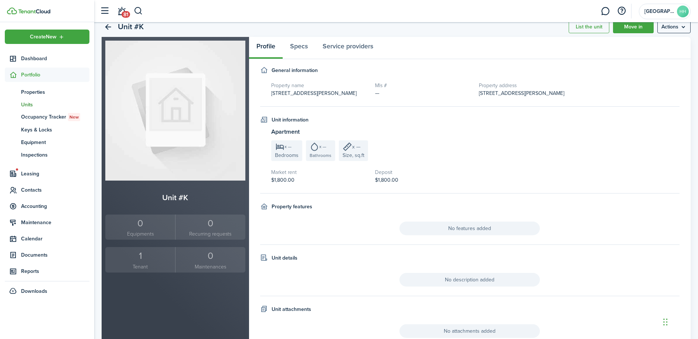
scroll to position [54, 0]
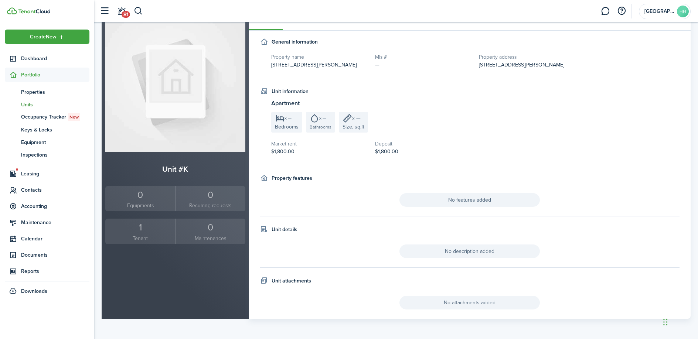
click at [139, 231] on div "1" at bounding box center [140, 228] width 66 height 14
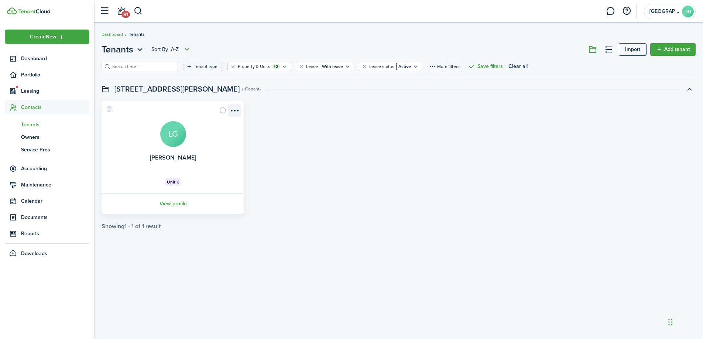
click at [233, 111] on menu-btn-icon "Open menu" at bounding box center [234, 110] width 13 height 13
click at [222, 127] on link "Edit" at bounding box center [208, 126] width 65 height 13
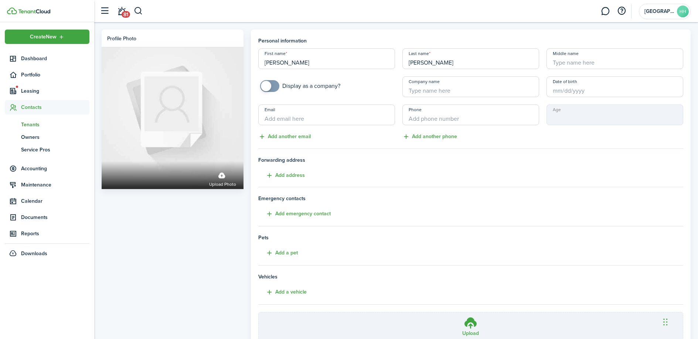
drag, startPoint x: 415, startPoint y: 66, endPoint x: 386, endPoint y: 66, distance: 29.2
click at [386, 66] on div "First name [PERSON_NAME] Last name [PERSON_NAME] Middle name Display as a compa…" at bounding box center [471, 94] width 433 height 93
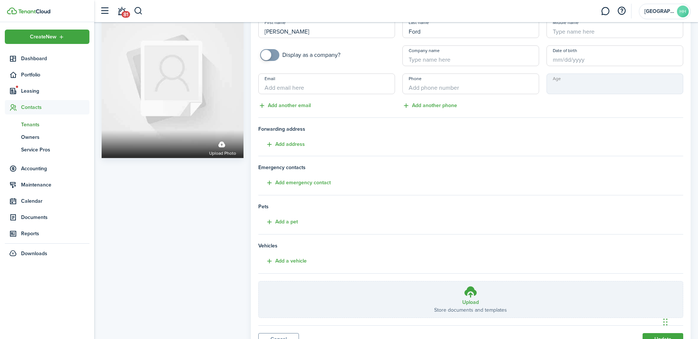
scroll to position [65, 0]
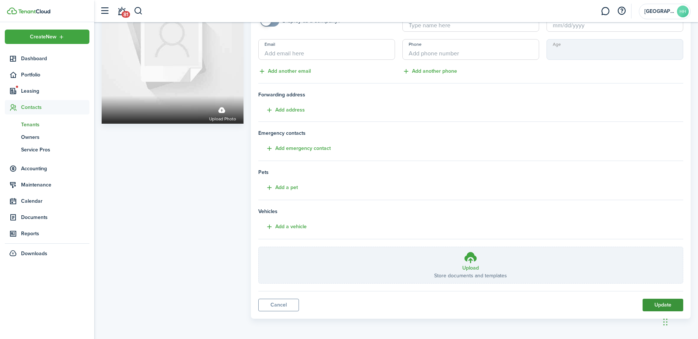
type input "Ford"
click at [661, 303] on button "Update" at bounding box center [663, 305] width 41 height 13
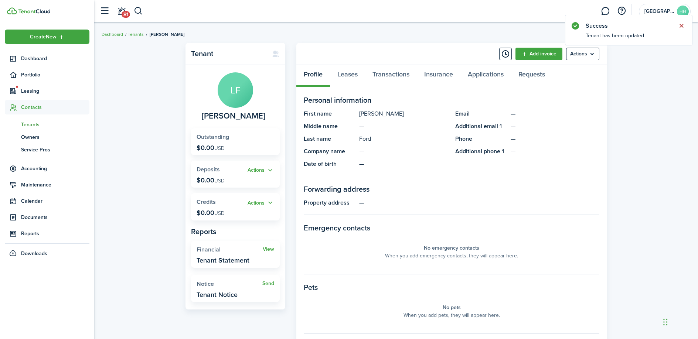
click at [682, 24] on button "Close notify" at bounding box center [681, 26] width 10 height 10
click at [583, 49] on menu-btn "Actions" at bounding box center [582, 54] width 33 height 13
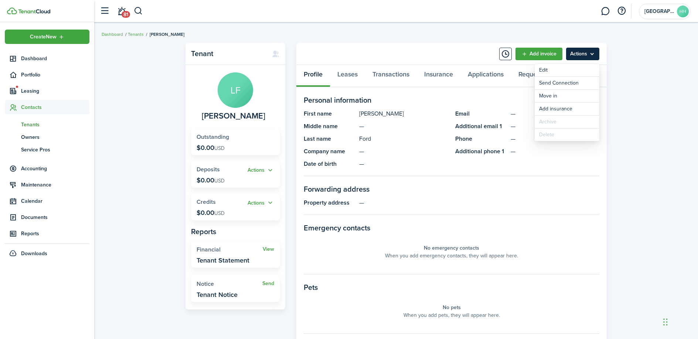
click at [584, 49] on menu-btn "Actions" at bounding box center [582, 54] width 33 height 13
click at [29, 122] on span "Tenants" at bounding box center [55, 125] width 68 height 8
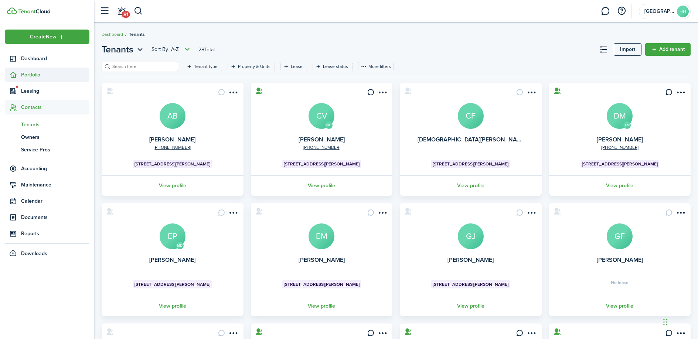
click at [37, 72] on span "Portfolio" at bounding box center [55, 75] width 68 height 8
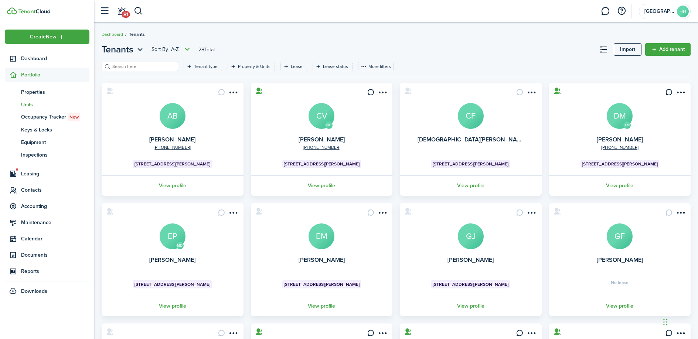
click at [33, 109] on link "un Units" at bounding box center [47, 104] width 85 height 13
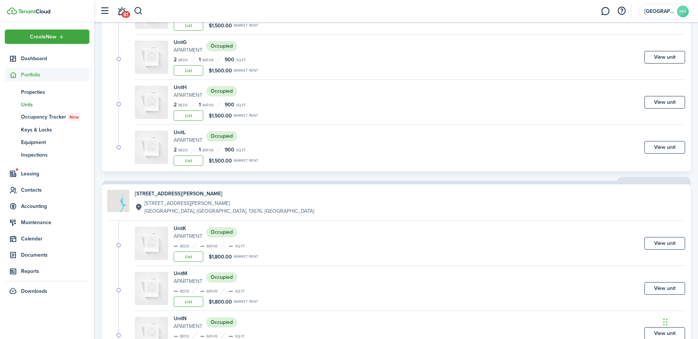
scroll to position [410, 0]
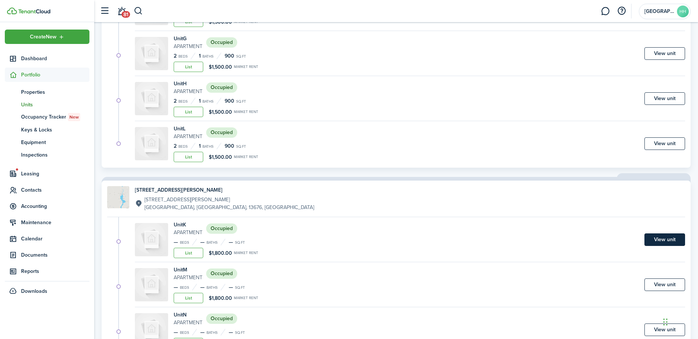
click at [665, 242] on link "View unit" at bounding box center [664, 240] width 41 height 13
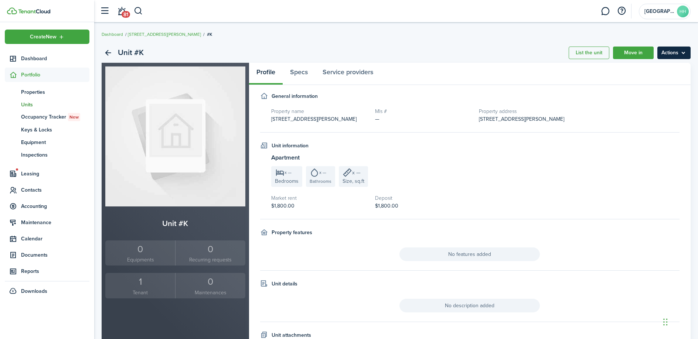
click at [688, 50] on menu-btn "Actions" at bounding box center [673, 53] width 33 height 13
click at [145, 288] on div "1" at bounding box center [140, 282] width 66 height 14
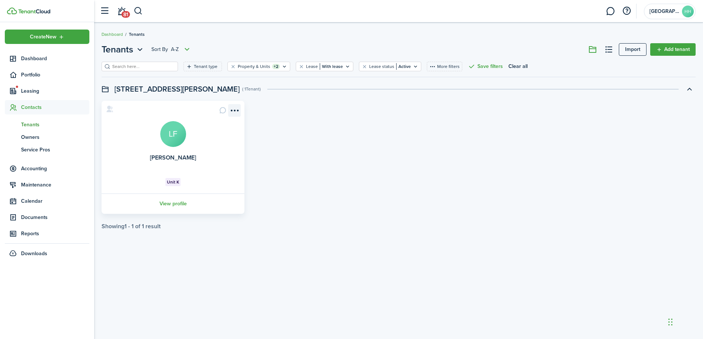
click at [231, 110] on menu-btn-icon "Open menu" at bounding box center [234, 110] width 13 height 13
click at [203, 127] on link "Edit" at bounding box center [208, 126] width 65 height 13
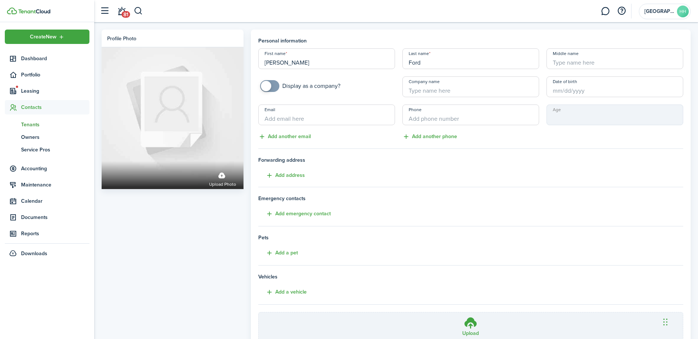
scroll to position [65, 0]
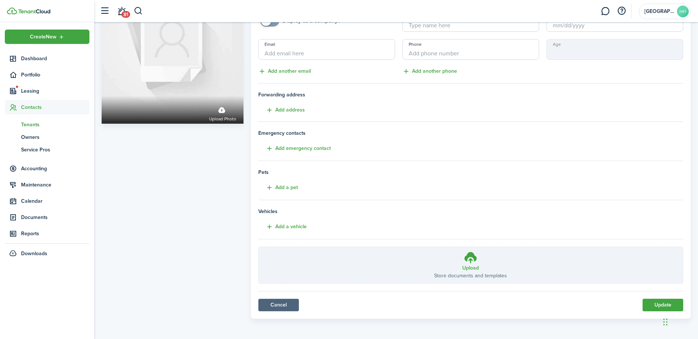
click at [284, 302] on link "Cancel" at bounding box center [278, 305] width 41 height 13
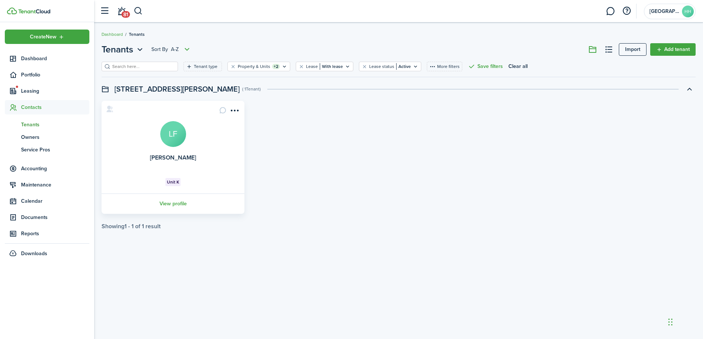
click at [44, 127] on span "Tenants" at bounding box center [55, 125] width 68 height 8
click at [30, 123] on span "Tenants" at bounding box center [55, 125] width 68 height 8
click at [33, 86] on span "Leasing" at bounding box center [47, 91] width 85 height 14
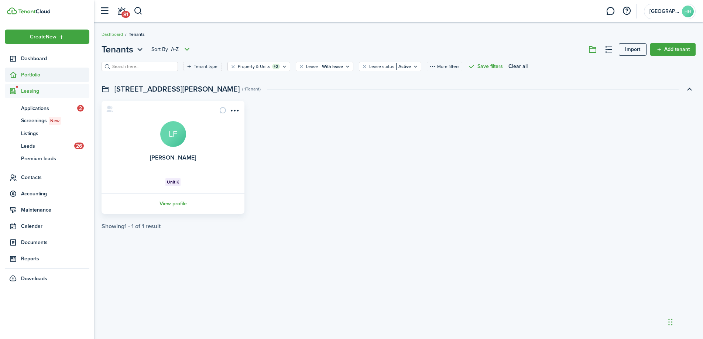
click at [29, 75] on span "Portfolio" at bounding box center [55, 75] width 68 height 8
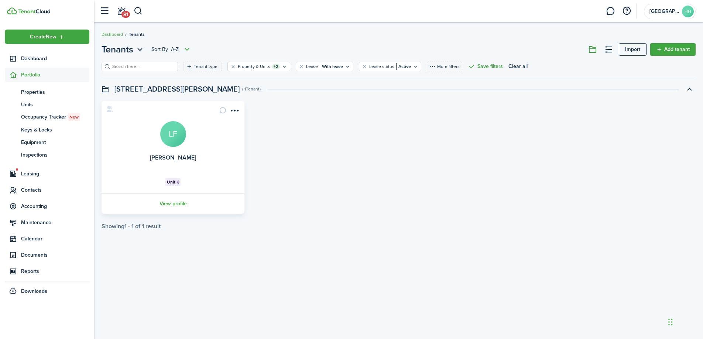
click at [29, 75] on span "Portfolio" at bounding box center [55, 75] width 68 height 8
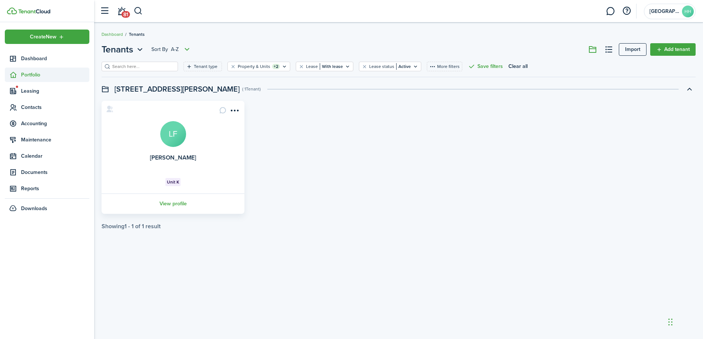
click at [29, 75] on span "Portfolio" at bounding box center [55, 75] width 68 height 8
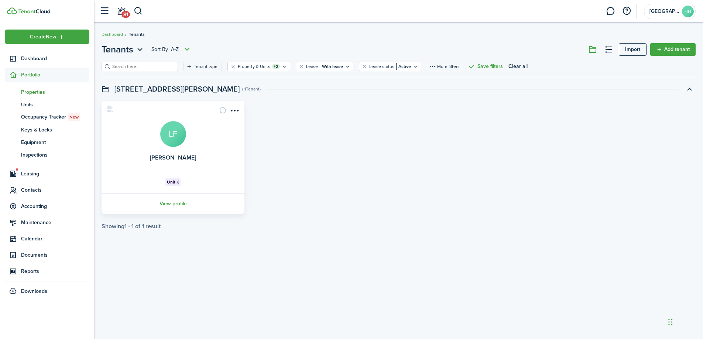
click at [28, 88] on link "pt Properties" at bounding box center [47, 92] width 85 height 13
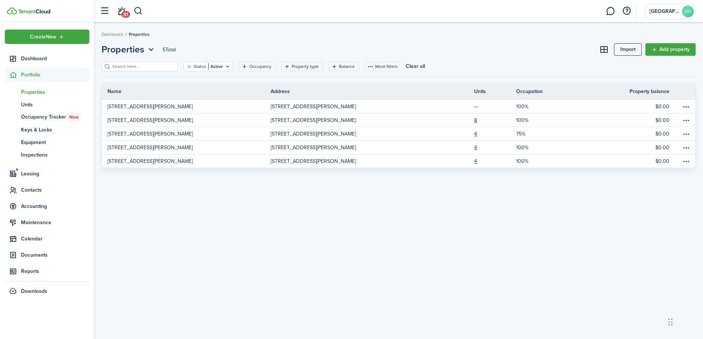
click at [34, 78] on span "Portfolio" at bounding box center [55, 75] width 68 height 8
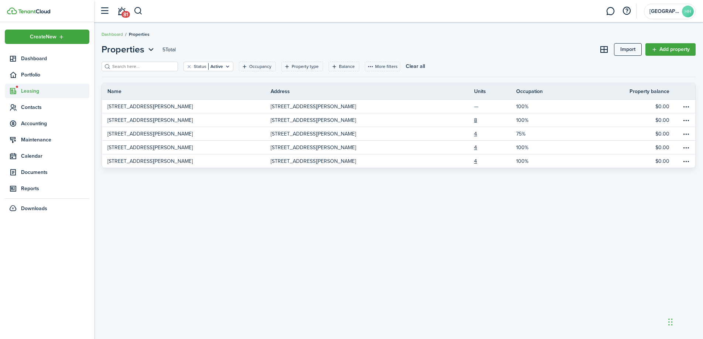
click at [32, 94] on span "Leasing" at bounding box center [55, 91] width 68 height 8
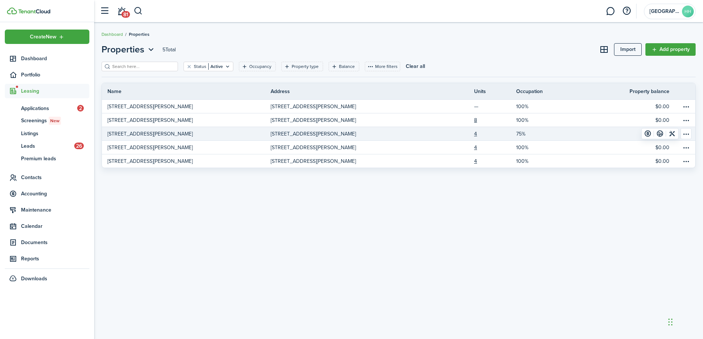
click at [130, 136] on p "[STREET_ADDRESS][PERSON_NAME]" at bounding box center [150, 134] width 85 height 8
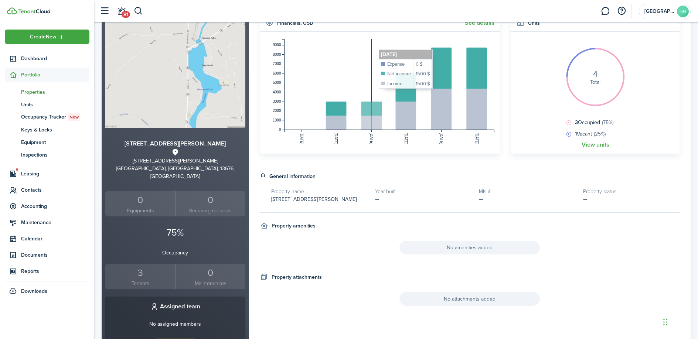
scroll to position [203, 0]
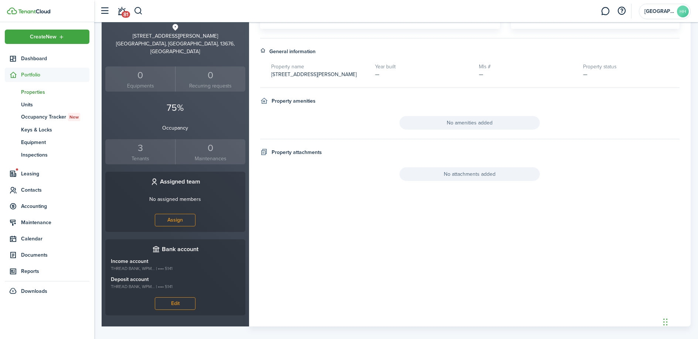
click at [142, 155] on small "Tenants" at bounding box center [140, 159] width 66 height 8
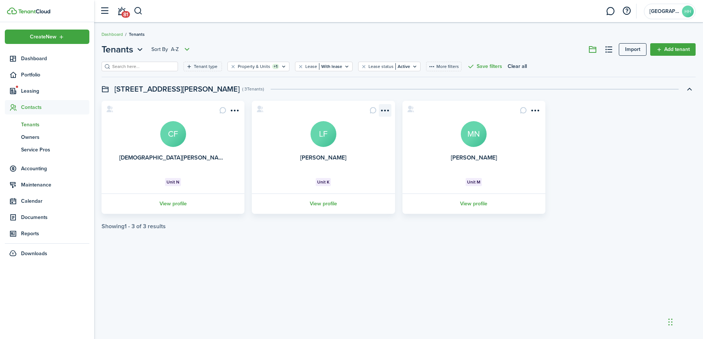
click at [383, 110] on menu-btn-icon "Open menu" at bounding box center [385, 110] width 13 height 13
click at [541, 108] on menu-btn-icon "Open menu" at bounding box center [535, 110] width 13 height 13
click at [49, 172] on span "Accounting" at bounding box center [55, 169] width 68 height 8
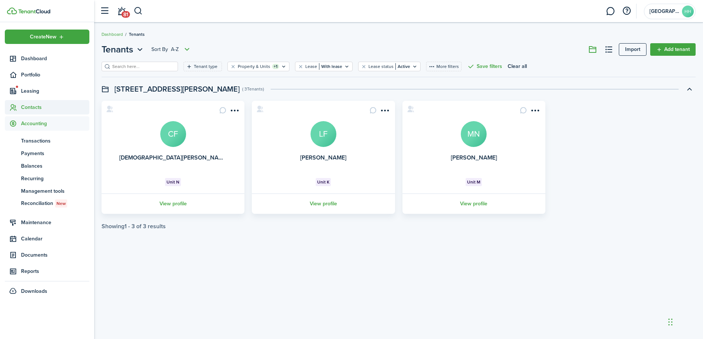
click at [55, 109] on span "Contacts" at bounding box center [55, 107] width 68 height 8
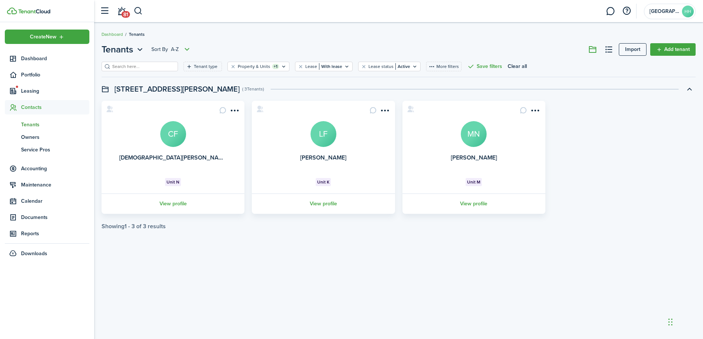
click at [47, 125] on span "Tenants" at bounding box center [55, 125] width 68 height 8
click at [43, 186] on span "Maintenance" at bounding box center [55, 185] width 68 height 8
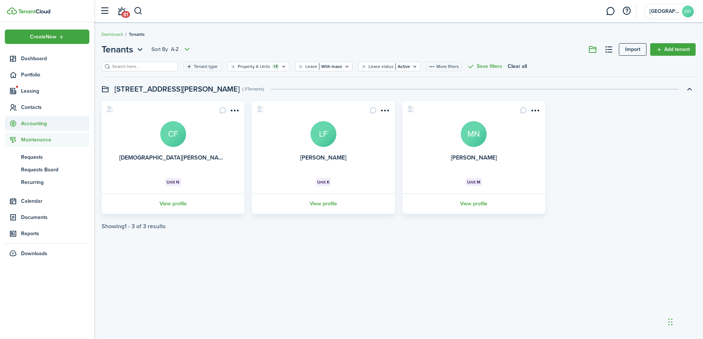
click at [41, 127] on span "Accounting" at bounding box center [55, 124] width 68 height 8
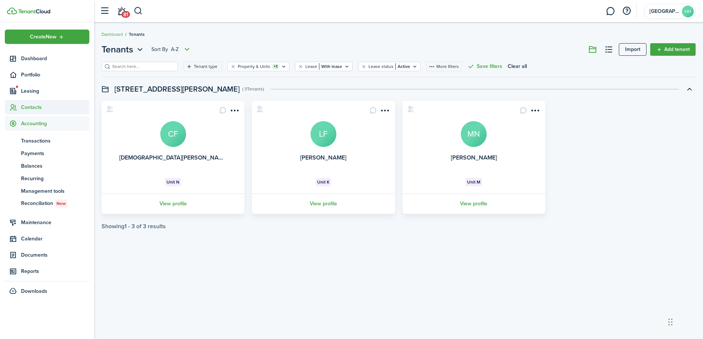
click at [42, 106] on span "Contacts" at bounding box center [55, 107] width 68 height 8
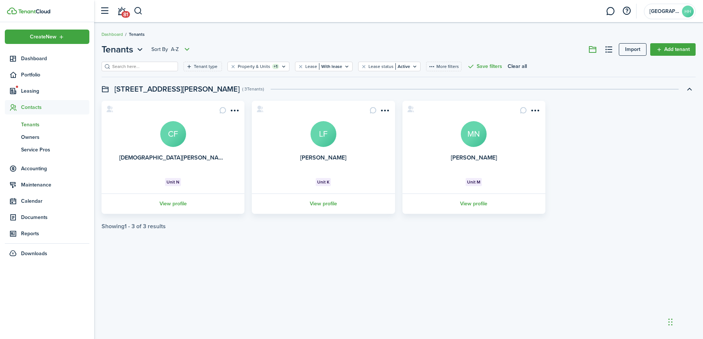
click at [38, 127] on span "Tenants" at bounding box center [55, 125] width 68 height 8
click at [35, 125] on span "Tenants" at bounding box center [55, 125] width 68 height 8
click at [384, 109] on menu-btn-icon "Open menu" at bounding box center [385, 110] width 13 height 13
click at [338, 202] on div "Delete" at bounding box center [358, 204] width 65 height 13
click at [311, 160] on link "[PERSON_NAME]" at bounding box center [323, 157] width 46 height 8
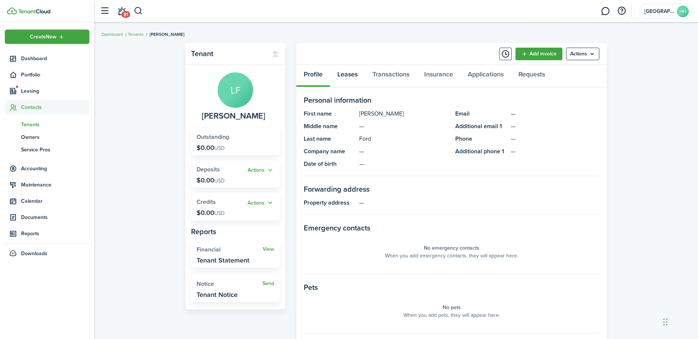
click at [347, 78] on link "Leases" at bounding box center [347, 76] width 35 height 22
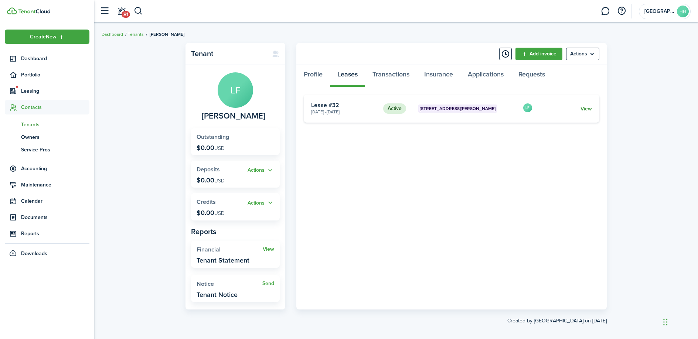
click at [584, 109] on link "View" at bounding box center [585, 109] width 11 height 8
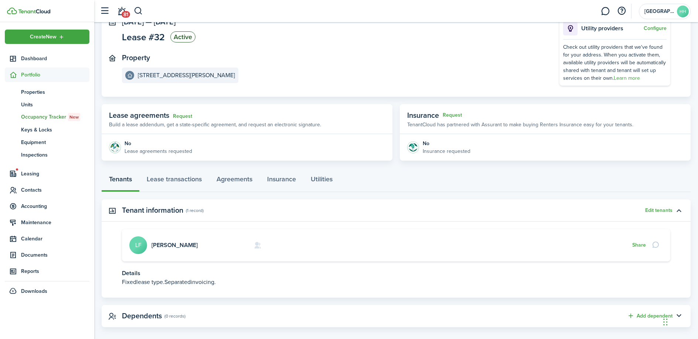
scroll to position [62, 0]
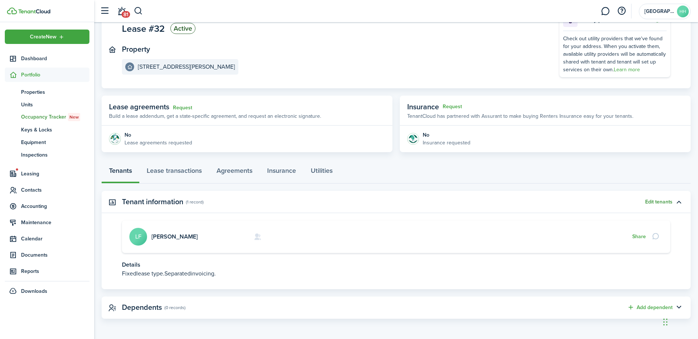
click at [653, 202] on button "Edit tenants" at bounding box center [658, 202] width 27 height 6
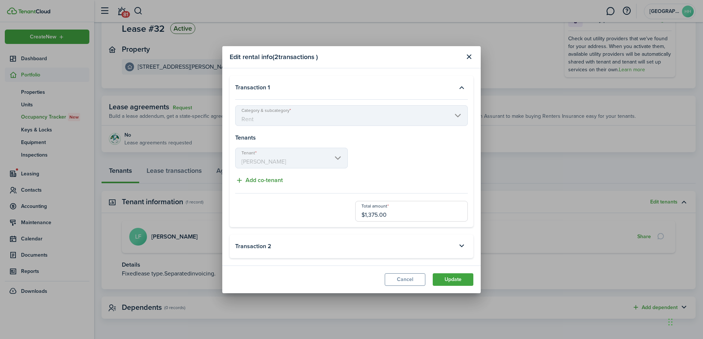
click at [263, 180] on button "Add co-tenant" at bounding box center [259, 180] width 48 height 9
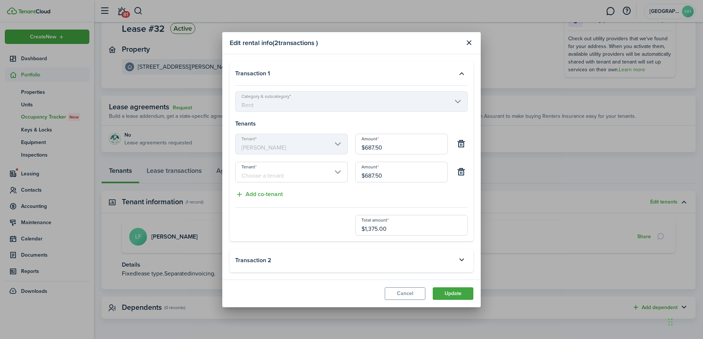
click at [285, 173] on input "Tenant" at bounding box center [291, 172] width 113 height 21
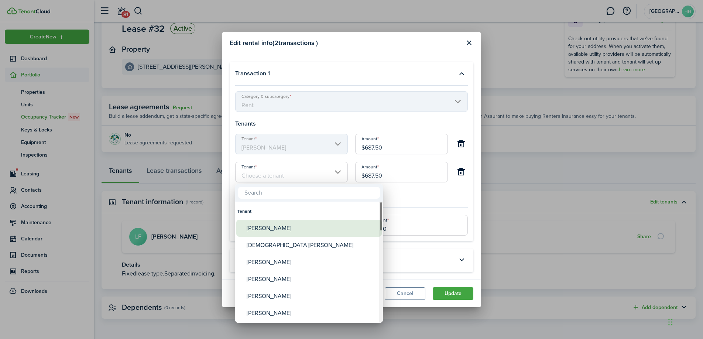
click at [285, 228] on div "[PERSON_NAME]" at bounding box center [312, 228] width 131 height 17
type input "[PERSON_NAME]"
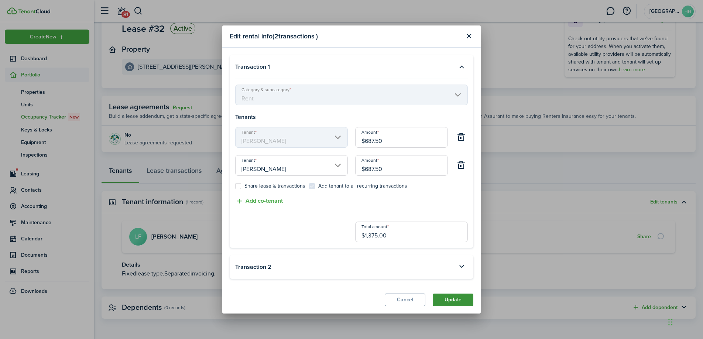
click at [456, 297] on button "Update" at bounding box center [453, 300] width 41 height 13
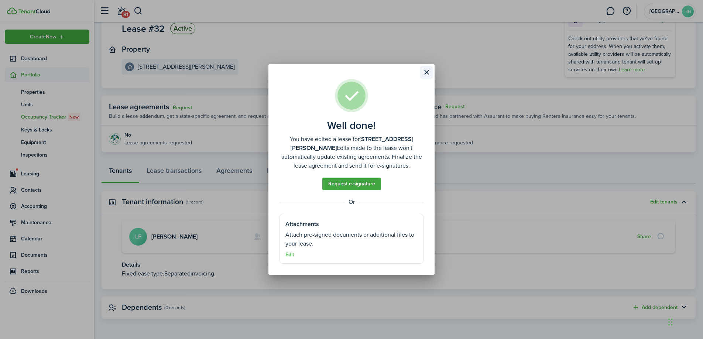
click at [423, 72] on button "Close modal" at bounding box center [426, 72] width 13 height 13
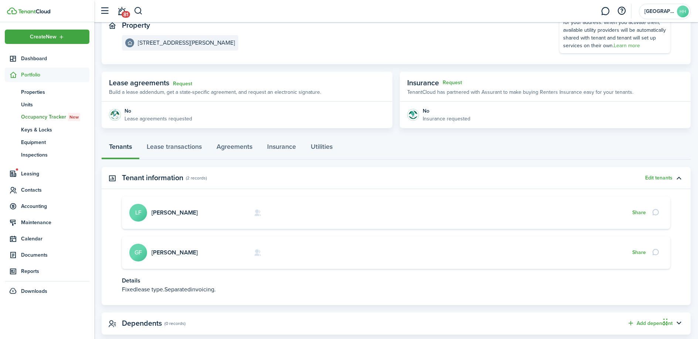
scroll to position [102, 0]
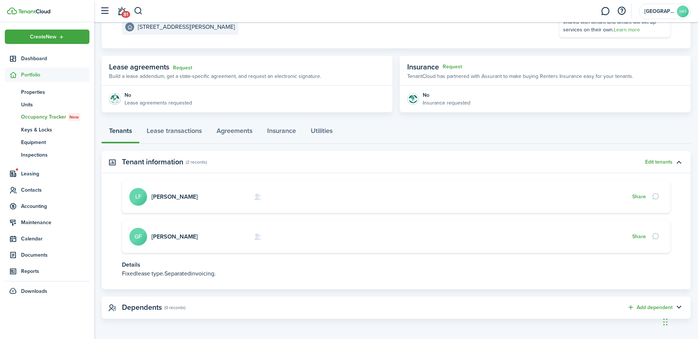
click at [250, 194] on card "[PERSON_NAME] LF Share" at bounding box center [396, 197] width 548 height 33
click at [665, 165] on panel-main-header "Tenant information (2 records) Edit tenants" at bounding box center [396, 162] width 589 height 22
click at [664, 163] on button "Edit tenants" at bounding box center [658, 162] width 27 height 6
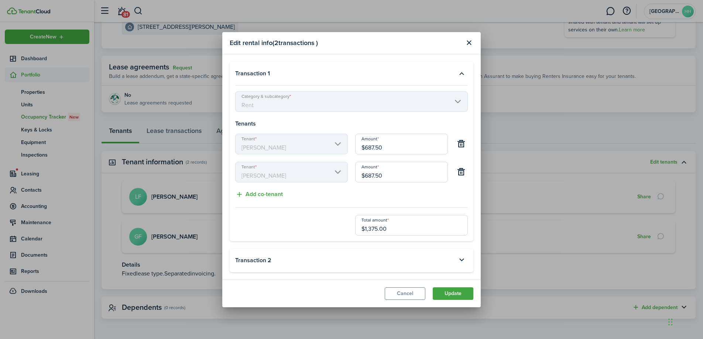
click at [393, 152] on input "$687.50" at bounding box center [401, 144] width 93 height 21
click at [307, 103] on mbsc-scroller "Category & subcategory Rent" at bounding box center [351, 101] width 233 height 21
click at [391, 177] on input "$687.50" at bounding box center [401, 172] width 93 height 21
click at [410, 99] on mbsc-scroller "Category & subcategory Rent" at bounding box center [351, 101] width 233 height 21
click at [464, 144] on button "button" at bounding box center [462, 144] width 13 height 13
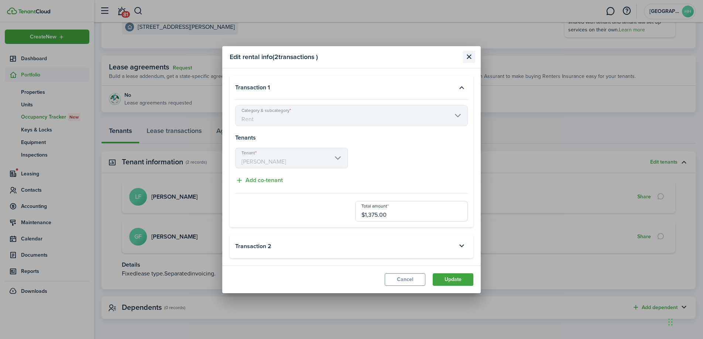
click at [470, 61] on button "Close modal" at bounding box center [469, 57] width 13 height 13
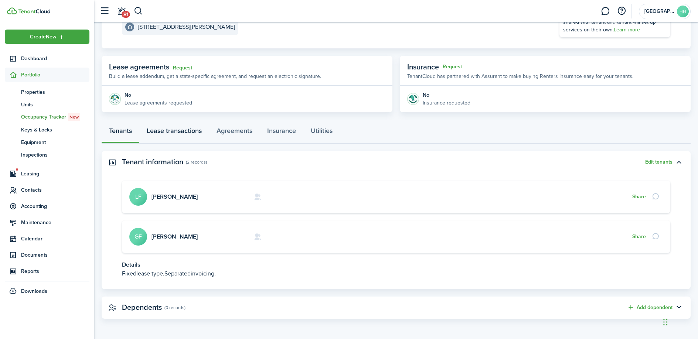
click at [176, 133] on link "Lease transactions" at bounding box center [174, 133] width 70 height 22
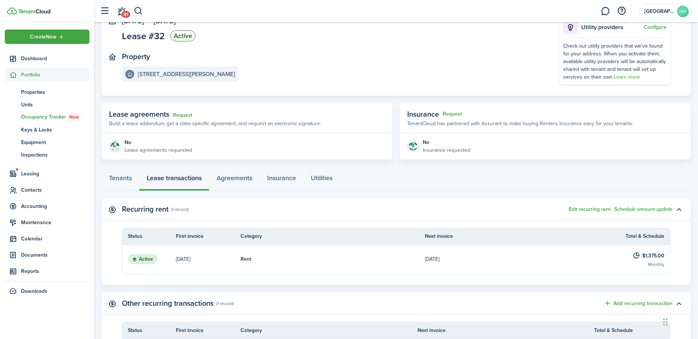
scroll to position [68, 0]
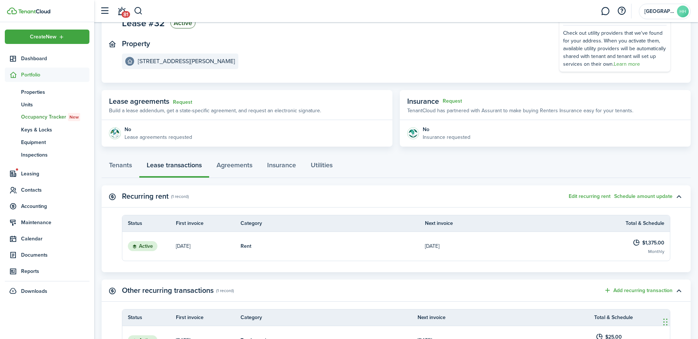
click at [175, 251] on tr "Active [DATE] Rent [DATE] $1,375.00 Monthly" at bounding box center [396, 246] width 548 height 29
click at [164, 245] on link "Active" at bounding box center [149, 246] width 54 height 29
click at [151, 246] on status "Active" at bounding box center [143, 246] width 30 height 10
click at [209, 243] on link "[DATE]" at bounding box center [208, 246] width 65 height 29
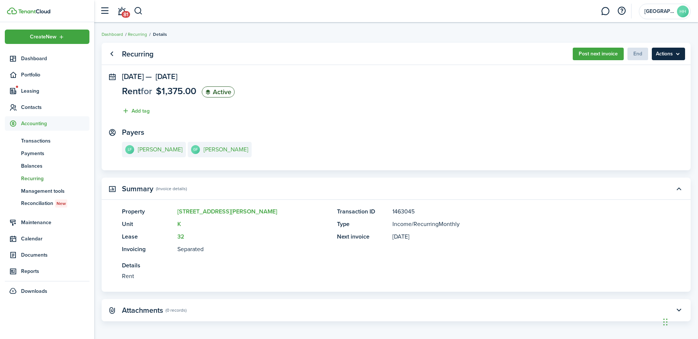
click at [672, 57] on menu-btn "Actions" at bounding box center [668, 54] width 33 height 13
drag, startPoint x: 418, startPoint y: 123, endPoint x: 256, endPoint y: 107, distance: 163.1
click at [418, 123] on panel-main-body "[DATE] — [DATE] Rent for $1,375.00 Active Add tag Payers LF [PERSON_NAME] GF [P…" at bounding box center [396, 121] width 589 height 98
click at [50, 93] on span "Leasing" at bounding box center [55, 91] width 68 height 8
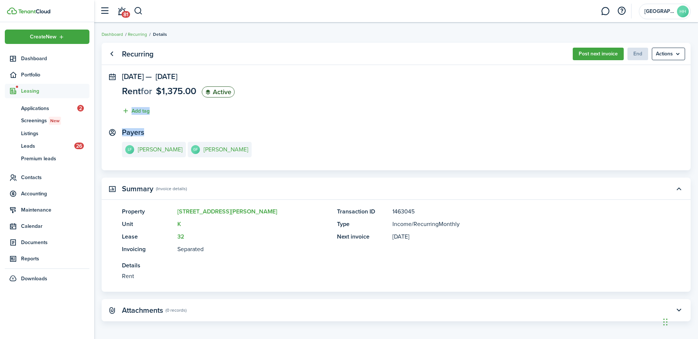
click at [50, 93] on span "Leasing" at bounding box center [55, 91] width 68 height 8
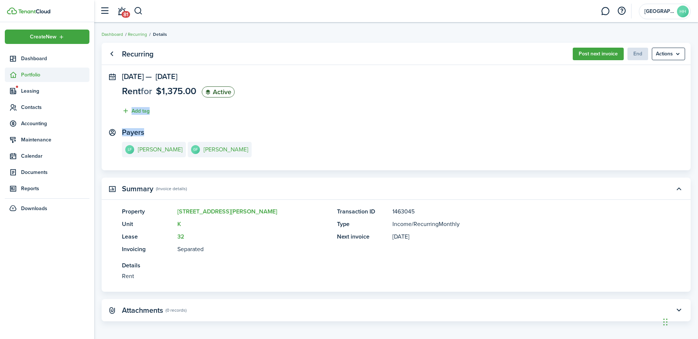
click at [51, 78] on span "Portfolio" at bounding box center [55, 75] width 68 height 8
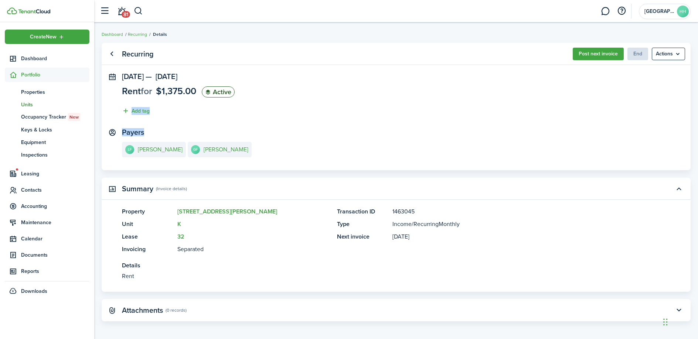
click at [43, 101] on span "Units" at bounding box center [55, 105] width 68 height 8
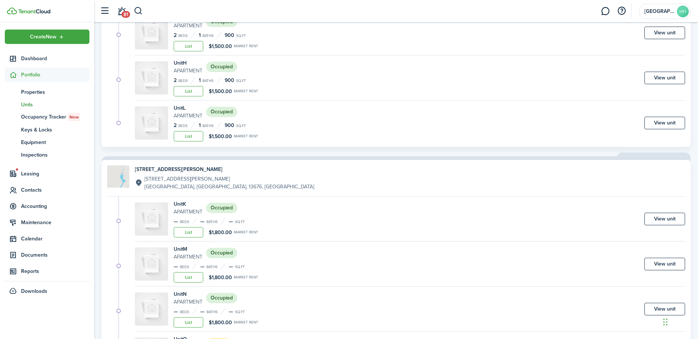
scroll to position [529, 0]
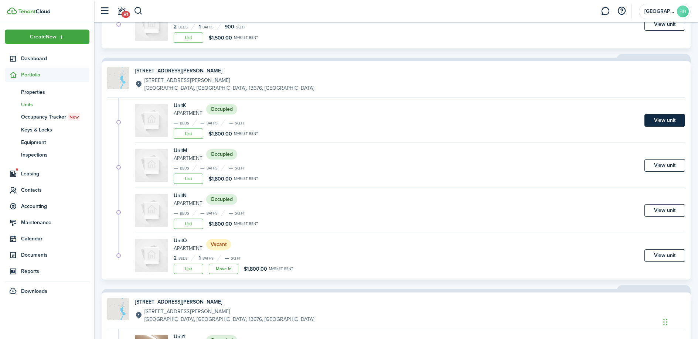
click at [674, 118] on link "View unit" at bounding box center [664, 120] width 41 height 13
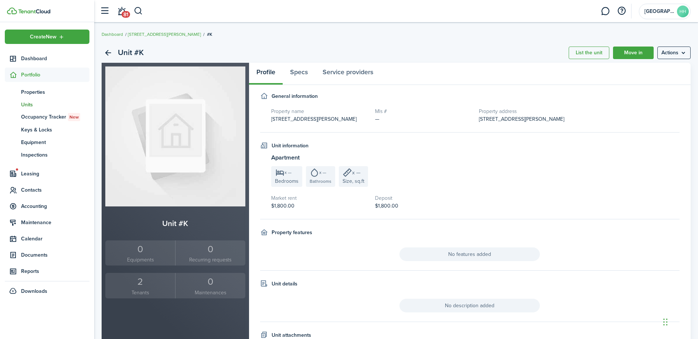
click at [144, 290] on small "Tenants" at bounding box center [140, 293] width 66 height 8
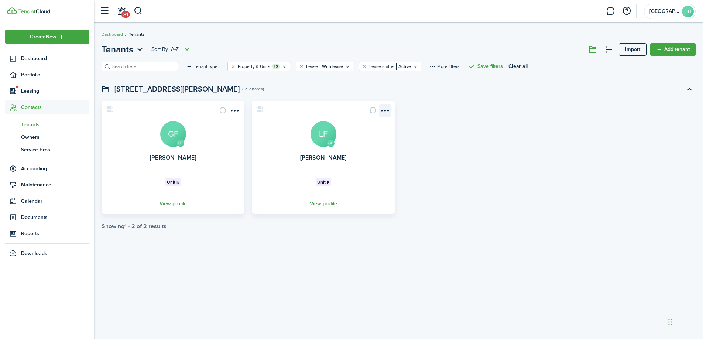
click at [385, 110] on menu-btn-icon "Open menu" at bounding box center [385, 110] width 13 height 13
click at [355, 127] on link "Edit" at bounding box center [358, 126] width 65 height 13
click at [299, 191] on card "GF [PERSON_NAME] LF Unit K View profile" at bounding box center [323, 157] width 143 height 113
click at [322, 202] on link "View profile" at bounding box center [323, 204] width 145 height 20
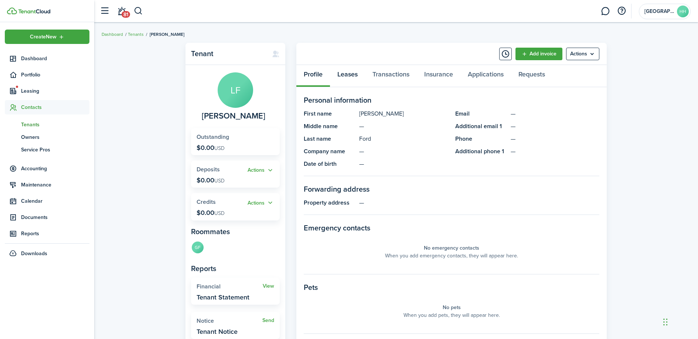
click at [351, 72] on link "Leases" at bounding box center [347, 76] width 35 height 22
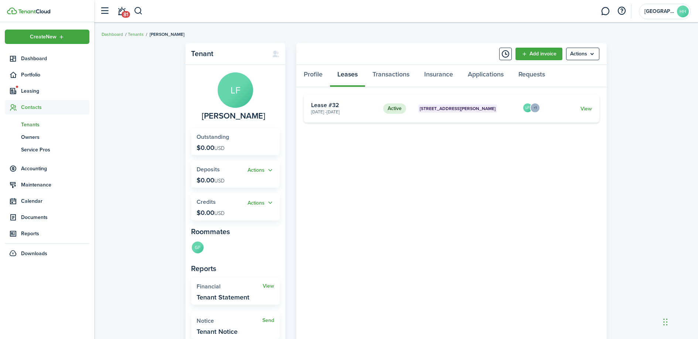
click at [547, 110] on card-footer "View" at bounding box center [567, 109] width 49 height 8
click at [518, 105] on card "Active [STREET_ADDRESS][PERSON_NAME] [DATE] - [DATE] Lease #32 LF +1 View" at bounding box center [452, 109] width 296 height 28
click at [529, 107] on div "LF" at bounding box center [527, 109] width 10 height 12
click at [582, 108] on link "View" at bounding box center [585, 109] width 11 height 8
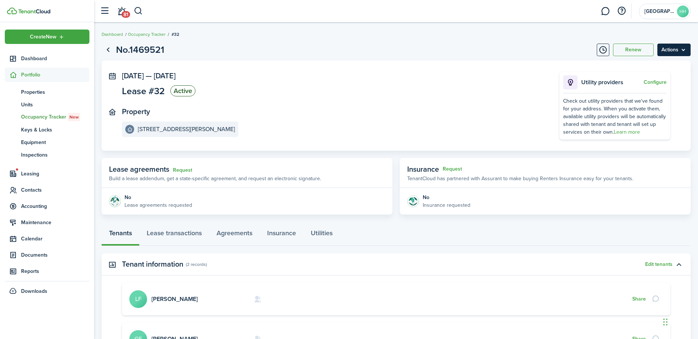
click at [665, 48] on menu-btn "Actions" at bounding box center [673, 50] width 33 height 13
click at [653, 101] on button "Delete" at bounding box center [658, 105] width 65 height 13
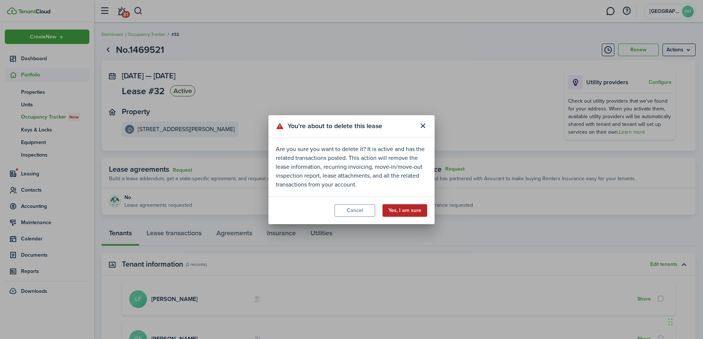
click at [417, 208] on button "Yes, I am sure" at bounding box center [405, 210] width 45 height 13
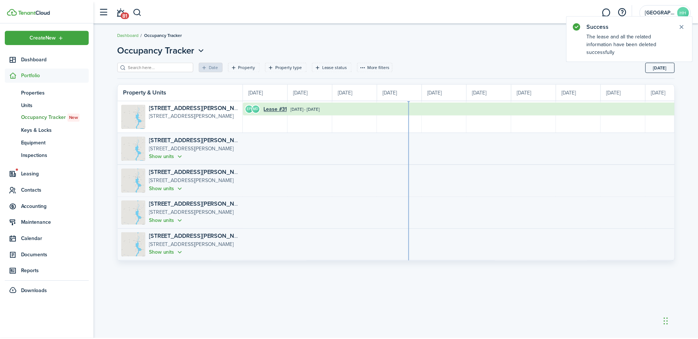
scroll to position [0, 135]
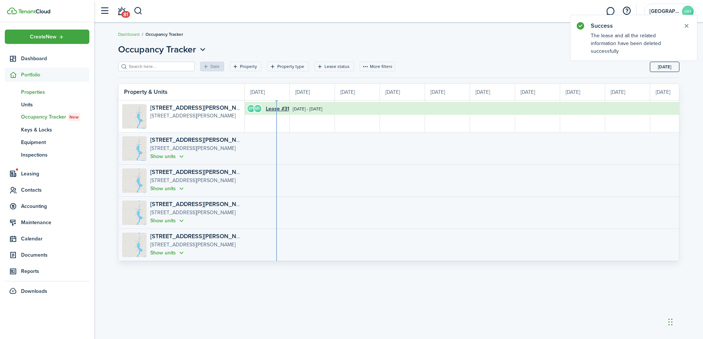
click at [30, 95] on span "Properties" at bounding box center [55, 92] width 68 height 8
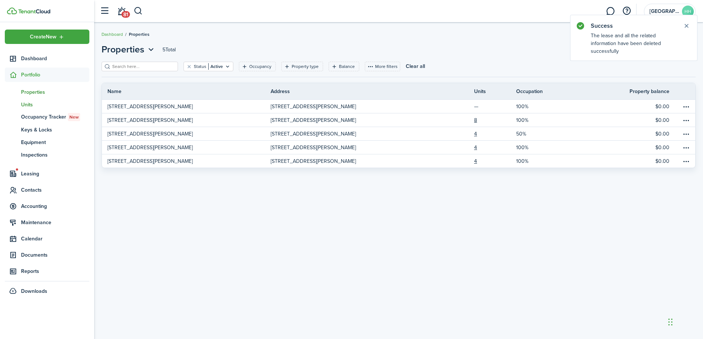
click at [27, 105] on span "Units" at bounding box center [55, 105] width 68 height 8
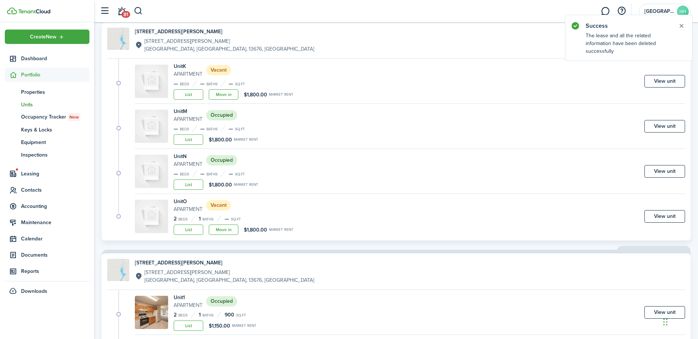
scroll to position [551, 0]
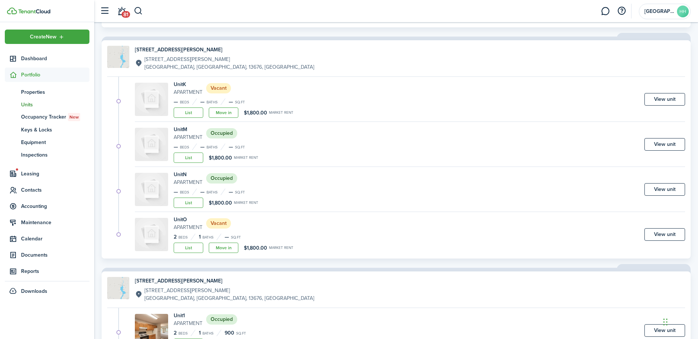
click at [672, 99] on link "View unit" at bounding box center [664, 99] width 41 height 13
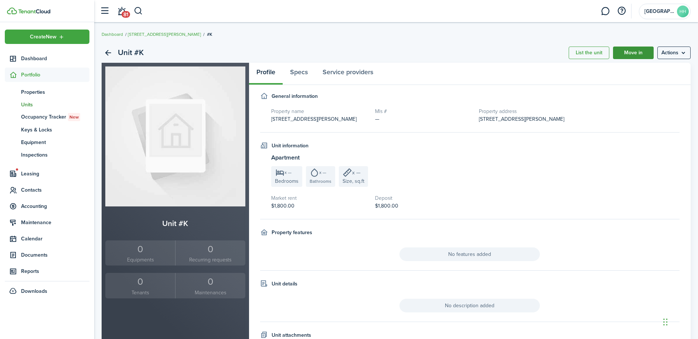
click at [640, 55] on link "Move in" at bounding box center [633, 53] width 41 height 13
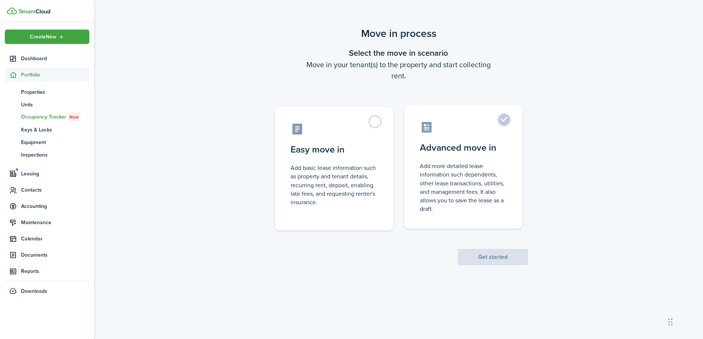
click at [476, 128] on control-radio-card-icon at bounding box center [463, 127] width 87 height 13
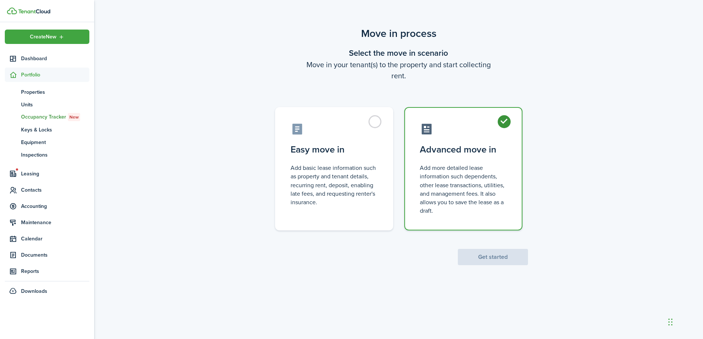
radio input "true"
click at [491, 253] on button "Get started" at bounding box center [493, 257] width 70 height 16
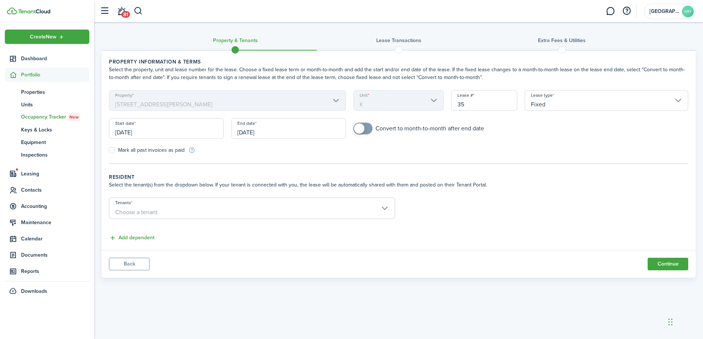
click at [149, 134] on input "[DATE]" at bounding box center [166, 128] width 115 height 21
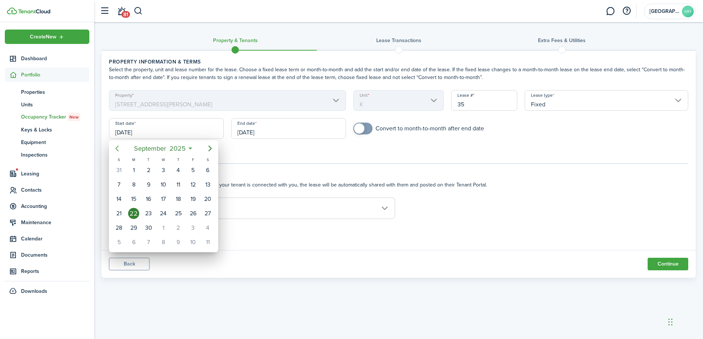
drag, startPoint x: 109, startPoint y: 147, endPoint x: 115, endPoint y: 147, distance: 5.2
click at [110, 147] on mbsc-button "Previous page" at bounding box center [117, 148] width 15 height 15
click at [117, 147] on icon "Previous page" at bounding box center [117, 148] width 9 height 9
click at [117, 147] on icon "Previous page" at bounding box center [117, 149] width 3 height 6
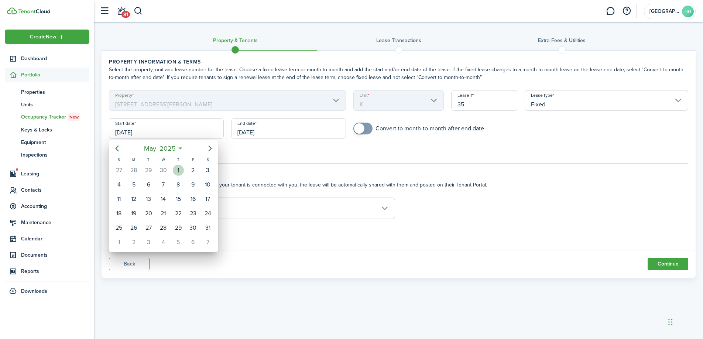
click at [177, 168] on div "1" at bounding box center [178, 170] width 11 height 11
type input "[DATE]"
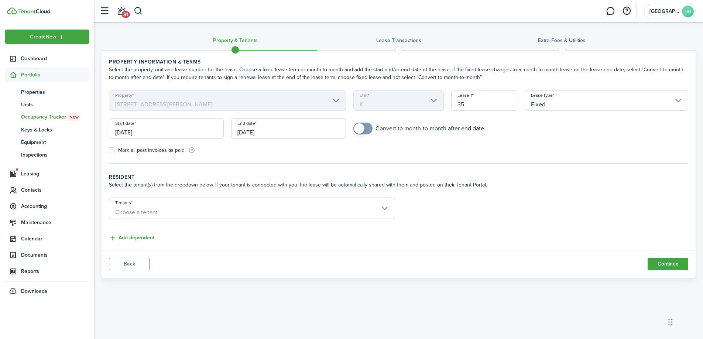
click at [290, 109] on mbsc-scroller "Property [STREET_ADDRESS][PERSON_NAME]" at bounding box center [227, 100] width 237 height 21
click at [274, 130] on input "[DATE]" at bounding box center [288, 128] width 115 height 21
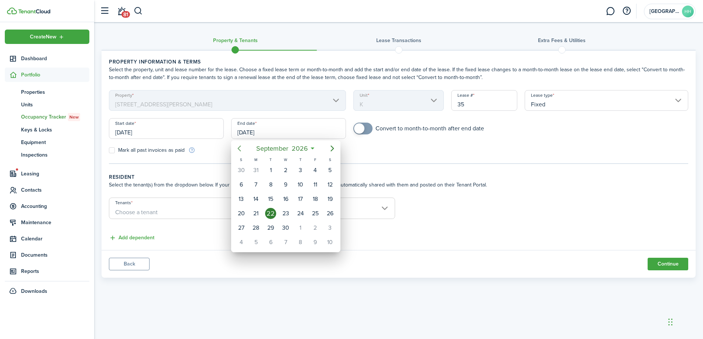
click at [236, 155] on mbsc-button "Previous page" at bounding box center [239, 148] width 15 height 15
click at [242, 149] on icon "Previous page" at bounding box center [239, 148] width 9 height 9
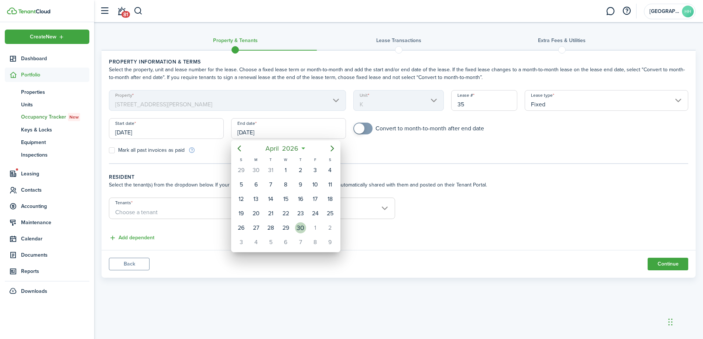
click at [303, 226] on div "30" at bounding box center [300, 227] width 11 height 11
type input "[DATE]"
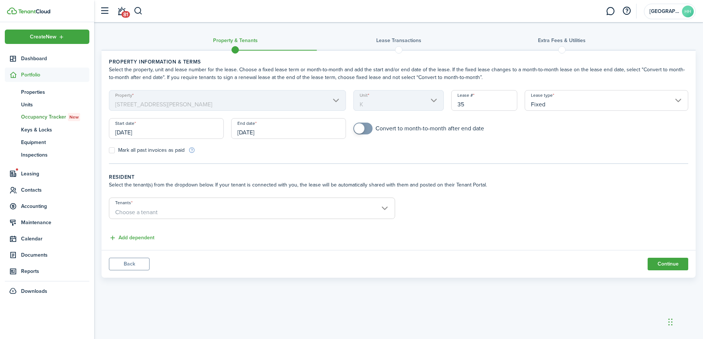
click at [137, 151] on label "Mark all past invoices as paid" at bounding box center [147, 150] width 76 height 6
click at [109, 151] on input "Mark all past invoices as paid" at bounding box center [109, 150] width 0 height 0
checkbox input "true"
click at [141, 213] on span "Choose a tenant" at bounding box center [136, 212] width 42 height 8
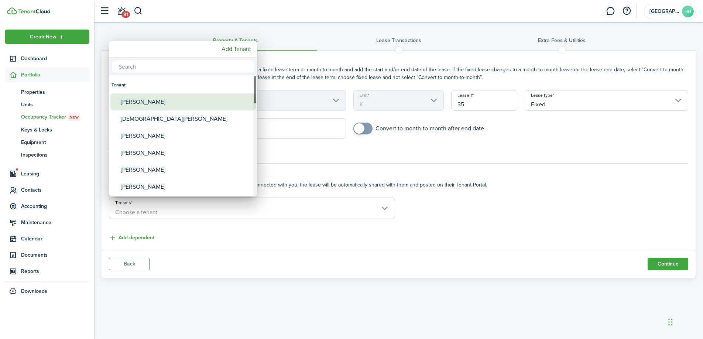
click at [161, 101] on div "[PERSON_NAME]" at bounding box center [186, 101] width 131 height 17
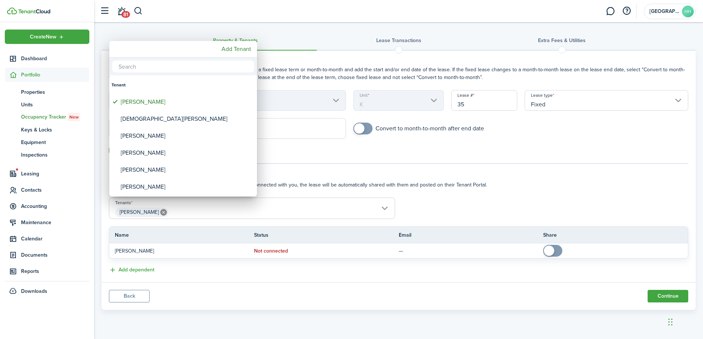
click at [245, 208] on div at bounding box center [352, 169] width 822 height 457
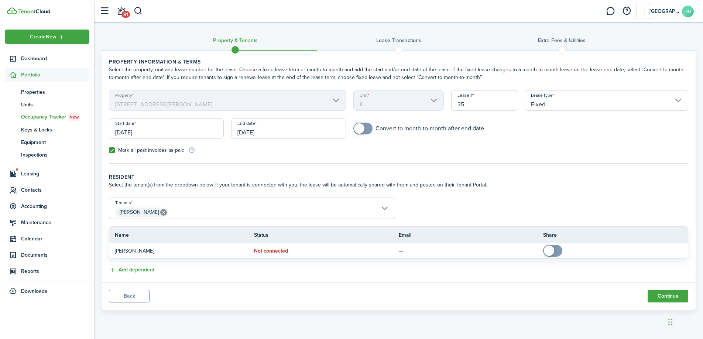
click at [230, 208] on span "[PERSON_NAME]" at bounding box center [252, 212] width 286 height 13
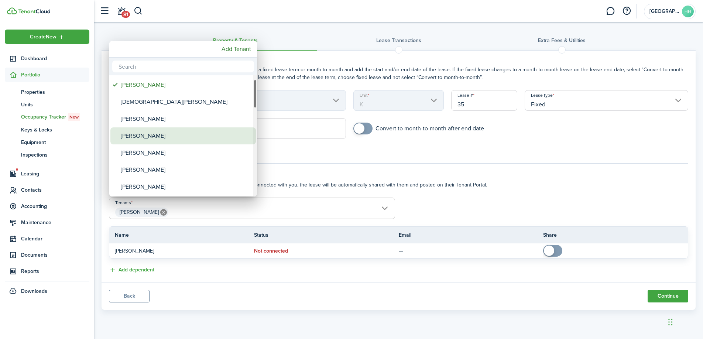
click at [190, 136] on div "[PERSON_NAME]" at bounding box center [186, 135] width 131 height 17
type input "[PERSON_NAME], [PERSON_NAME]"
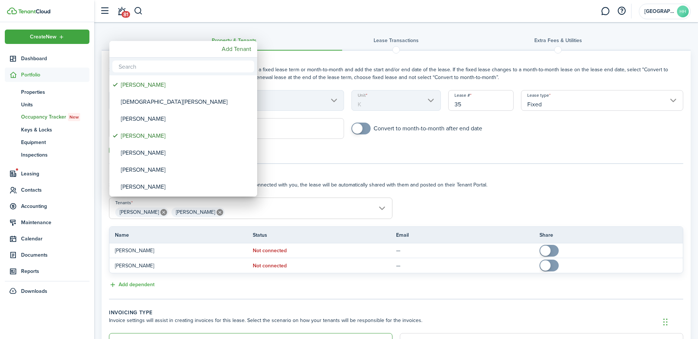
drag, startPoint x: 496, startPoint y: 195, endPoint x: 498, endPoint y: 198, distance: 3.9
click at [496, 196] on div at bounding box center [349, 169] width 816 height 457
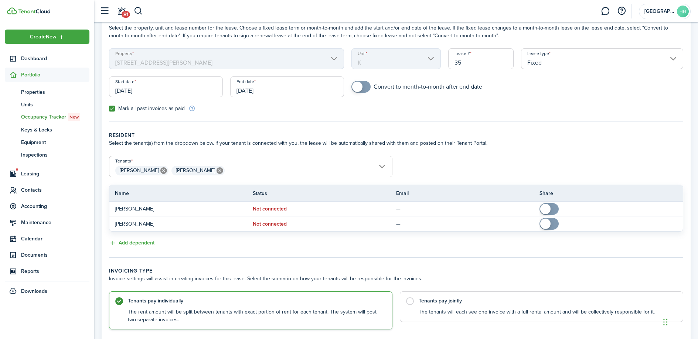
scroll to position [95, 0]
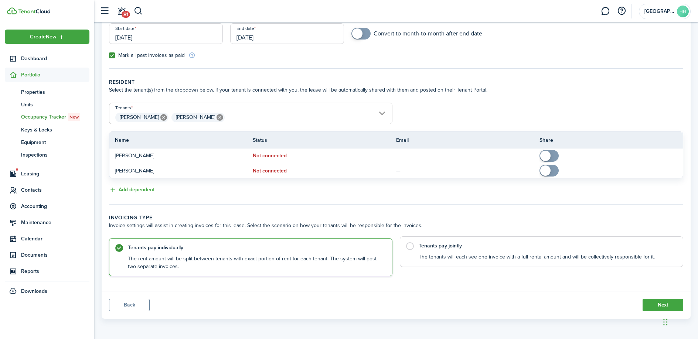
click at [449, 263] on label "Tenants pay jointly The tenants will each see one invoice with a full rental am…" at bounding box center [541, 251] width 283 height 31
radio input "false"
radio input "true"
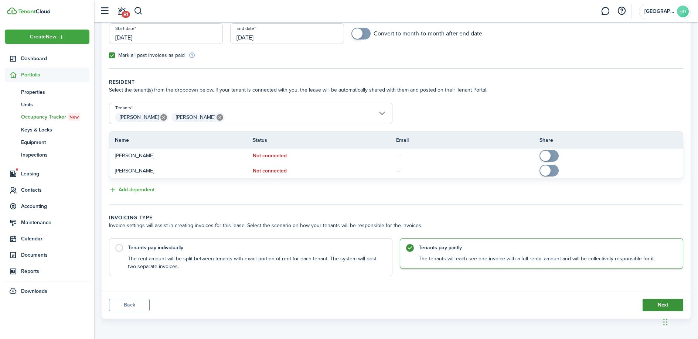
click at [653, 304] on button "Next" at bounding box center [663, 305] width 41 height 13
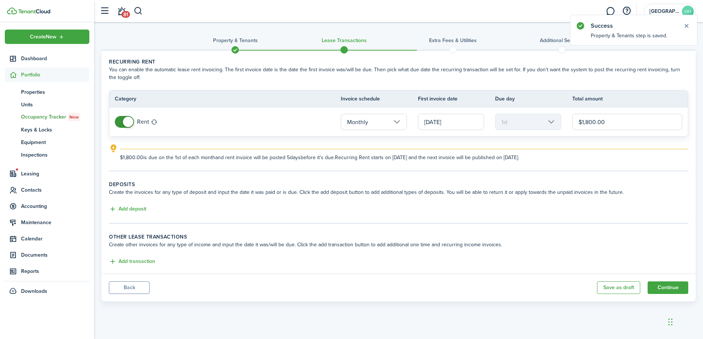
drag, startPoint x: 611, startPoint y: 125, endPoint x: 586, endPoint y: 124, distance: 25.1
click at [586, 124] on input "$1,800.00" at bounding box center [628, 122] width 110 height 16
type input "$1,475.00"
click at [555, 158] on explanation-description "$1,475.00 is due on the 1st of each month and rent invoice will be posted 5 day…" at bounding box center [404, 158] width 569 height 8
click at [135, 260] on button "Add transaction" at bounding box center [132, 262] width 46 height 8
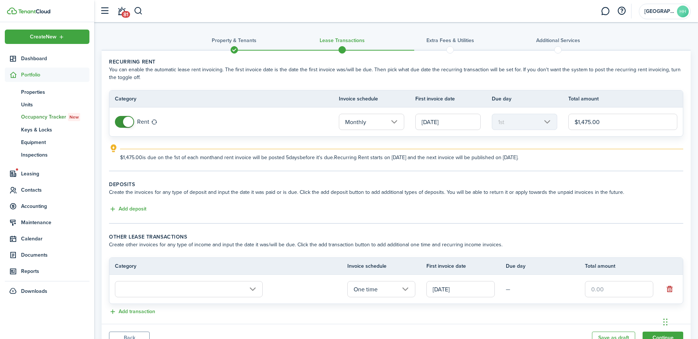
click at [148, 290] on input "text" at bounding box center [189, 289] width 148 height 16
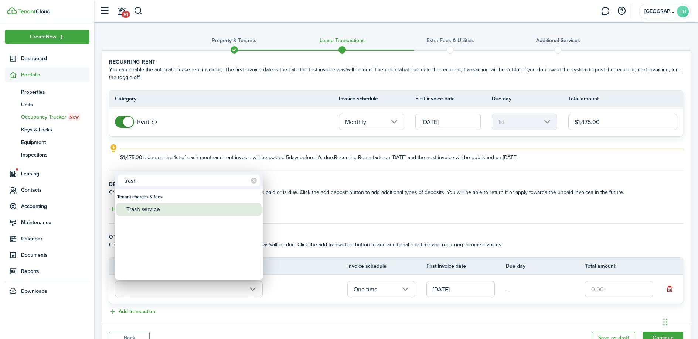
type input "trash"
click at [160, 208] on div "Trash service" at bounding box center [191, 209] width 131 height 13
type input "Tenant charges & fees / Trash service"
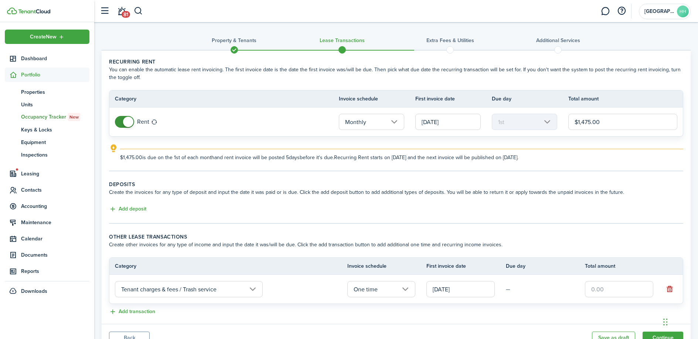
click at [613, 294] on input "text" at bounding box center [619, 289] width 68 height 16
type input "$25.00"
click at [621, 253] on lease-classic-other-transaction "Other lease transactions Create other invoices for any type of income and input…" at bounding box center [396, 275] width 574 height 84
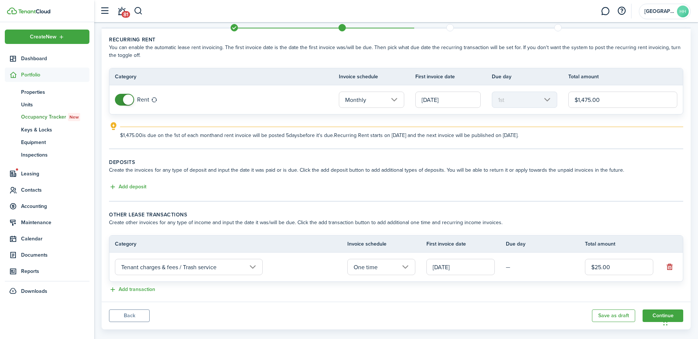
scroll to position [33, 0]
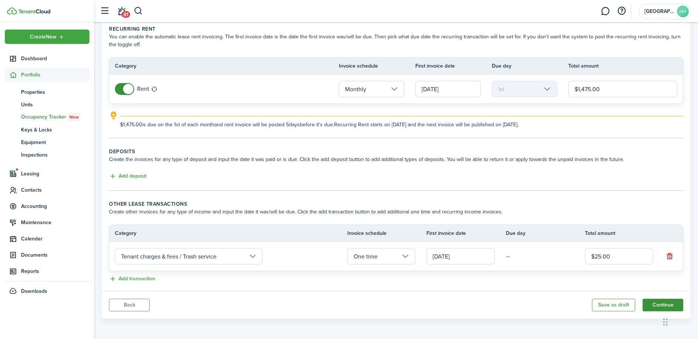
click at [657, 303] on button "Continue" at bounding box center [663, 305] width 41 height 13
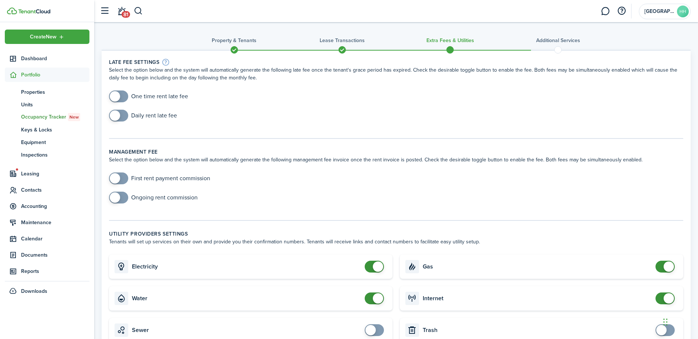
checkbox input "false"
click at [378, 297] on span at bounding box center [374, 299] width 7 height 12
checkbox input "false"
click at [665, 268] on span at bounding box center [669, 267] width 10 height 10
click at [142, 97] on input "checkbox" at bounding box center [148, 97] width 79 height 12
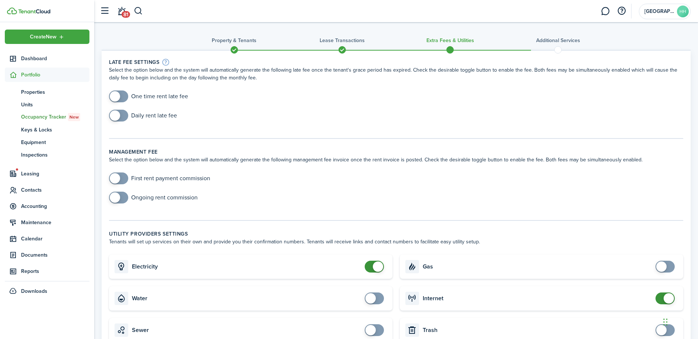
checkbox input "true"
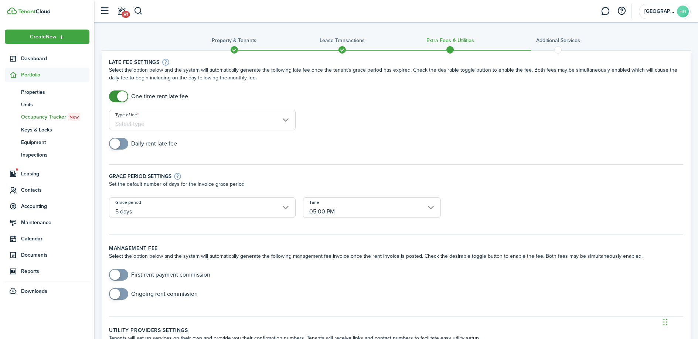
click at [246, 115] on input "Type of fee" at bounding box center [202, 120] width 187 height 21
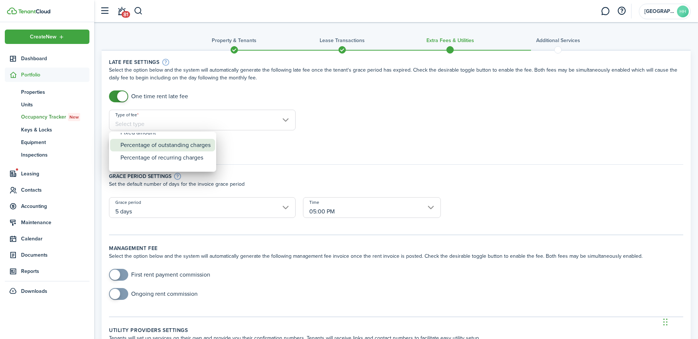
drag, startPoint x: 191, startPoint y: 147, endPoint x: 192, endPoint y: 140, distance: 6.9
click at [192, 140] on div "Percentage of outstanding charges" at bounding box center [165, 145] width 90 height 13
click at [195, 139] on div "Fixed amount" at bounding box center [165, 139] width 90 height 13
type input "Fixed amount"
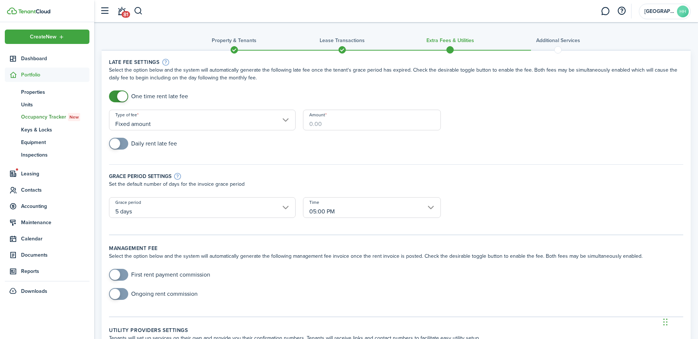
click at [405, 129] on input "Amount" at bounding box center [372, 120] width 138 height 21
click at [363, 120] on input "Amount" at bounding box center [372, 120] width 138 height 21
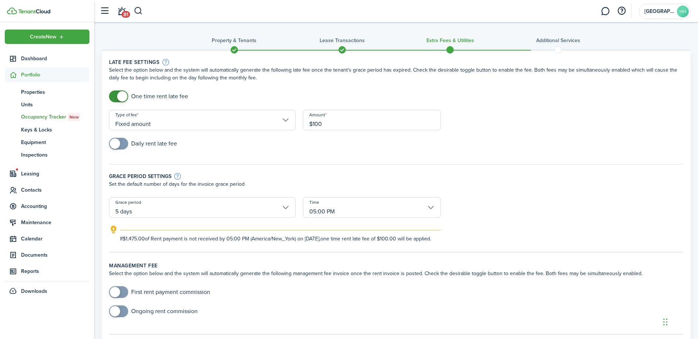
type input "$100.00"
click at [339, 144] on div "Daily rent late fee" at bounding box center [396, 147] width 582 height 19
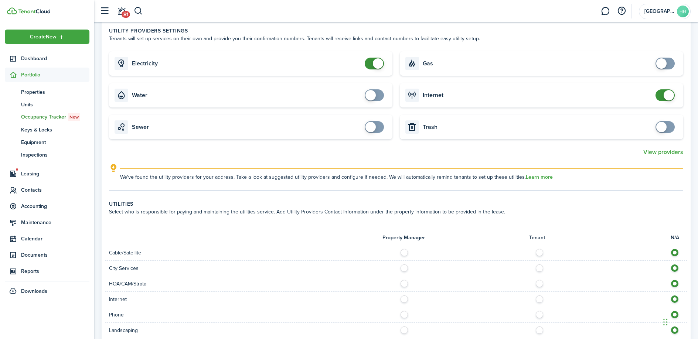
scroll to position [550, 0]
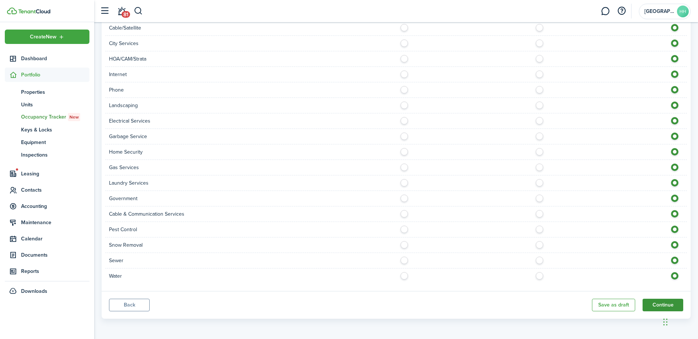
click at [658, 304] on button "Continue" at bounding box center [663, 305] width 41 height 13
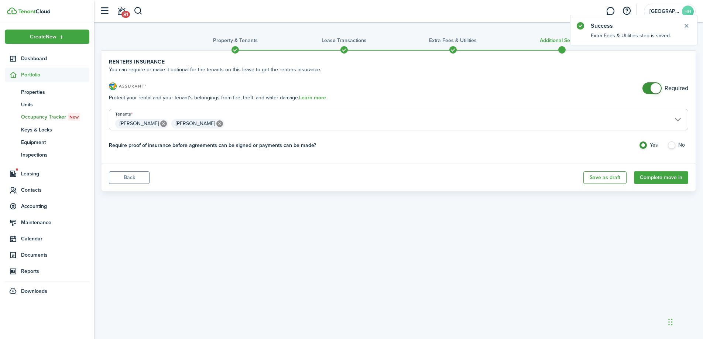
checkbox input "false"
click at [653, 88] on span at bounding box center [656, 88] width 10 height 10
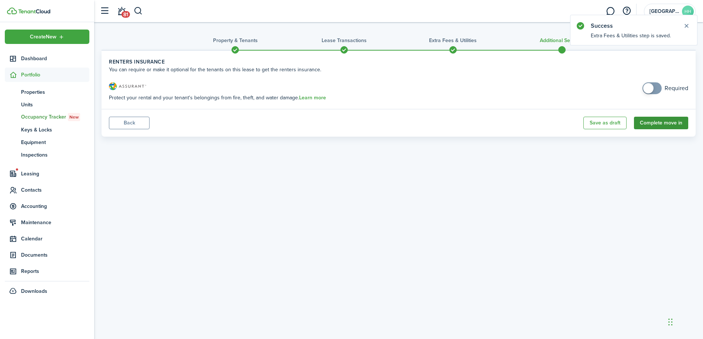
click at [662, 126] on button "Complete move in" at bounding box center [661, 123] width 54 height 13
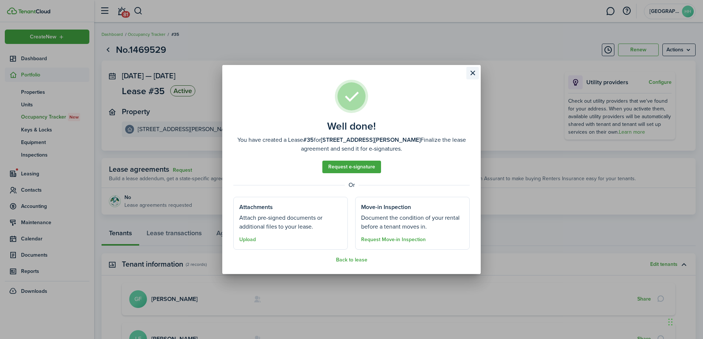
click at [473, 71] on button "Close modal" at bounding box center [473, 73] width 13 height 13
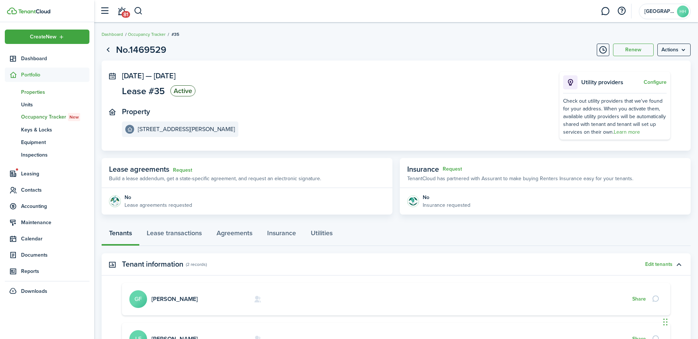
click at [53, 92] on span "Properties" at bounding box center [55, 92] width 68 height 8
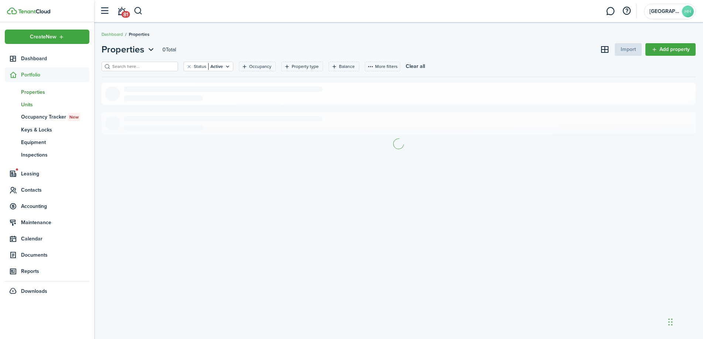
click at [38, 102] on span "Units" at bounding box center [55, 105] width 68 height 8
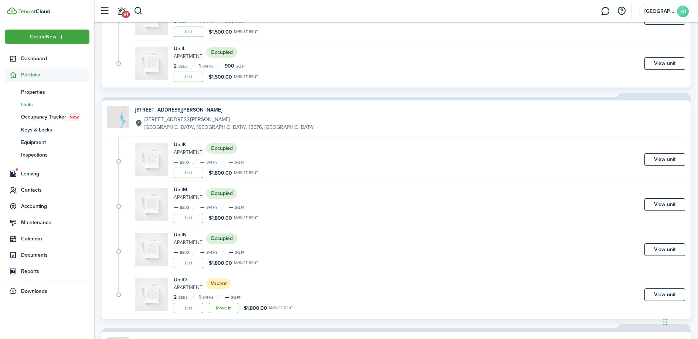
scroll to position [589, 0]
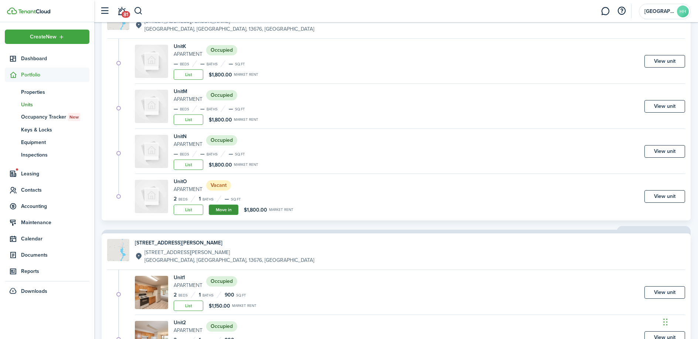
click at [218, 208] on link "Move in" at bounding box center [224, 210] width 30 height 10
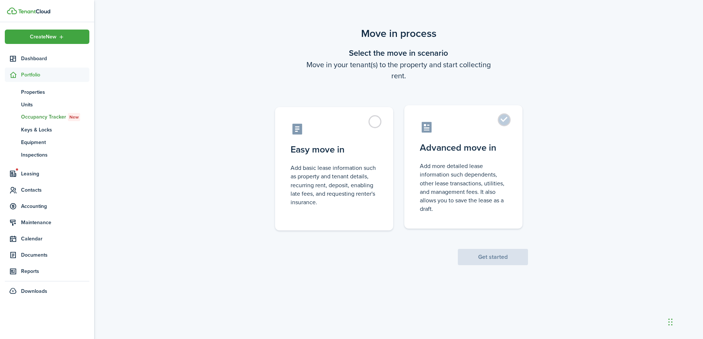
click at [484, 213] on control-radio-card-description "Add more detailed lease information such dependents, other lease transactions, …" at bounding box center [463, 187] width 87 height 51
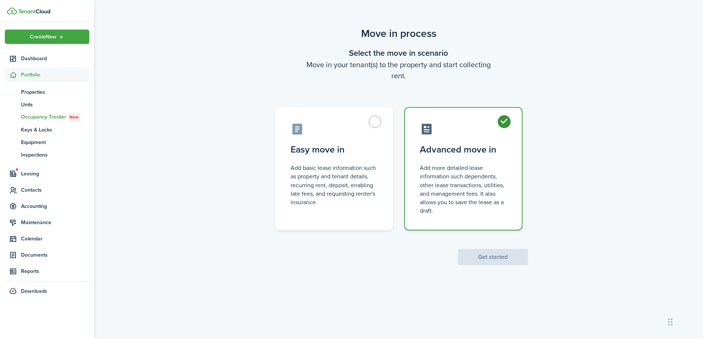
radio input "true"
click at [494, 261] on button "Get started" at bounding box center [493, 257] width 70 height 16
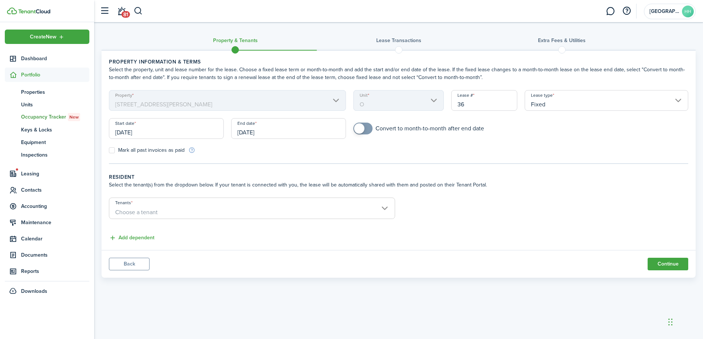
click at [156, 129] on input "[DATE]" at bounding box center [166, 128] width 115 height 21
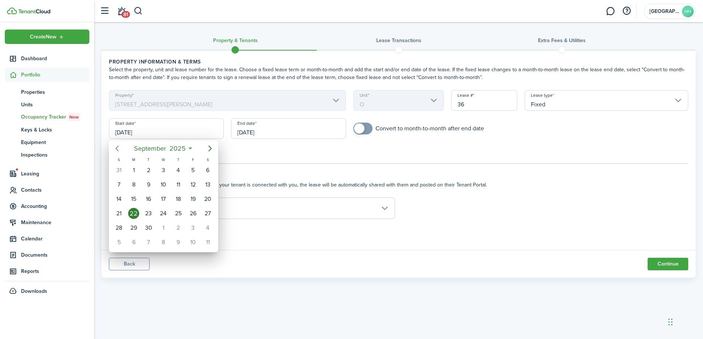
click at [114, 143] on mbsc-button "Previous page" at bounding box center [117, 148] width 15 height 15
click at [148, 172] on div "1" at bounding box center [148, 170] width 11 height 11
type input "[DATE]"
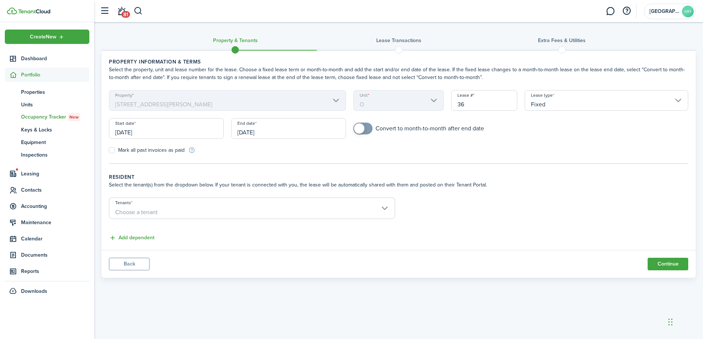
click at [273, 135] on input "[DATE]" at bounding box center [288, 128] width 115 height 21
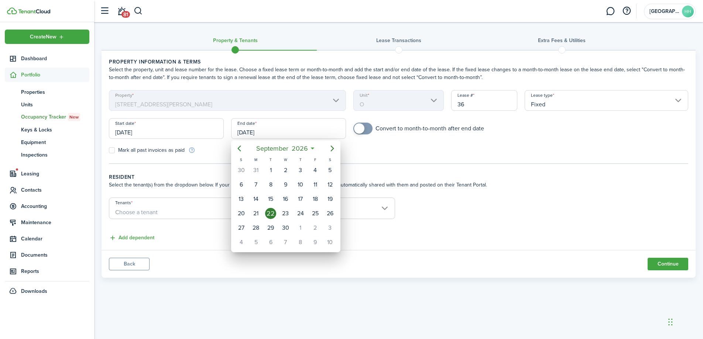
click at [232, 153] on mbsc-calendar-prev at bounding box center [239, 148] width 15 height 15
click at [236, 150] on icon "Previous page" at bounding box center [239, 148] width 9 height 9
click at [270, 224] on div "30" at bounding box center [270, 227] width 11 height 11
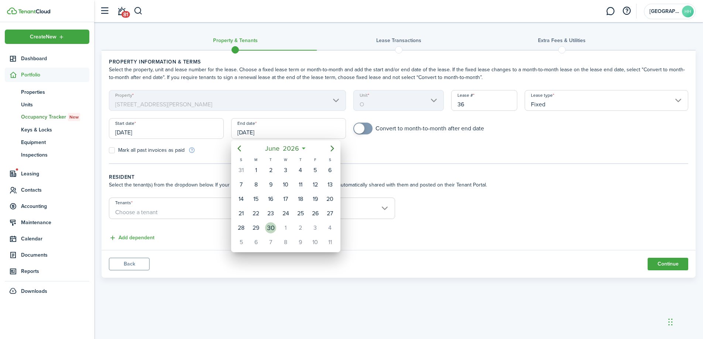
type input "[DATE]"
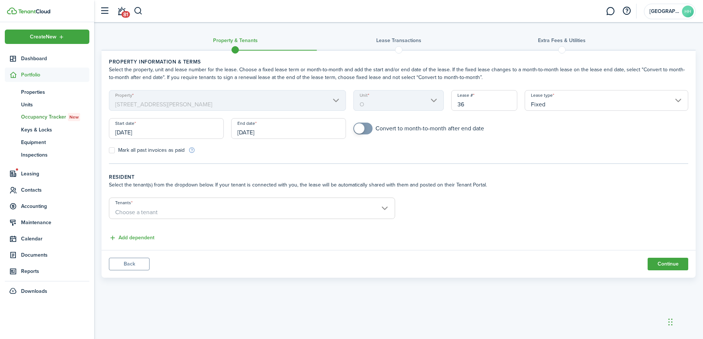
click at [141, 152] on label "Mark all past invoices as paid" at bounding box center [147, 150] width 76 height 6
click at [109, 151] on input "Mark all past invoices as paid" at bounding box center [109, 150] width 0 height 0
checkbox input "true"
click at [139, 218] on span "Choose a tenant" at bounding box center [252, 212] width 286 height 13
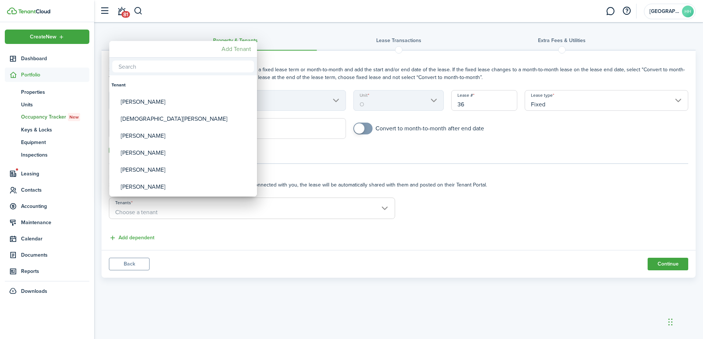
click at [246, 49] on mbsc-button "Add Tenant" at bounding box center [236, 48] width 35 height 13
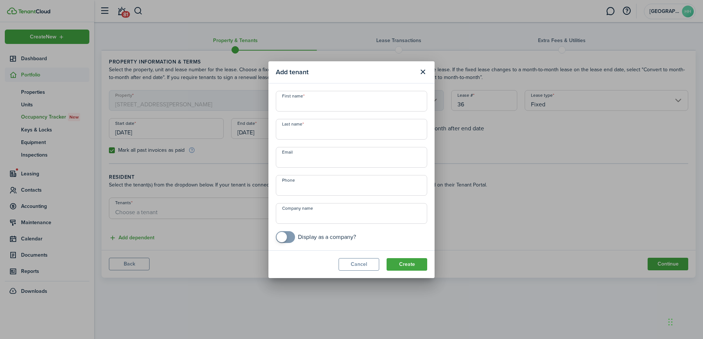
click at [302, 112] on div "First name Last name Email Phone Company name Display as a company?" at bounding box center [351, 167] width 159 height 152
click at [306, 105] on input "First name" at bounding box center [351, 101] width 151 height 21
type input "Ryleigh"
click at [302, 138] on input "Last name" at bounding box center [351, 129] width 151 height 21
type input "[PERSON_NAME]"
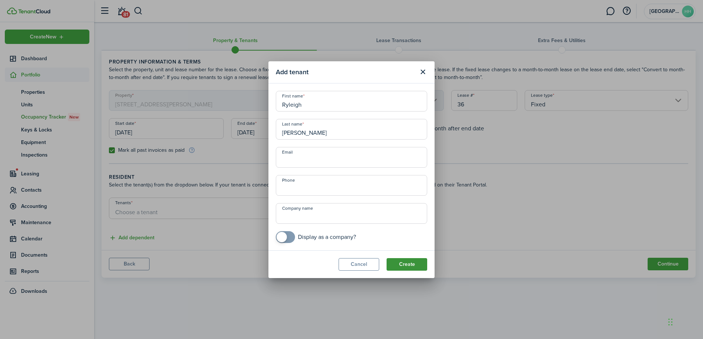
click at [396, 261] on button "Create" at bounding box center [407, 264] width 41 height 13
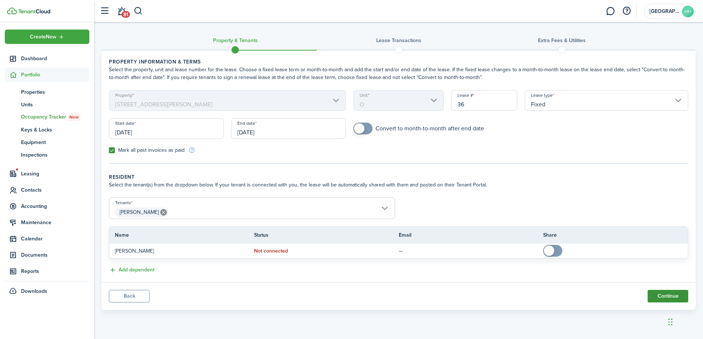
click at [665, 293] on button "Continue" at bounding box center [668, 296] width 41 height 13
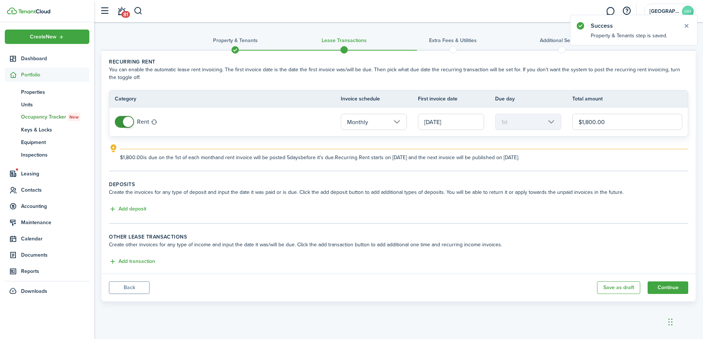
drag, startPoint x: 610, startPoint y: 122, endPoint x: 587, endPoint y: 123, distance: 23.3
click at [587, 123] on input "$1,800.00" at bounding box center [628, 122] width 110 height 16
type input "$1,375.00"
click at [527, 185] on wizard-step-header-title "Deposits" at bounding box center [399, 185] width 580 height 8
click at [129, 260] on button "Add transaction" at bounding box center [132, 262] width 46 height 8
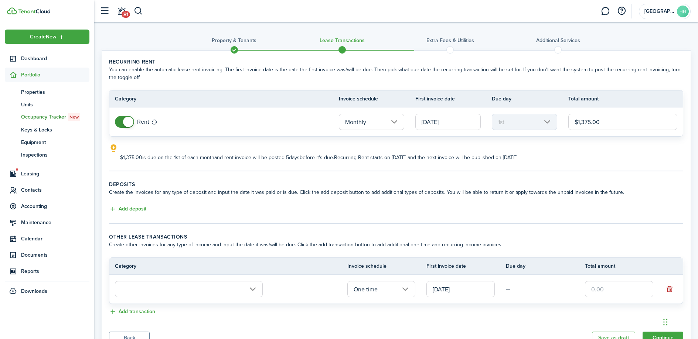
click at [134, 283] on input "text" at bounding box center [189, 289] width 148 height 16
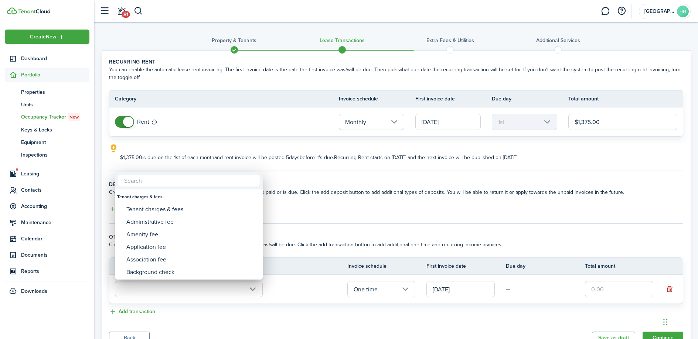
click at [150, 181] on input "text" at bounding box center [189, 181] width 142 height 12
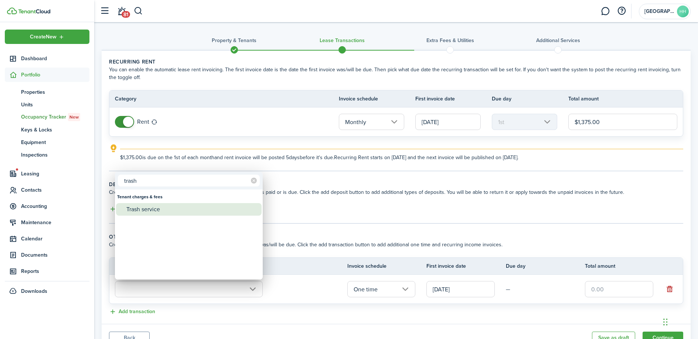
type input "trash"
click at [149, 209] on div "Trash service" at bounding box center [191, 209] width 131 height 13
type input "Tenant charges & fees / Trash service"
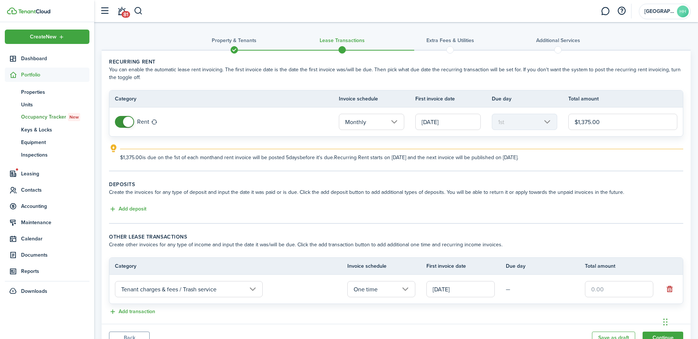
scroll to position [33, 0]
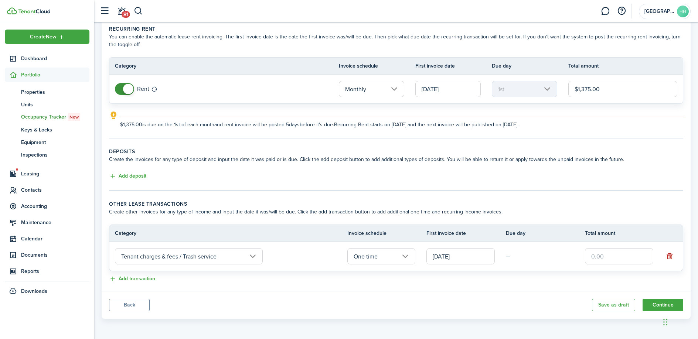
click at [601, 259] on input "text" at bounding box center [619, 256] width 68 height 16
click at [405, 254] on input "One time" at bounding box center [381, 256] width 68 height 16
type input "$25.00"
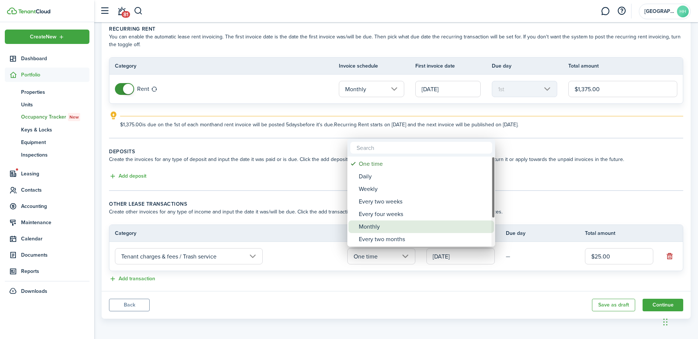
click at [398, 229] on div "Monthly" at bounding box center [424, 227] width 131 height 13
type input "Monthly"
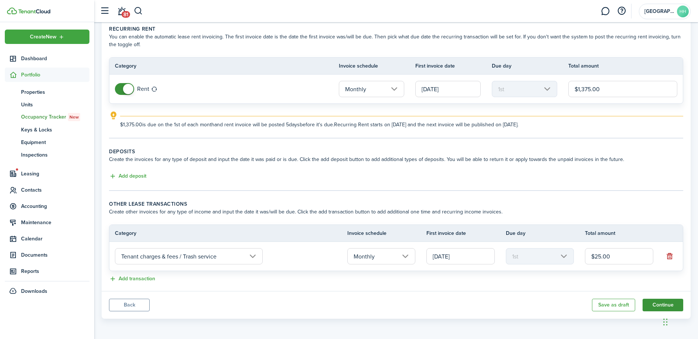
click at [660, 303] on button "Continue" at bounding box center [663, 305] width 41 height 13
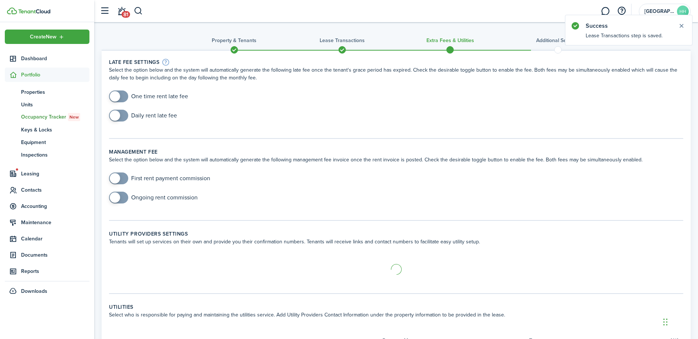
click at [129, 99] on input "checkbox" at bounding box center [148, 97] width 79 height 12
checkbox input "true"
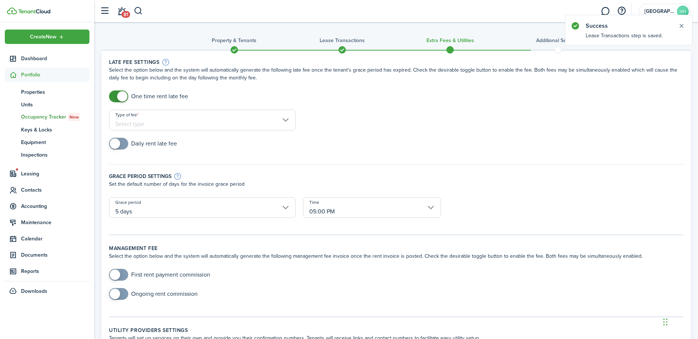
click at [134, 120] on input "Type of fee" at bounding box center [202, 120] width 187 height 21
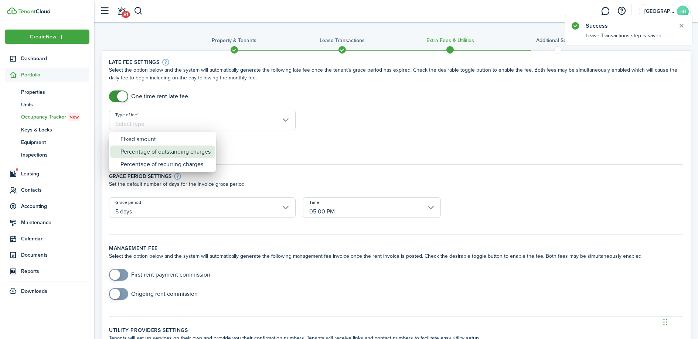
click at [149, 146] on div "Percentage of outstanding charges" at bounding box center [165, 152] width 90 height 13
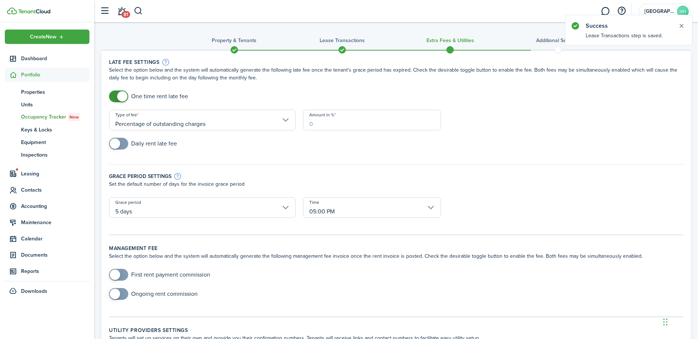
click at [150, 128] on input "Percentage of outstanding charges" at bounding box center [202, 120] width 187 height 21
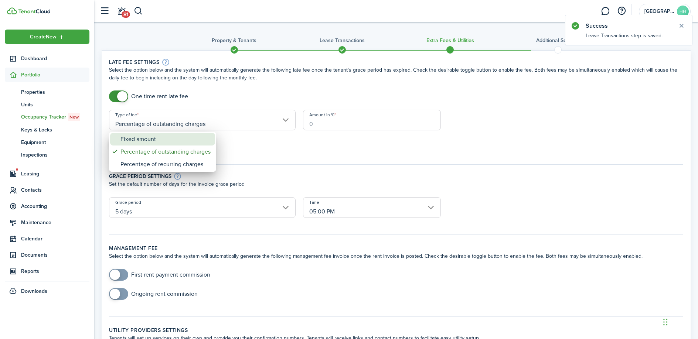
click at [142, 133] on div "Fixed amount" at bounding box center [165, 139] width 90 height 13
type input "Fixed amount"
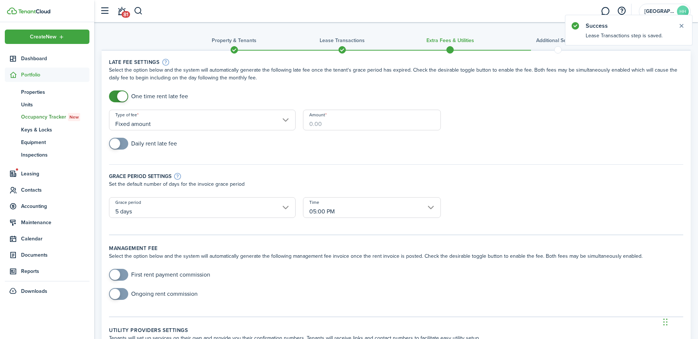
click at [326, 125] on input "Amount" at bounding box center [372, 120] width 138 height 21
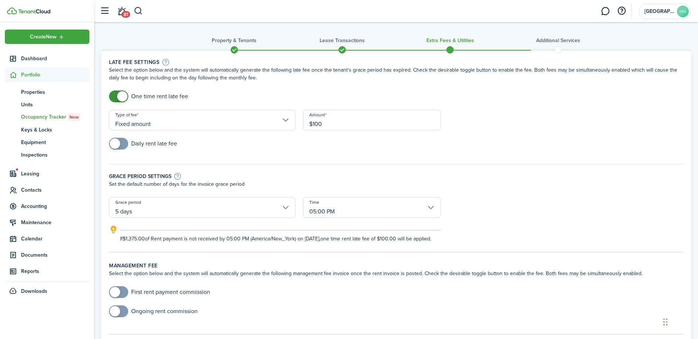
type input "$100.00"
click at [306, 146] on div "Daily rent late fee" at bounding box center [396, 147] width 582 height 19
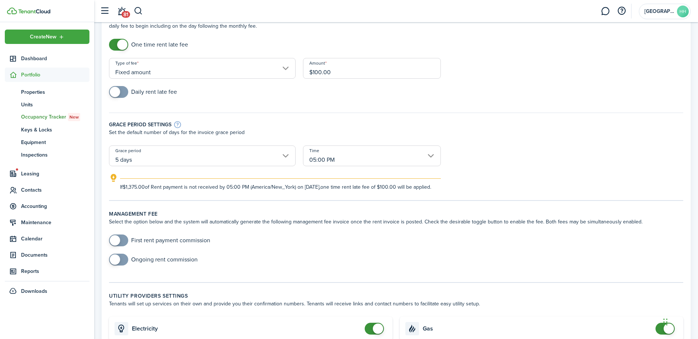
scroll to position [214, 0]
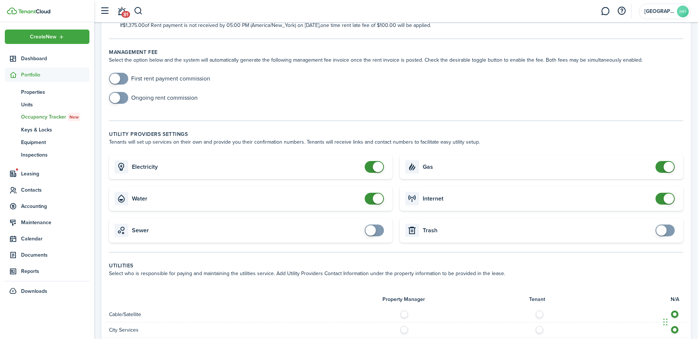
checkbox input "false"
click at [372, 205] on span at bounding box center [374, 199] width 7 height 12
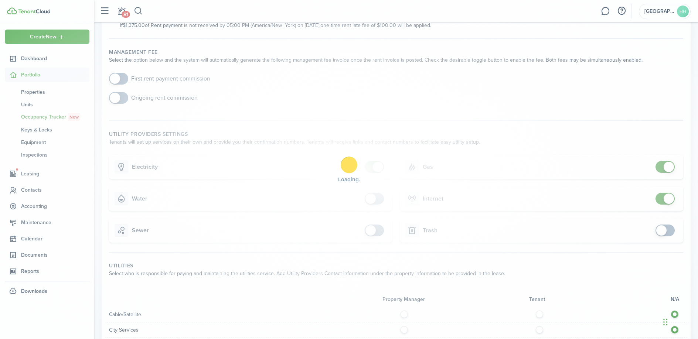
click at [672, 174] on div "Loading" at bounding box center [349, 169] width 698 height 339
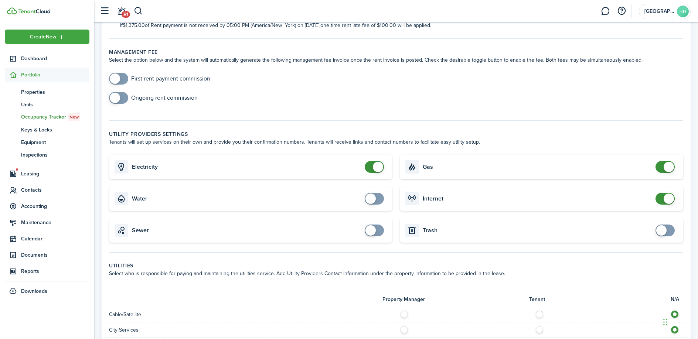
checkbox input "false"
click at [667, 172] on span at bounding box center [669, 167] width 10 height 10
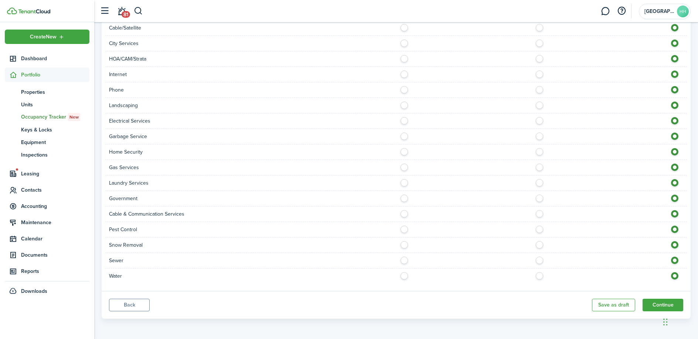
scroll to position [508, 0]
click at [653, 306] on button "Continue" at bounding box center [663, 305] width 41 height 13
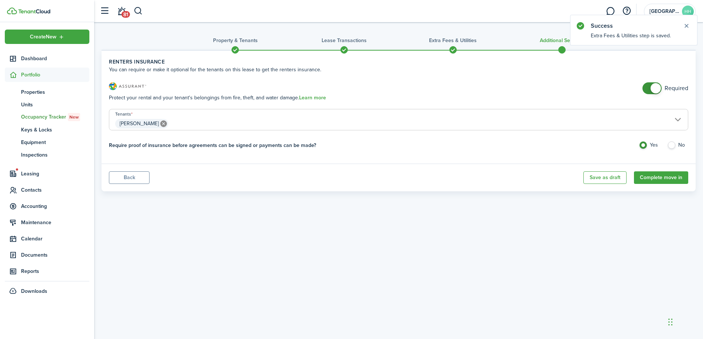
checkbox input "false"
click at [655, 91] on span at bounding box center [656, 88] width 10 height 10
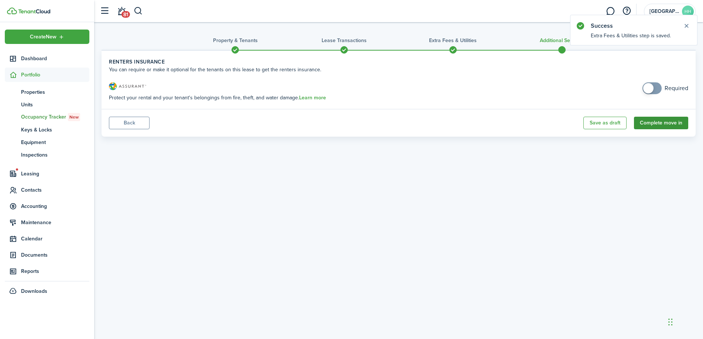
click at [665, 122] on button "Complete move in" at bounding box center [661, 123] width 54 height 13
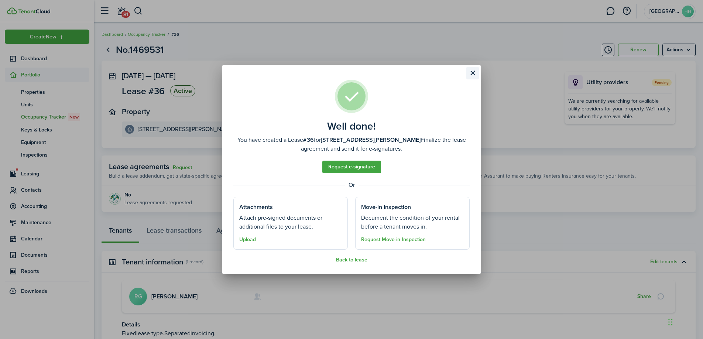
click at [473, 75] on button "Close modal" at bounding box center [473, 73] width 13 height 13
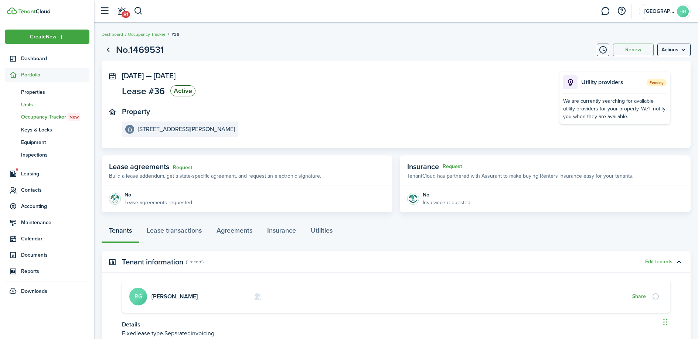
click at [50, 103] on span "Units" at bounding box center [55, 105] width 68 height 8
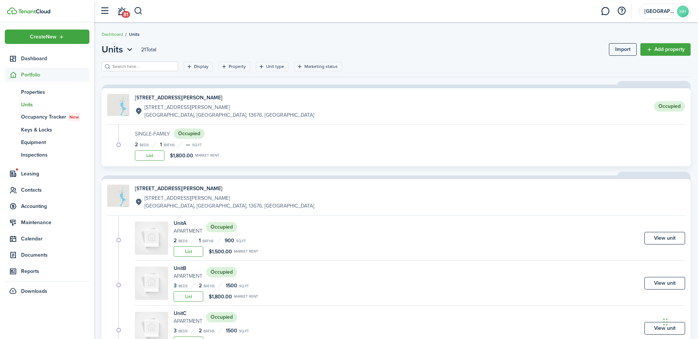
click at [664, 97] on div "Occupied" at bounding box center [669, 106] width 31 height 25
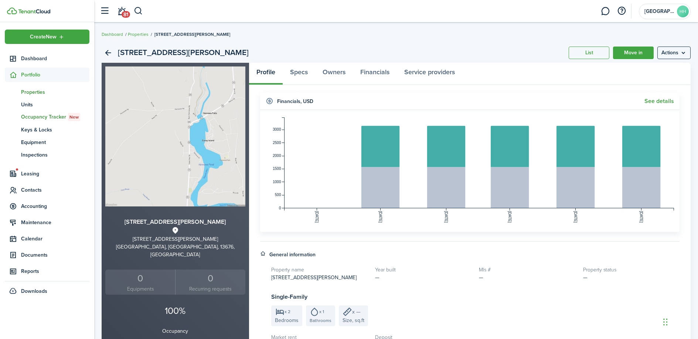
click at [58, 117] on span "Occupancy Tracker New" at bounding box center [55, 117] width 68 height 8
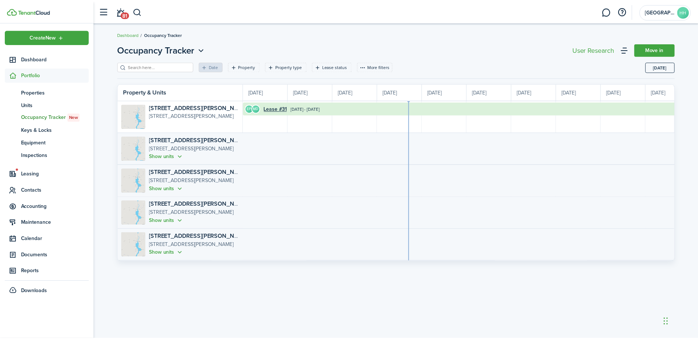
scroll to position [0, 135]
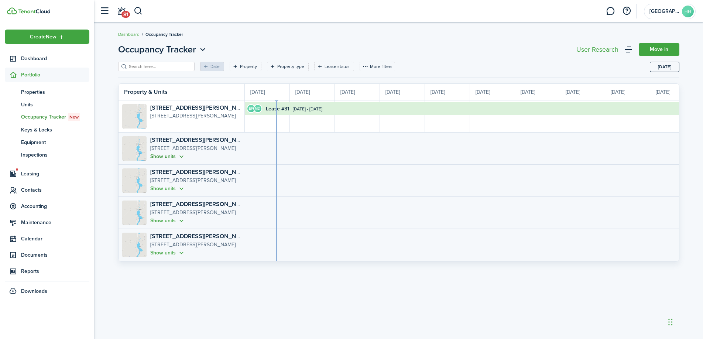
click at [172, 153] on button "Show units" at bounding box center [167, 156] width 35 height 8
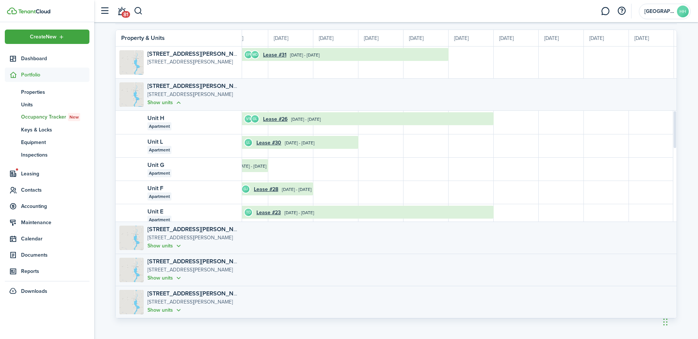
scroll to position [0, 0]
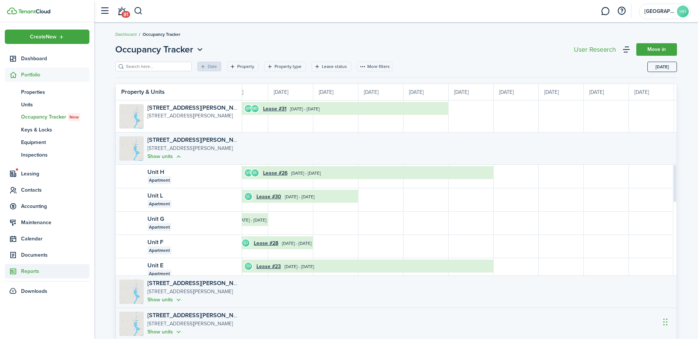
click at [30, 273] on span "Reports" at bounding box center [55, 272] width 68 height 8
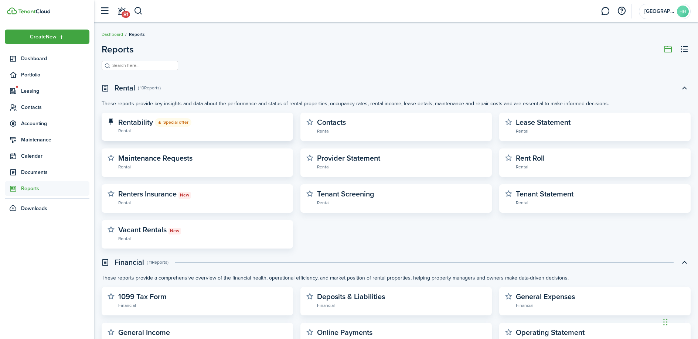
click at [167, 130] on widget-stats-subtitle "Rental" at bounding box center [202, 130] width 169 height 7
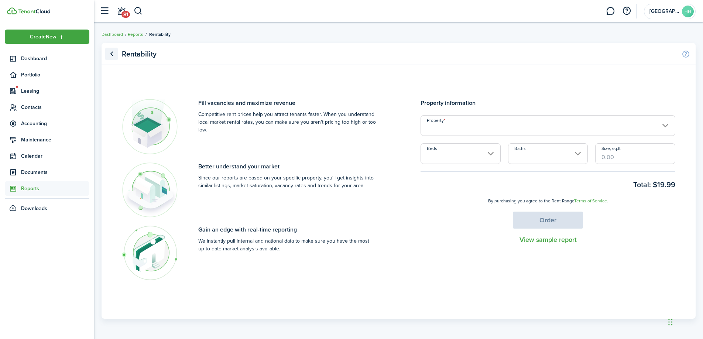
click at [113, 57] on link "Go back" at bounding box center [111, 54] width 13 height 13
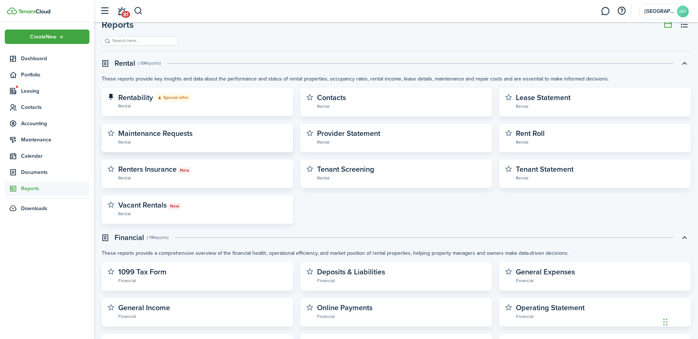
scroll to position [27, 0]
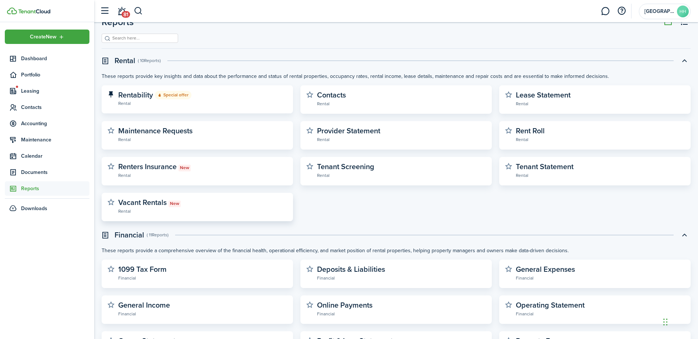
click at [180, 207] on badge "New" at bounding box center [174, 204] width 12 height 7
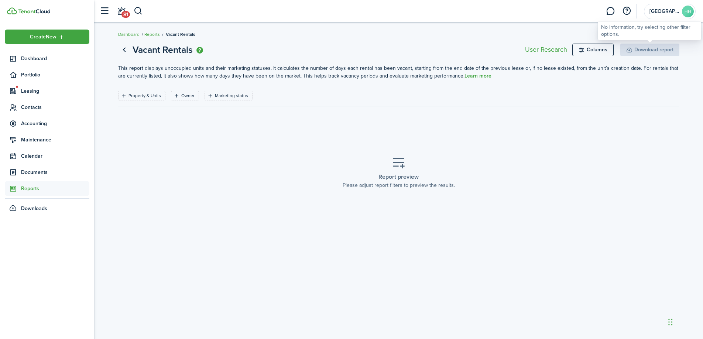
click at [644, 50] on div "Download report" at bounding box center [650, 50] width 59 height 13
click at [159, 95] on filter-tag-label "Property & Units" at bounding box center [145, 95] width 33 height 7
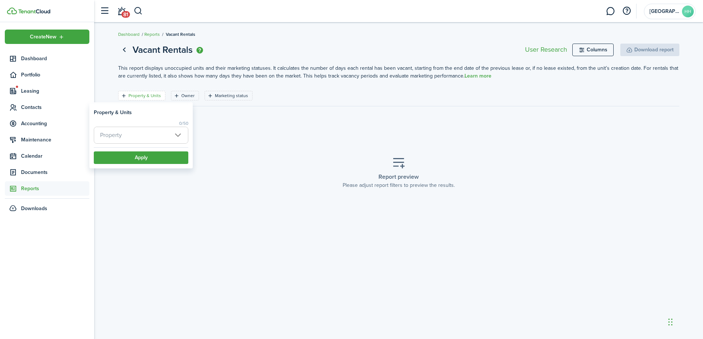
click at [142, 136] on span "Property" at bounding box center [141, 135] width 94 height 16
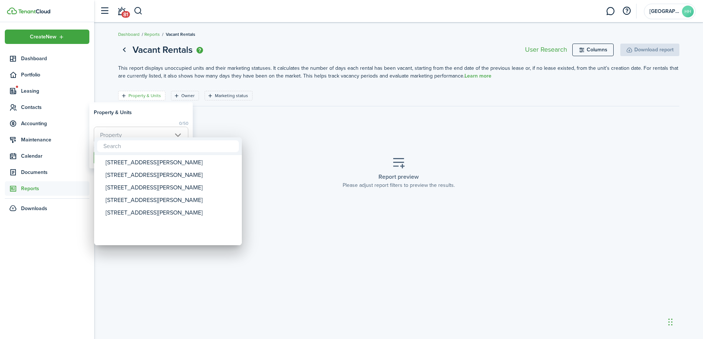
click at [132, 152] on div at bounding box center [168, 146] width 148 height 18
click at [130, 158] on div "[STREET_ADDRESS][PERSON_NAME]" at bounding box center [171, 162] width 131 height 13
type input "[STREET_ADDRESS][PERSON_NAME]"
click at [222, 134] on div at bounding box center [352, 169] width 822 height 457
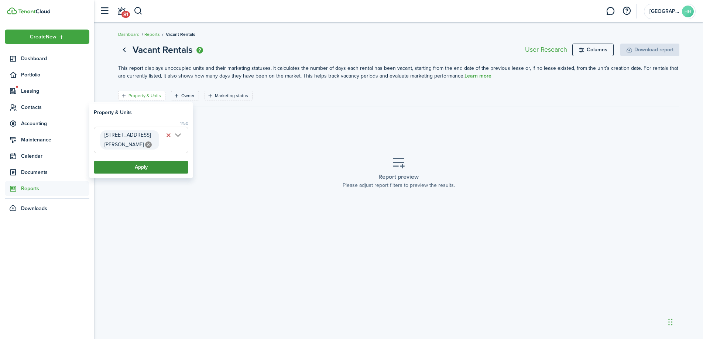
click at [167, 161] on button "Apply" at bounding box center [141, 167] width 95 height 13
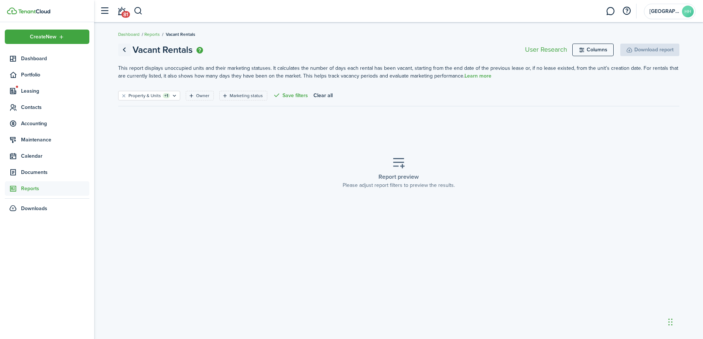
click at [125, 54] on link "Go back" at bounding box center [124, 50] width 13 height 13
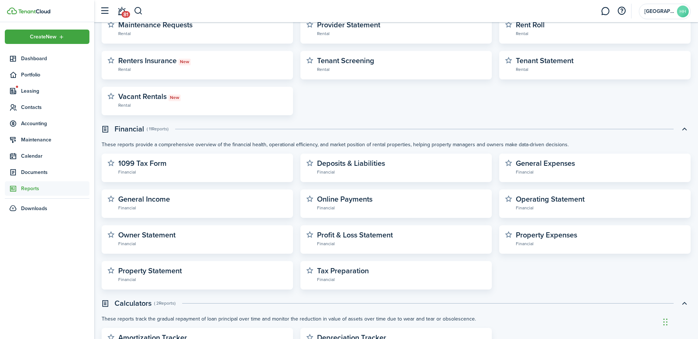
scroll to position [134, 0]
click at [216, 205] on widget-stats-subtitle "Financial" at bounding box center [202, 206] width 169 height 7
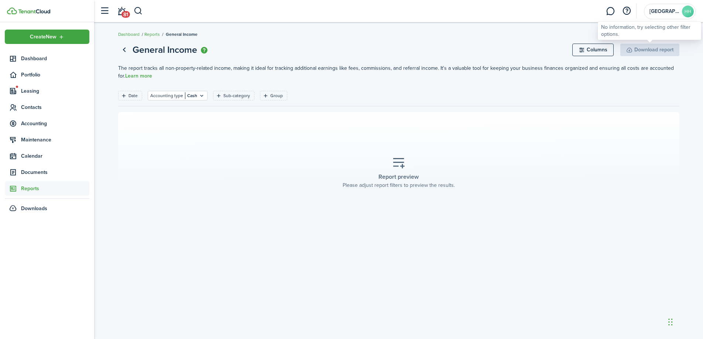
click at [643, 53] on div "Download report" at bounding box center [650, 50] width 59 height 13
click at [128, 49] on link "Go back" at bounding box center [124, 50] width 13 height 13
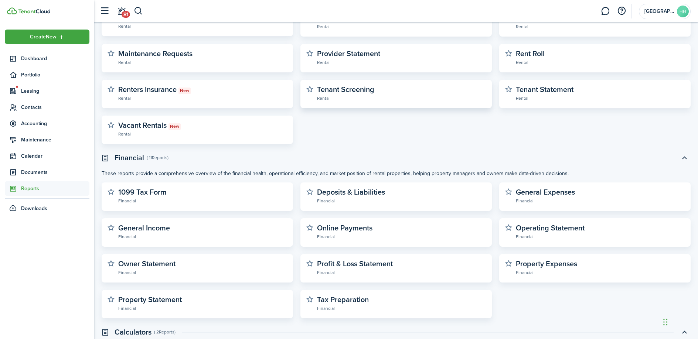
scroll to position [171, 0]
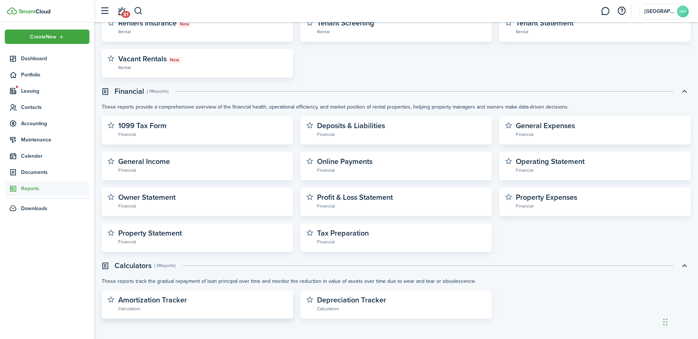
click at [195, 311] on widget-stats-subtitle "Calculators" at bounding box center [202, 308] width 169 height 7
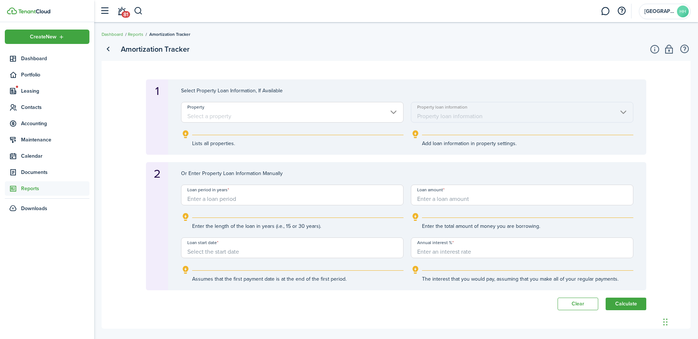
click at [241, 116] on input "Property" at bounding box center [292, 112] width 222 height 21
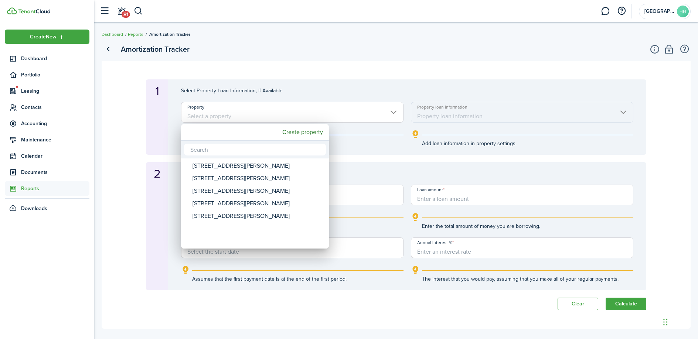
click at [241, 116] on div at bounding box center [349, 169] width 816 height 457
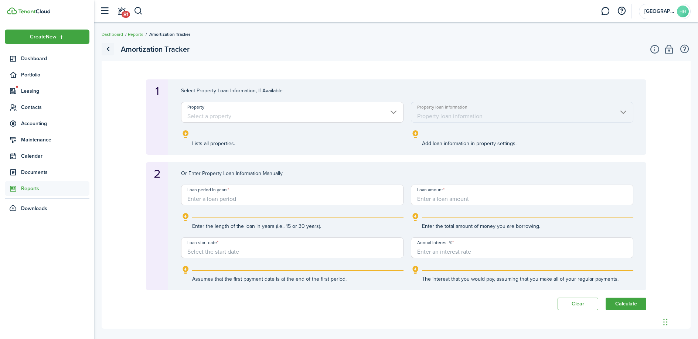
click at [111, 51] on link "Go back" at bounding box center [108, 49] width 13 height 13
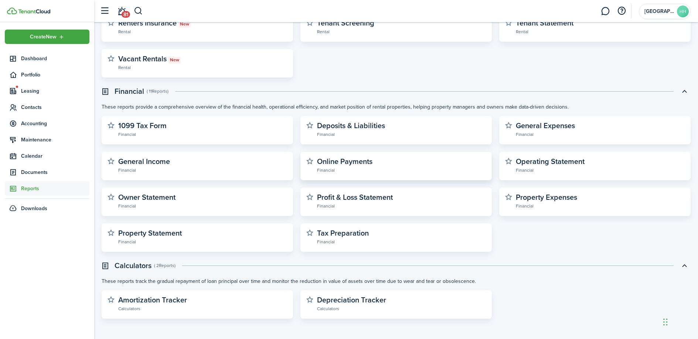
scroll to position [52, 0]
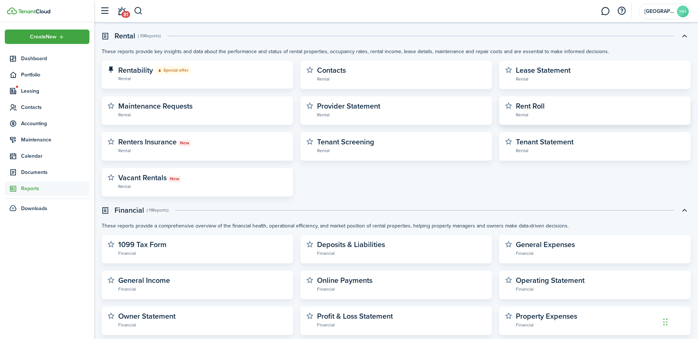
click at [554, 107] on link "Rent Roll Rental" at bounding box center [600, 110] width 169 height 16
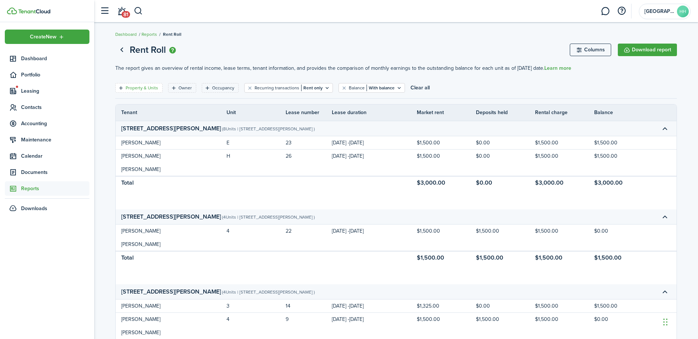
click at [139, 86] on filter-tag-label "Property & Units" at bounding box center [142, 88] width 33 height 7
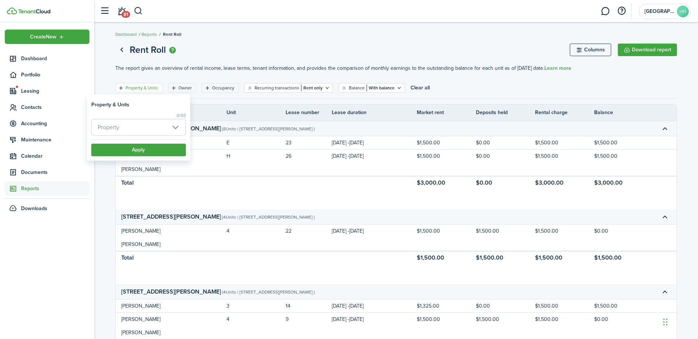
click at [135, 126] on span "Property" at bounding box center [139, 127] width 94 height 16
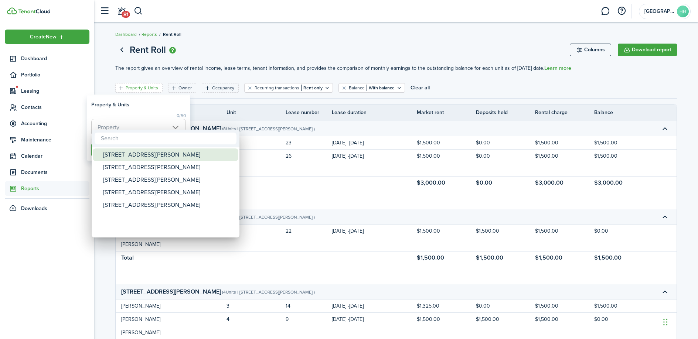
click at [139, 159] on div "[STREET_ADDRESS][PERSON_NAME]" at bounding box center [168, 155] width 131 height 13
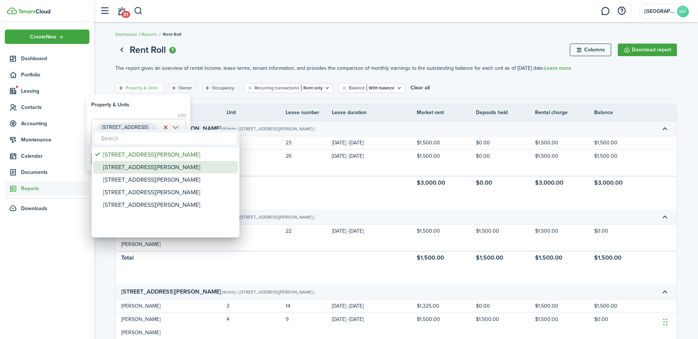
click at [136, 163] on div "[STREET_ADDRESS][PERSON_NAME]" at bounding box center [168, 167] width 131 height 13
click at [137, 180] on div "[STREET_ADDRESS][PERSON_NAME]" at bounding box center [168, 180] width 131 height 13
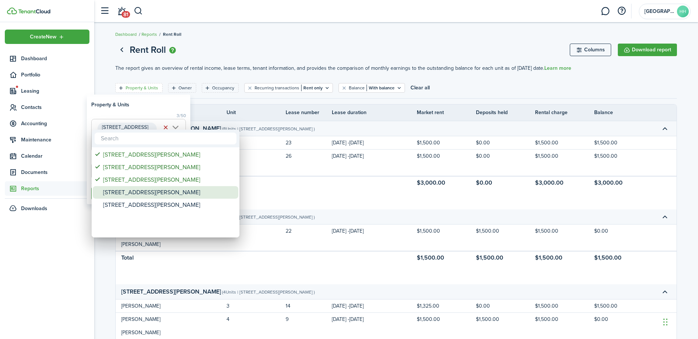
click at [139, 197] on div "[STREET_ADDRESS][PERSON_NAME]" at bounding box center [168, 192] width 131 height 13
click at [140, 208] on div "[STREET_ADDRESS][PERSON_NAME]" at bounding box center [168, 205] width 131 height 13
type input "[STREET_ADDRESS][PERSON_NAME], [STREET_ADDRESS][GEOGRAPHIC_DATA][PERSON_NAME][S…"
click at [173, 103] on div at bounding box center [349, 169] width 816 height 457
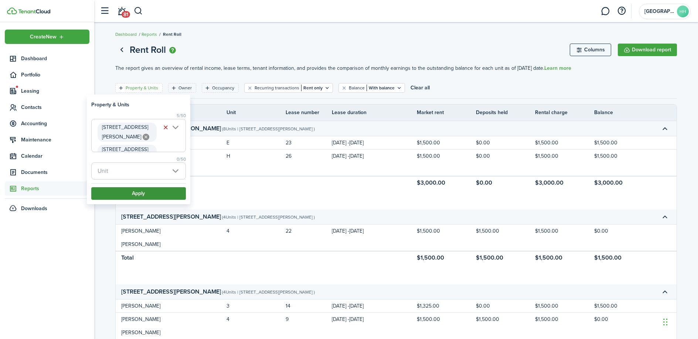
click at [144, 194] on button "Apply" at bounding box center [138, 193] width 95 height 13
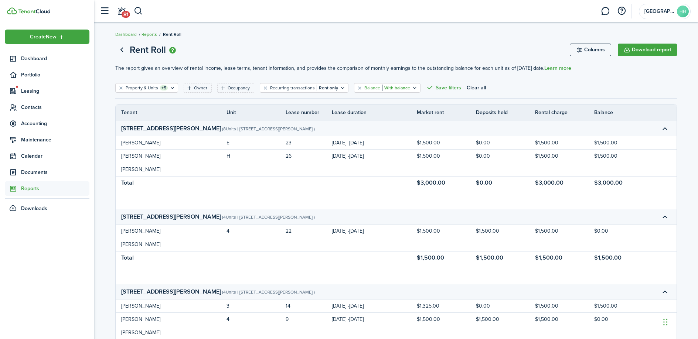
click at [412, 89] on icon "Open filter" at bounding box center [415, 88] width 6 height 6
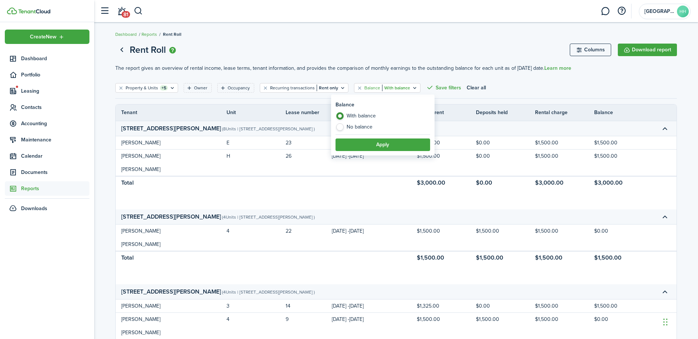
click at [367, 127] on label "No balance" at bounding box center [382, 126] width 95 height 7
radio input "false"
radio input "true"
click at [361, 139] on button "Apply" at bounding box center [382, 145] width 95 height 13
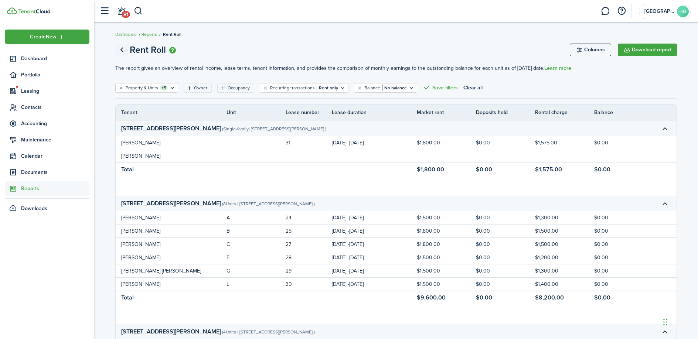
click at [125, 50] on link "Go back" at bounding box center [121, 50] width 13 height 13
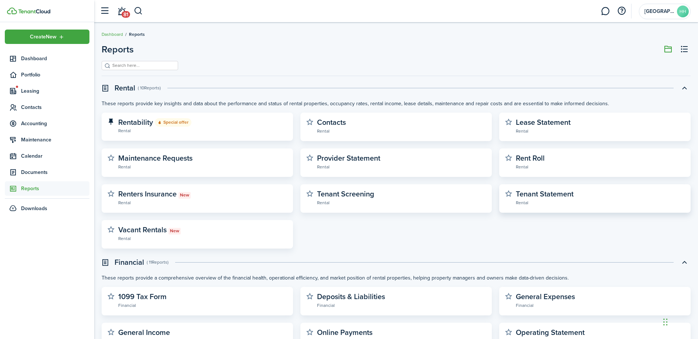
scroll to position [1, 0]
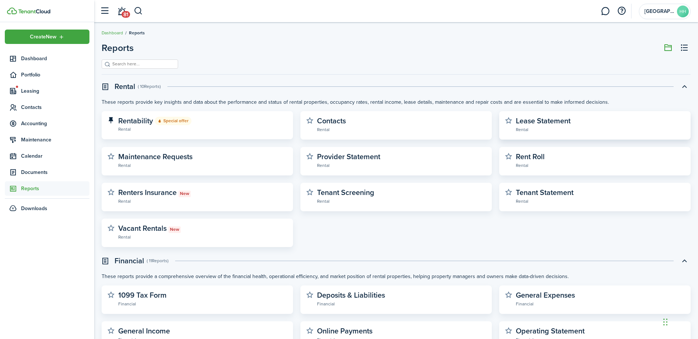
click at [564, 134] on widget-stats-section "Lease Statement Rental" at bounding box center [595, 125] width 180 height 17
click at [549, 125] on widget-stats-description "Lease Statement" at bounding box center [543, 120] width 55 height 11
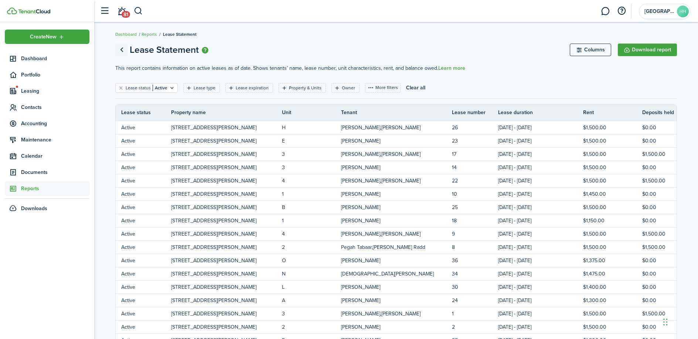
click at [126, 50] on link "Go back" at bounding box center [121, 50] width 13 height 13
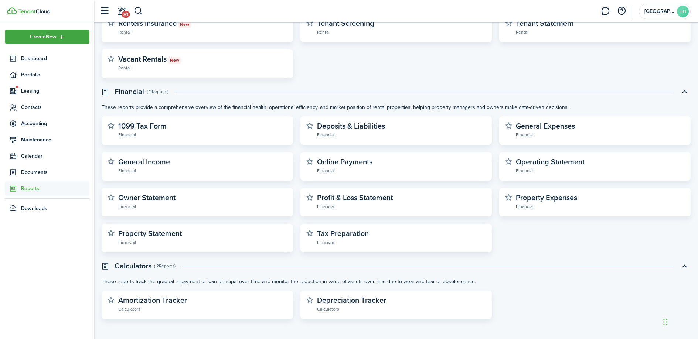
scroll to position [171, 0]
click at [389, 195] on widget-stats-description "Profit & Loss Statement" at bounding box center [355, 197] width 76 height 11
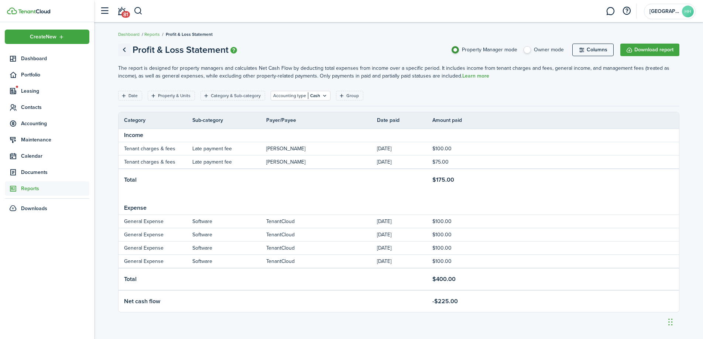
click at [123, 48] on link "Go back" at bounding box center [124, 50] width 13 height 13
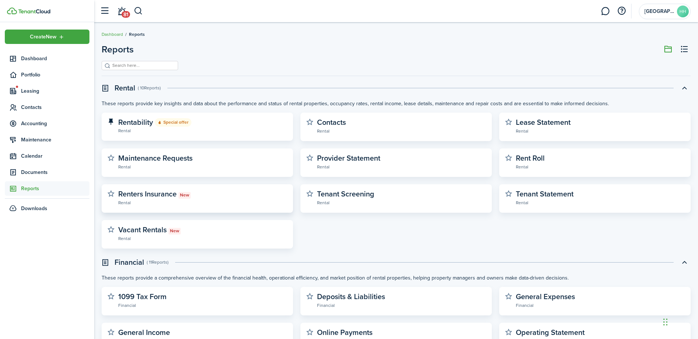
click at [173, 190] on widget-stats-description "Renters Insurance New" at bounding box center [154, 193] width 72 height 11
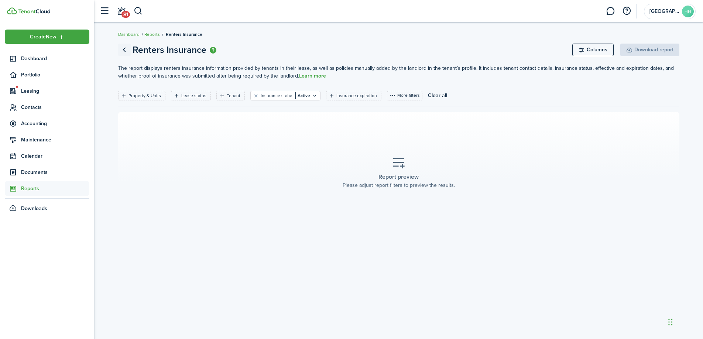
click at [124, 47] on link "Go back" at bounding box center [124, 50] width 13 height 13
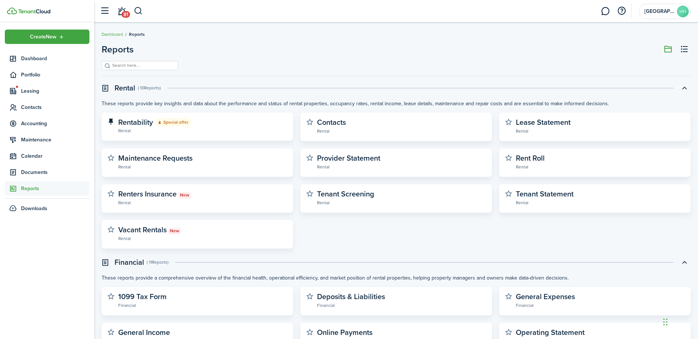
scroll to position [2, 0]
